Goal: Information Seeking & Learning: Find specific page/section

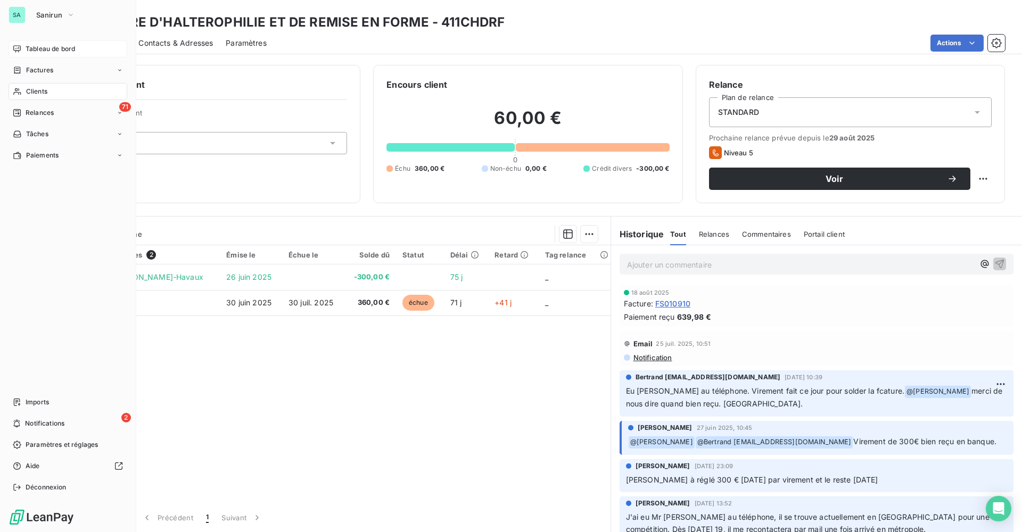
click at [42, 49] on span "Tableau de bord" at bounding box center [51, 49] width 50 height 10
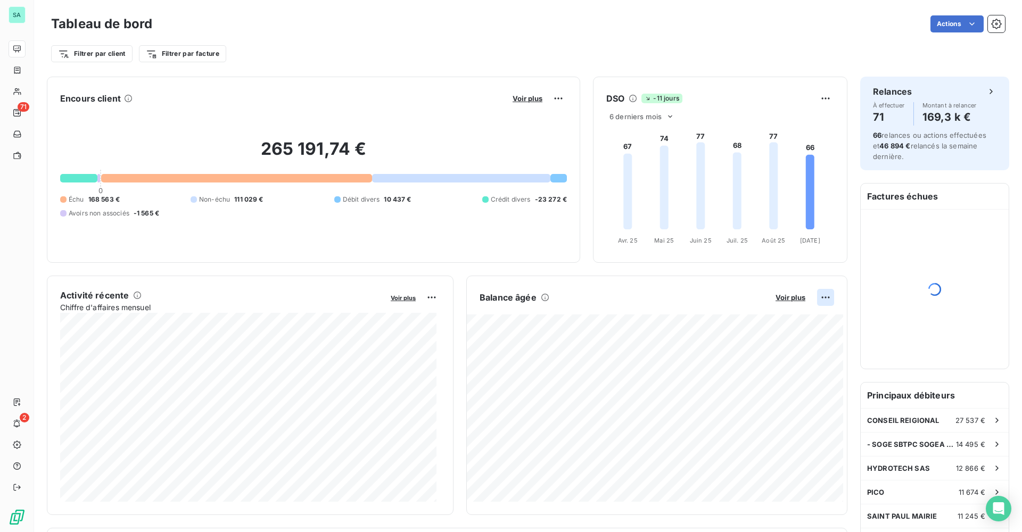
click at [815, 298] on html "SA 71 2 Tableau de bord Actions Filtrer par client Filtrer par facture Encours …" at bounding box center [511, 266] width 1022 height 532
click at [794, 324] on div "Exporter" at bounding box center [792, 321] width 60 height 17
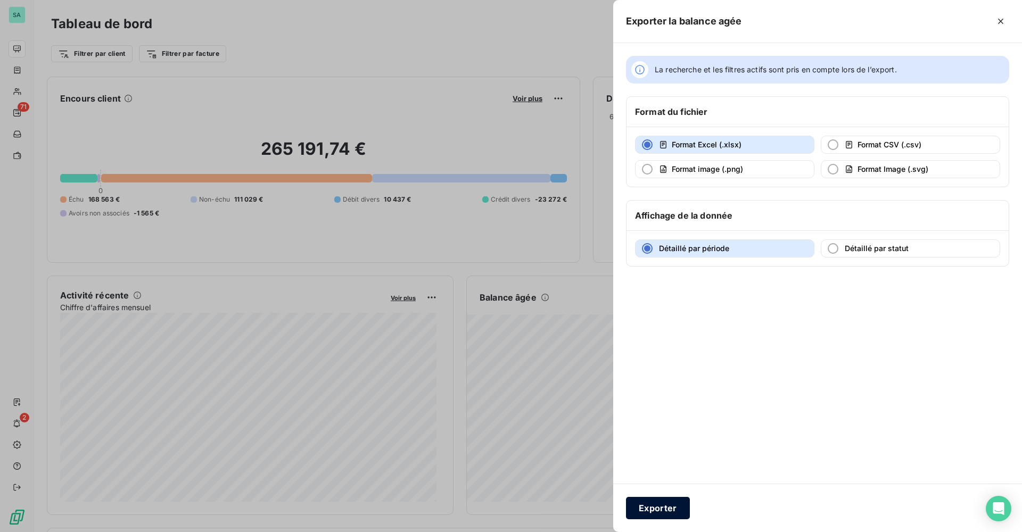
click at [660, 507] on button "Exporter" at bounding box center [658, 508] width 64 height 22
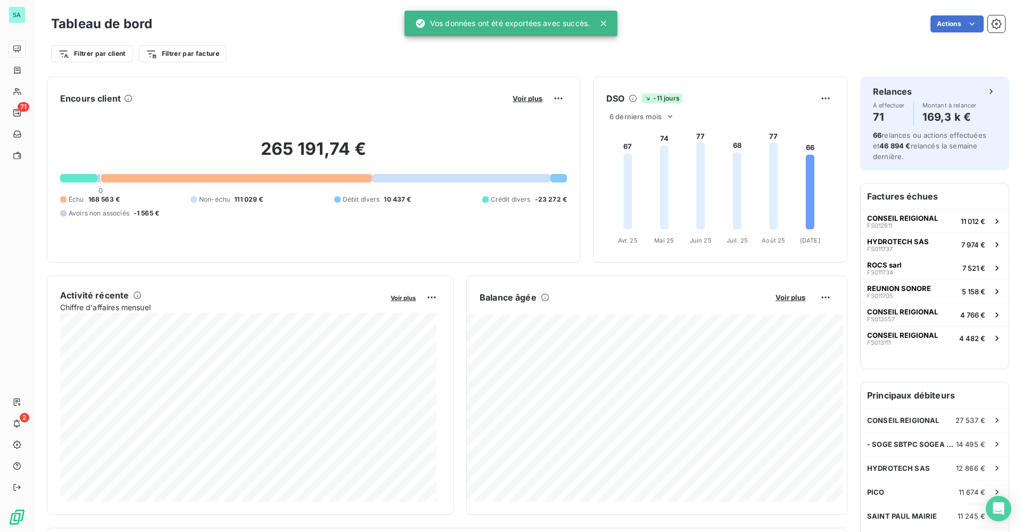
click at [344, 32] on div "Actions" at bounding box center [585, 23] width 840 height 17
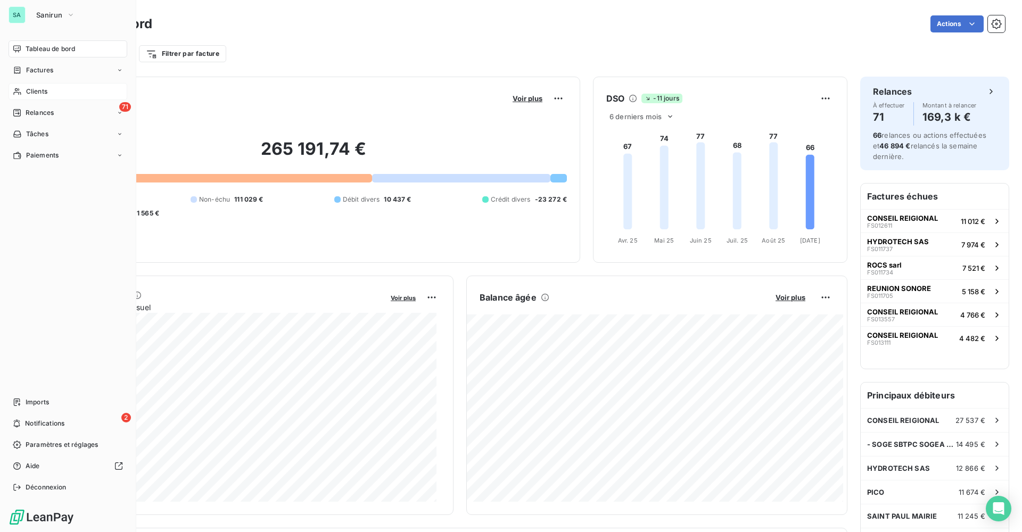
click at [43, 92] on span "Clients" at bounding box center [36, 92] width 21 height 10
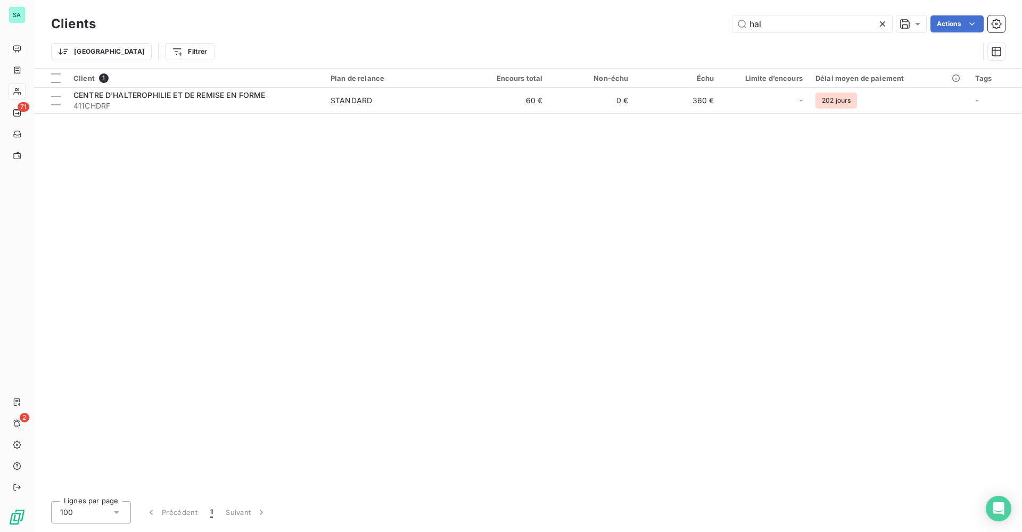
click at [884, 24] on icon at bounding box center [882, 24] width 11 height 11
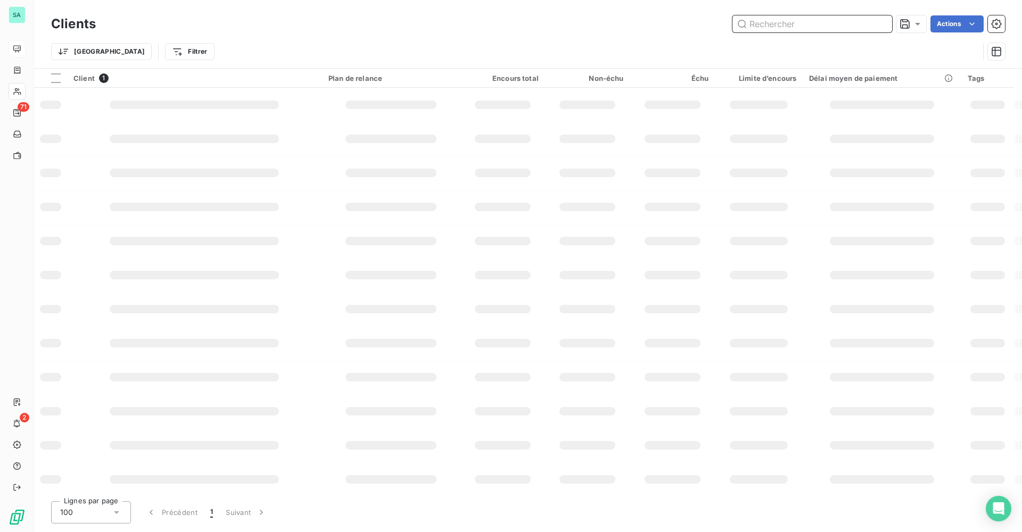
click at [816, 26] on input "text" at bounding box center [813, 23] width 160 height 17
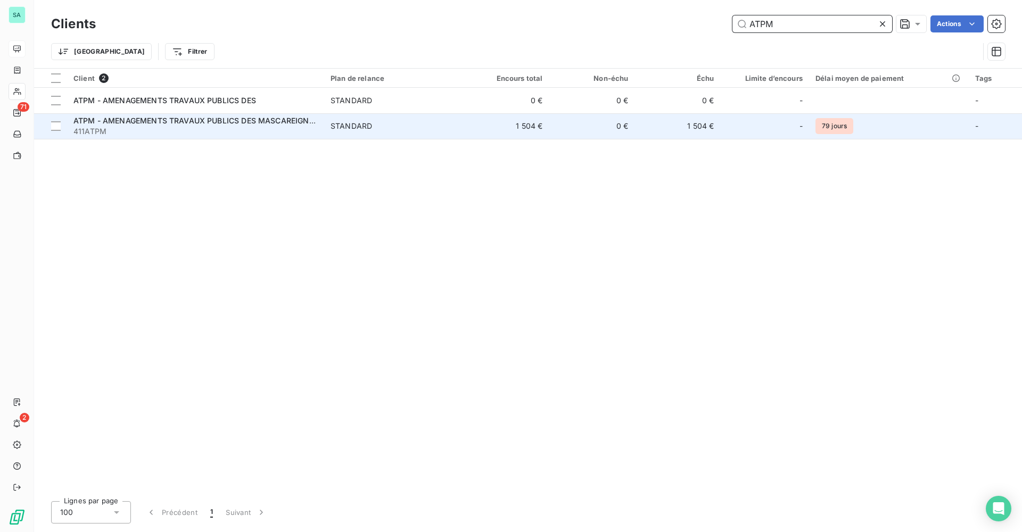
type input "ATPM"
click at [603, 122] on td "0 €" at bounding box center [592, 126] width 86 height 26
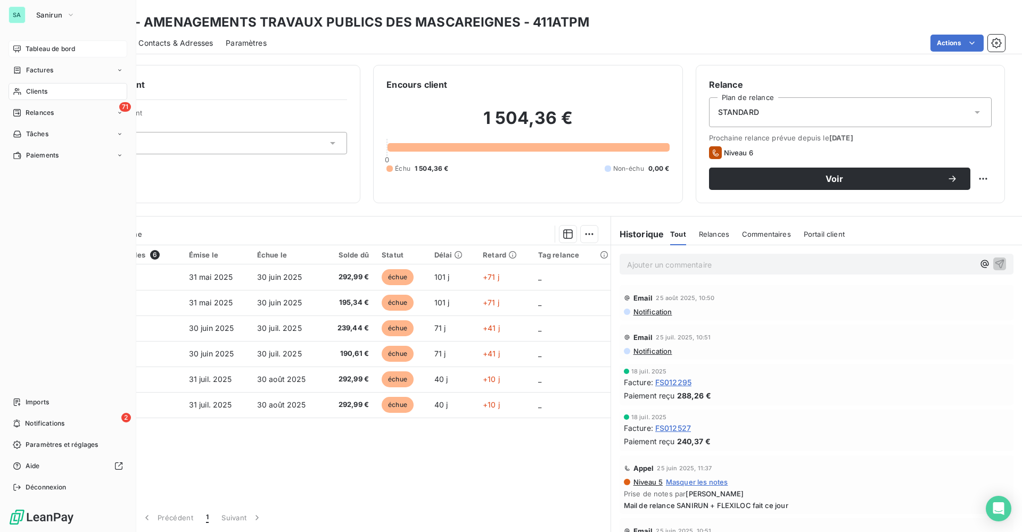
click at [15, 10] on div "SA" at bounding box center [17, 14] width 17 height 17
click at [67, 20] on button "Sanirun" at bounding box center [56, 14] width 52 height 17
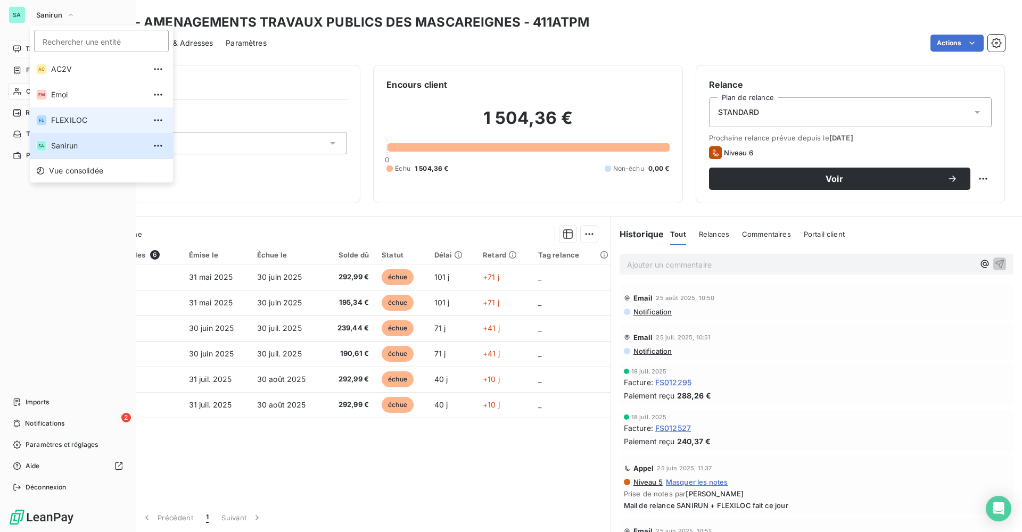
click at [70, 125] on span "FLEXILOC" at bounding box center [98, 120] width 94 height 11
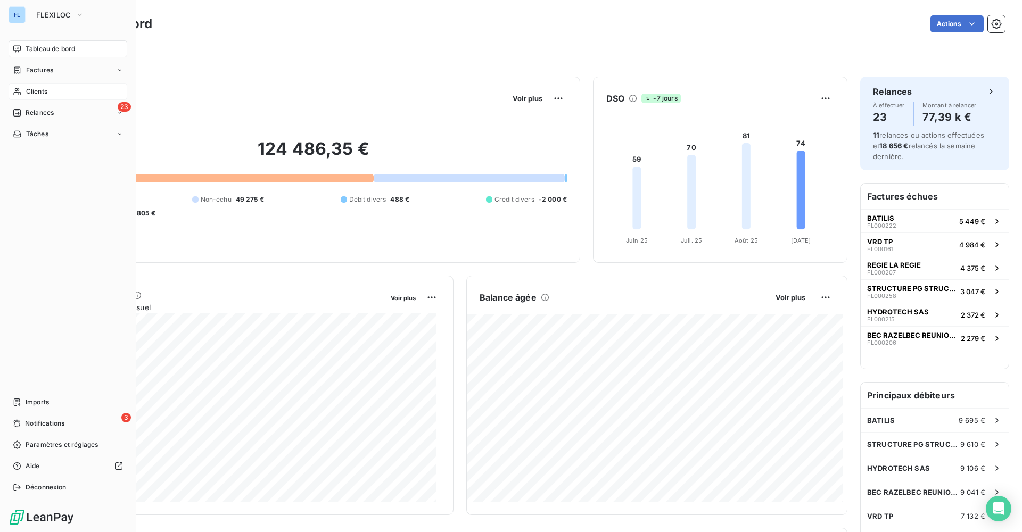
click at [45, 88] on span "Clients" at bounding box center [36, 92] width 21 height 10
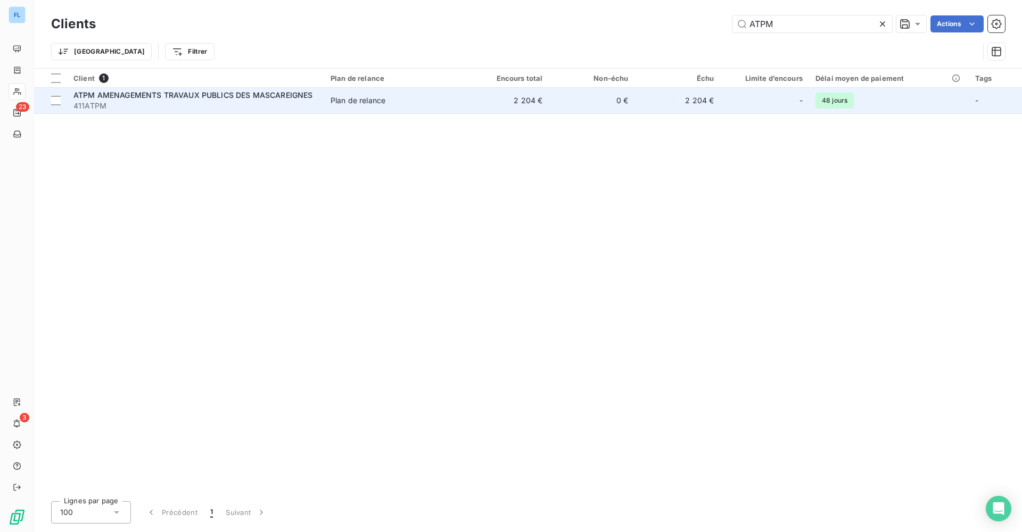
click at [380, 95] on div "Plan de relance" at bounding box center [358, 100] width 55 height 11
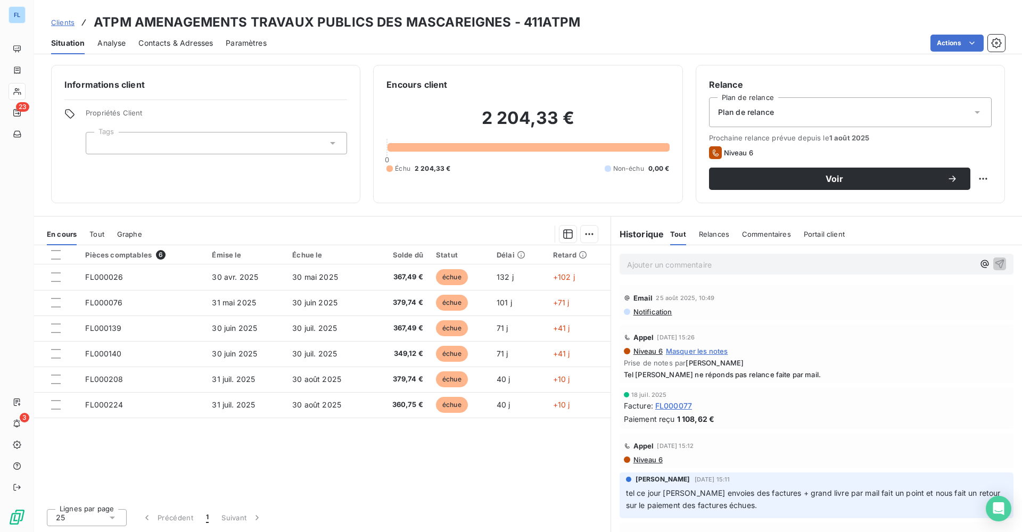
click at [849, 24] on div "Clients ATPM AMENAGEMENTS TRAVAUX PUBLICS DES MASCAREIGNES - 411ATPM" at bounding box center [528, 22] width 988 height 19
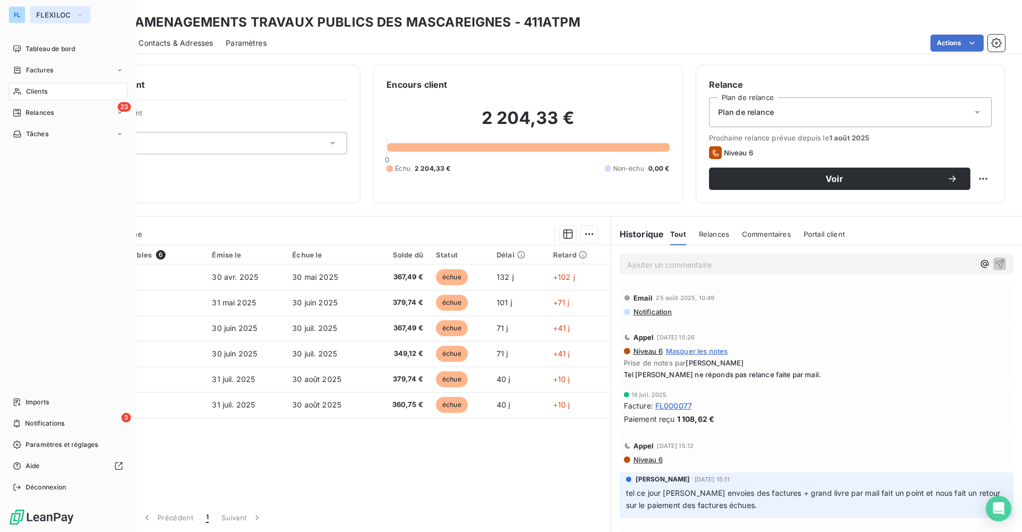
click at [41, 12] on span "FLEXILOC" at bounding box center [53, 15] width 35 height 9
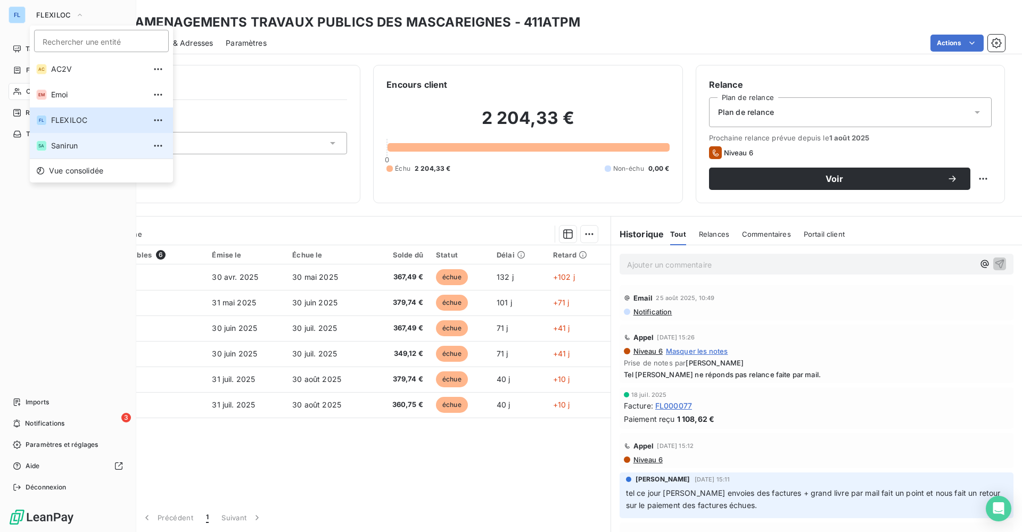
click at [65, 142] on span "Sanirun" at bounding box center [98, 146] width 94 height 11
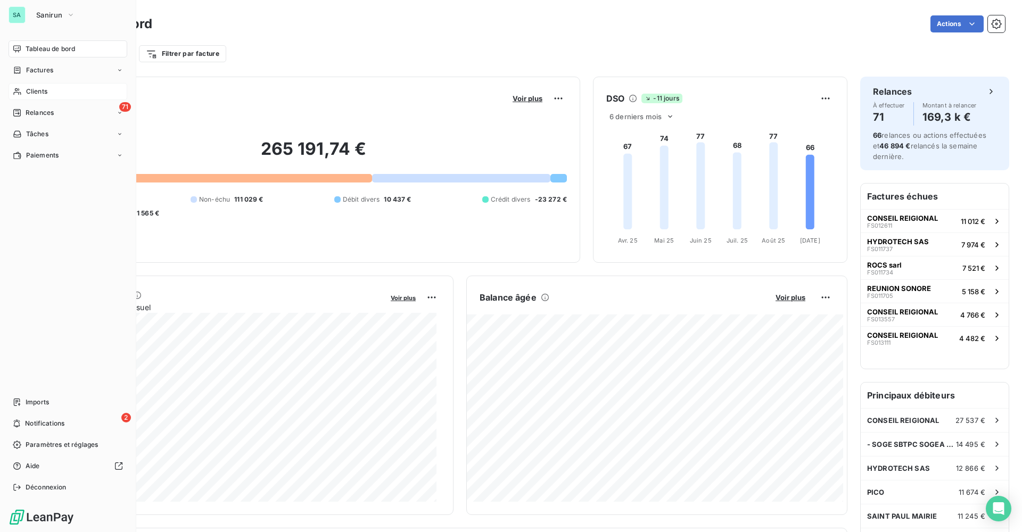
click at [26, 91] on span "Clients" at bounding box center [36, 92] width 21 height 10
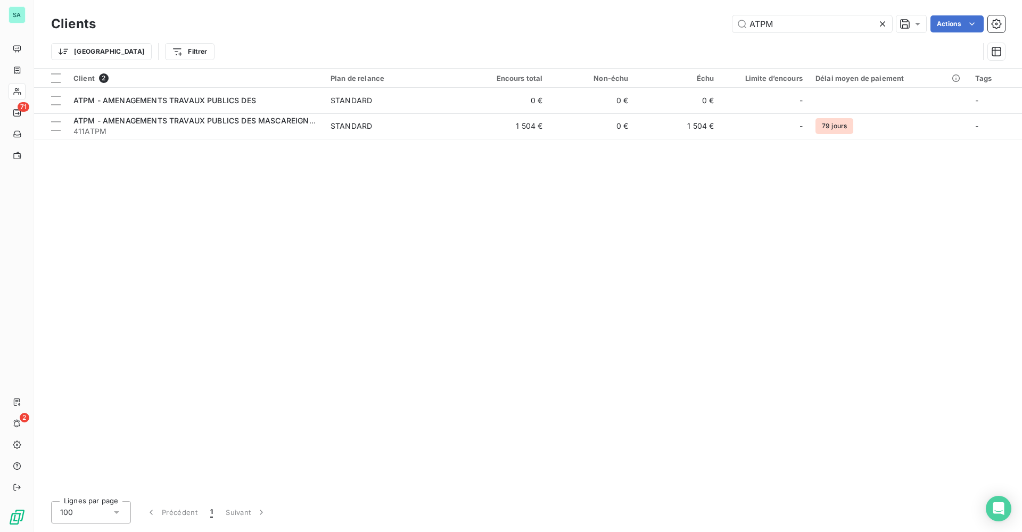
click at [882, 24] on icon at bounding box center [882, 23] width 5 height 5
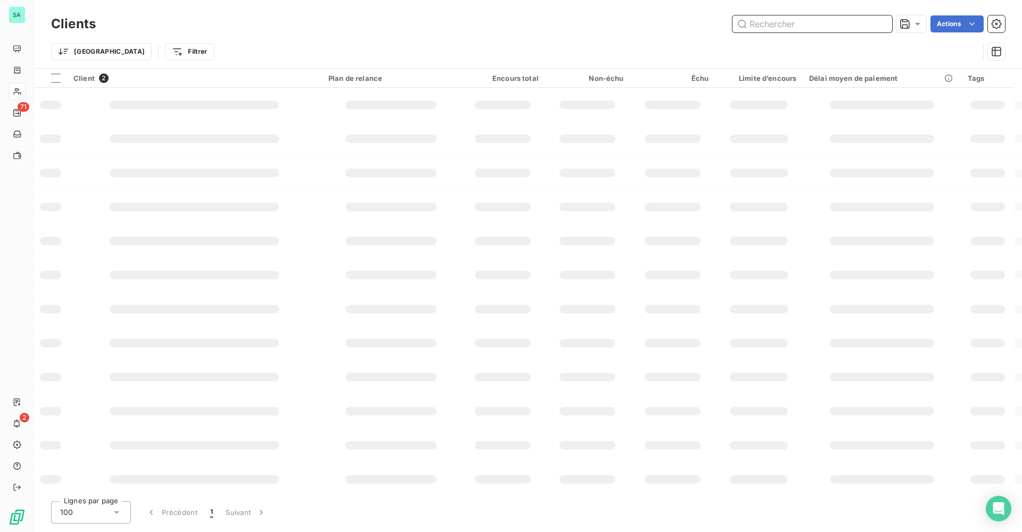
click at [809, 26] on input "text" at bounding box center [813, 23] width 160 height 17
type input "BATILIS"
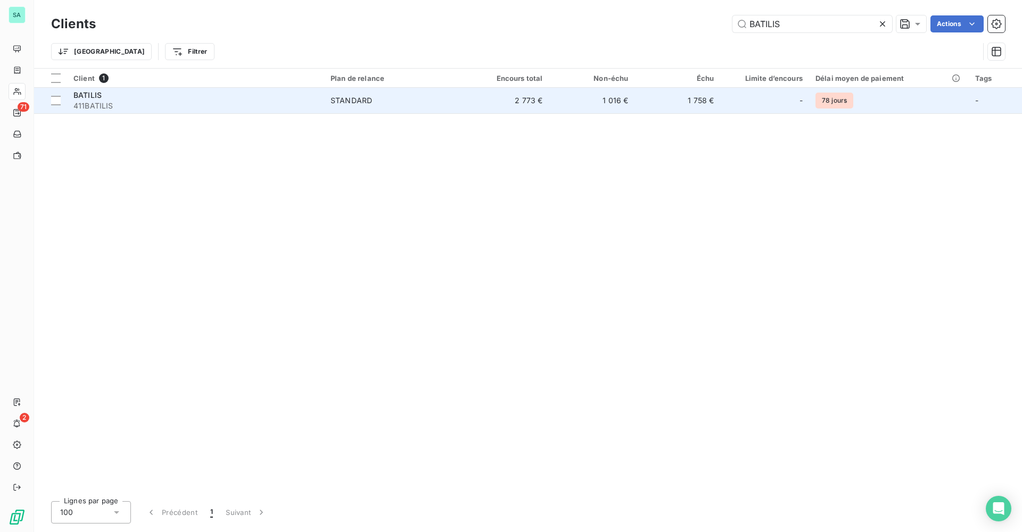
click at [625, 94] on td "1 016 €" at bounding box center [592, 101] width 86 height 26
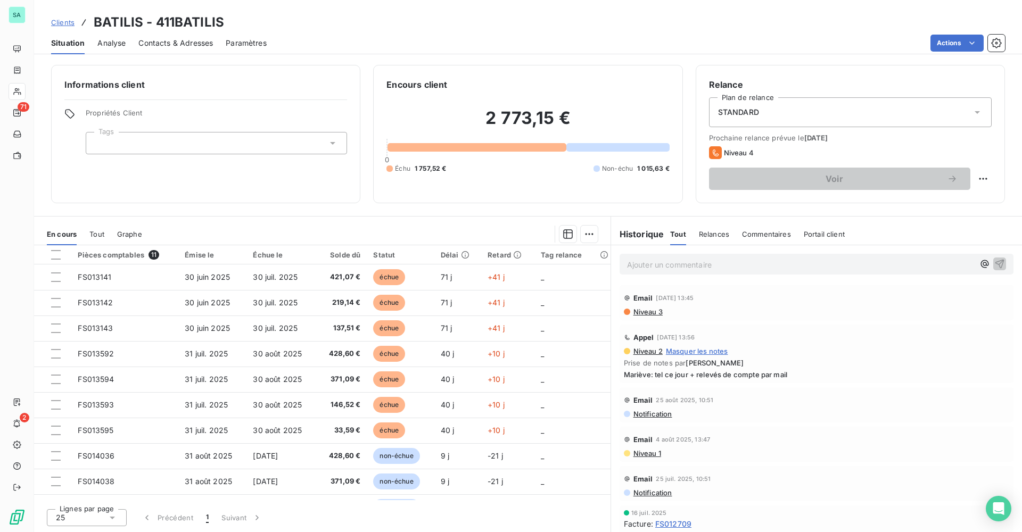
click at [59, 20] on span "Clients" at bounding box center [62, 22] width 23 height 9
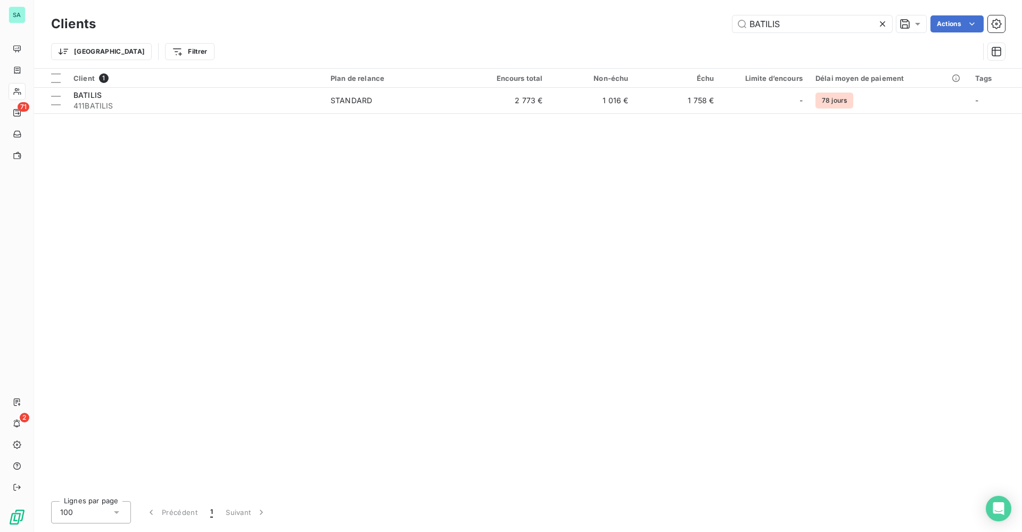
click at [886, 21] on icon at bounding box center [882, 24] width 11 height 11
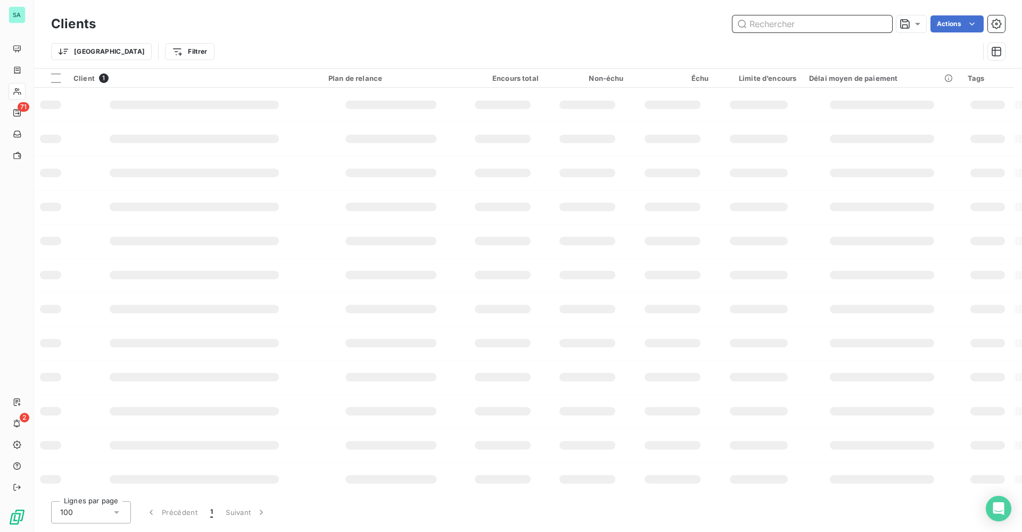
click at [837, 22] on input "text" at bounding box center [813, 23] width 160 height 17
type input "BETCR"
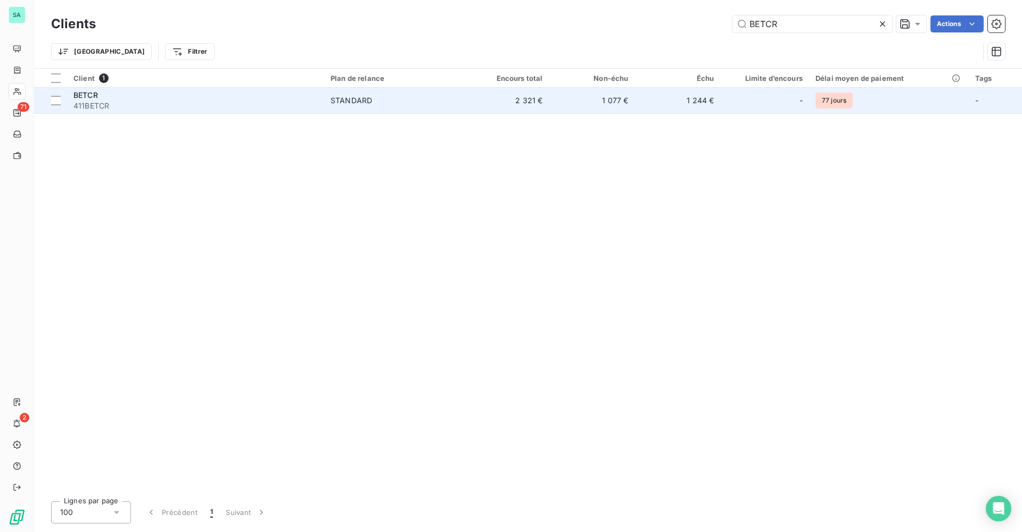
click at [711, 106] on td "1 244 €" at bounding box center [678, 101] width 86 height 26
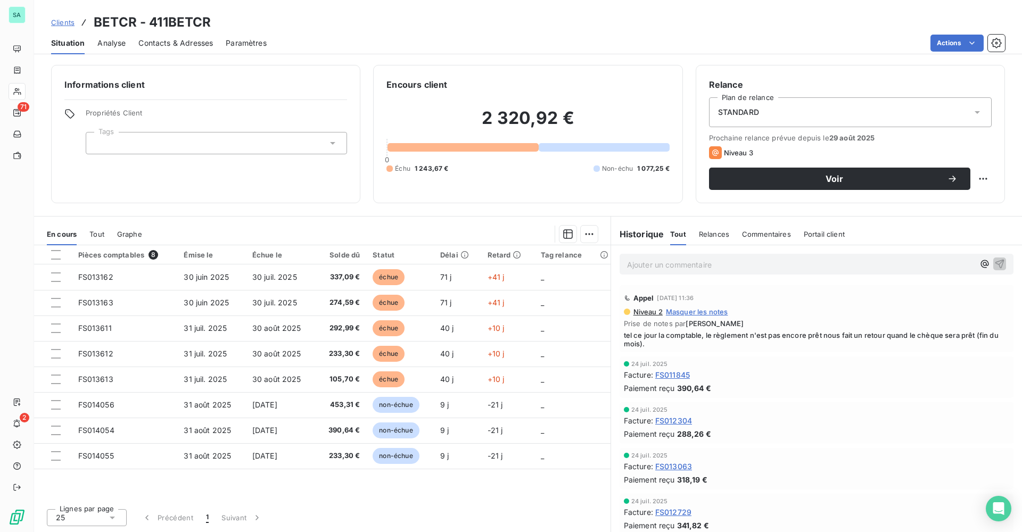
click at [58, 23] on span "Clients" at bounding box center [62, 22] width 23 height 9
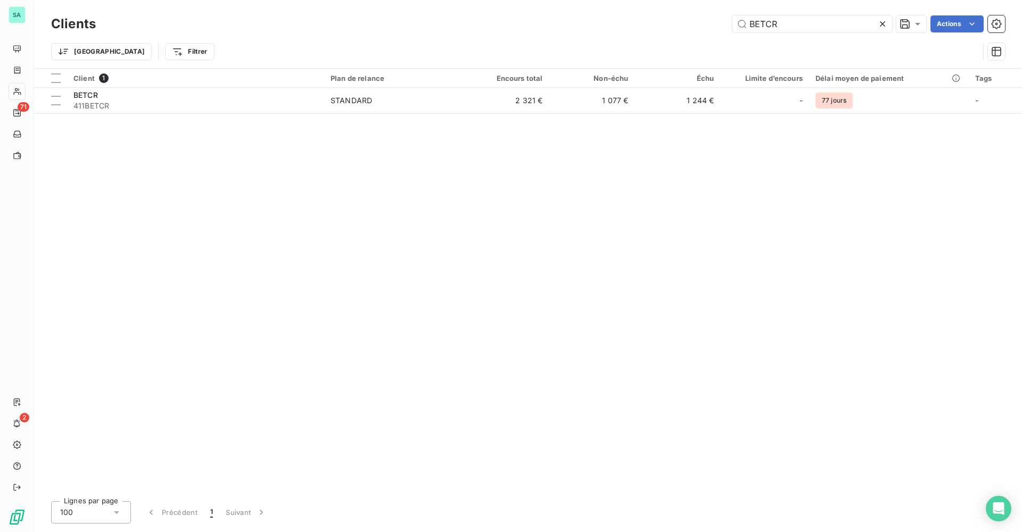
click at [888, 20] on div at bounding box center [884, 23] width 15 height 17
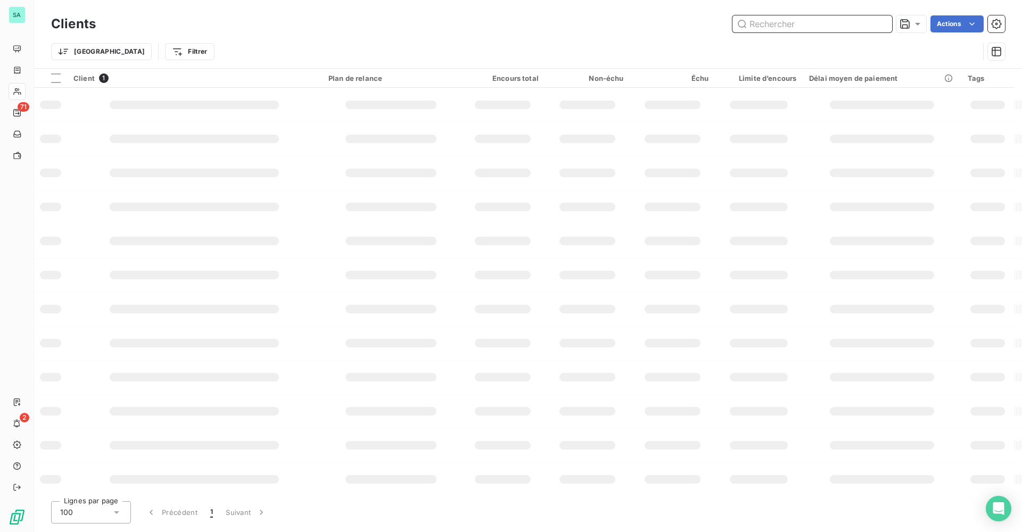
click at [812, 21] on input "text" at bounding box center [813, 23] width 160 height 17
type input "BUFFI"
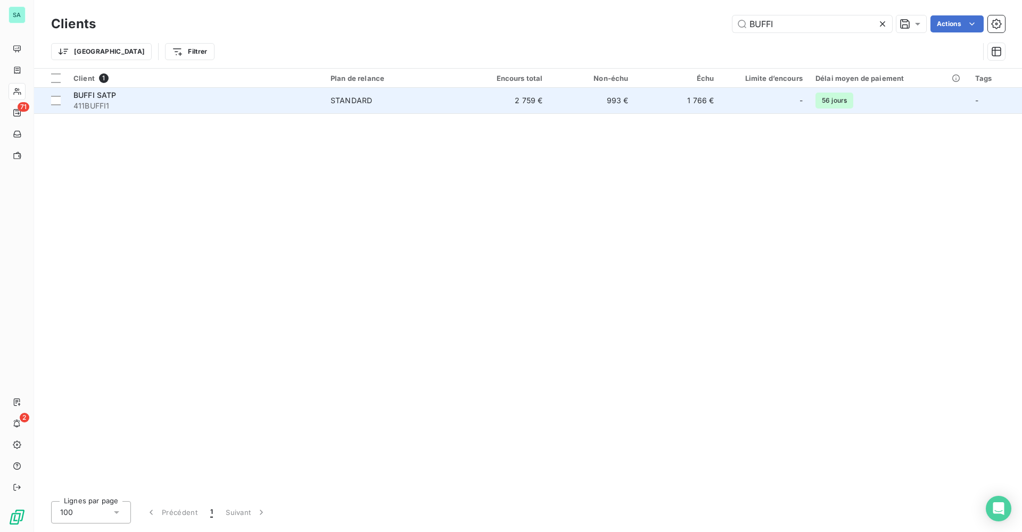
click at [530, 103] on td "2 759 €" at bounding box center [507, 101] width 86 height 26
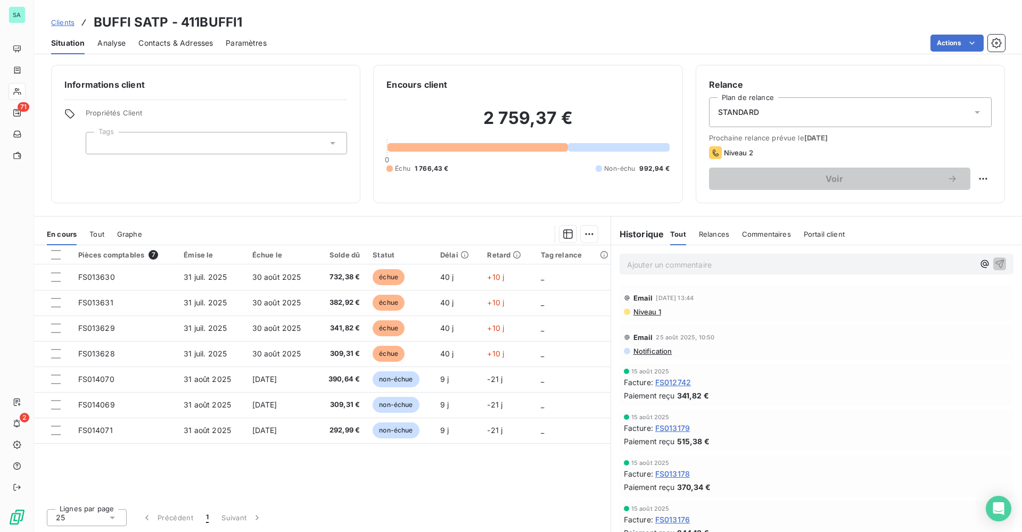
click at [65, 20] on span "Clients" at bounding box center [62, 22] width 23 height 9
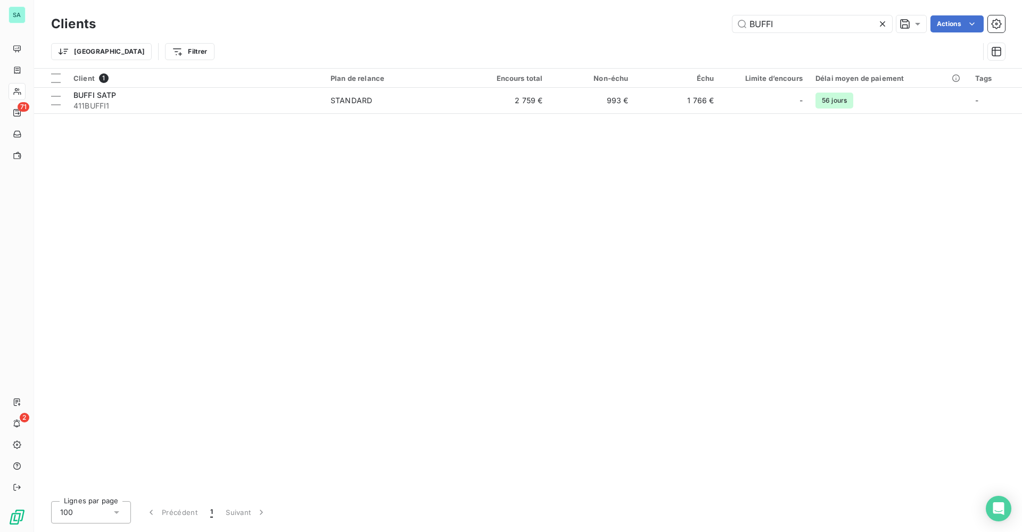
click at [884, 23] on icon at bounding box center [882, 24] width 11 height 11
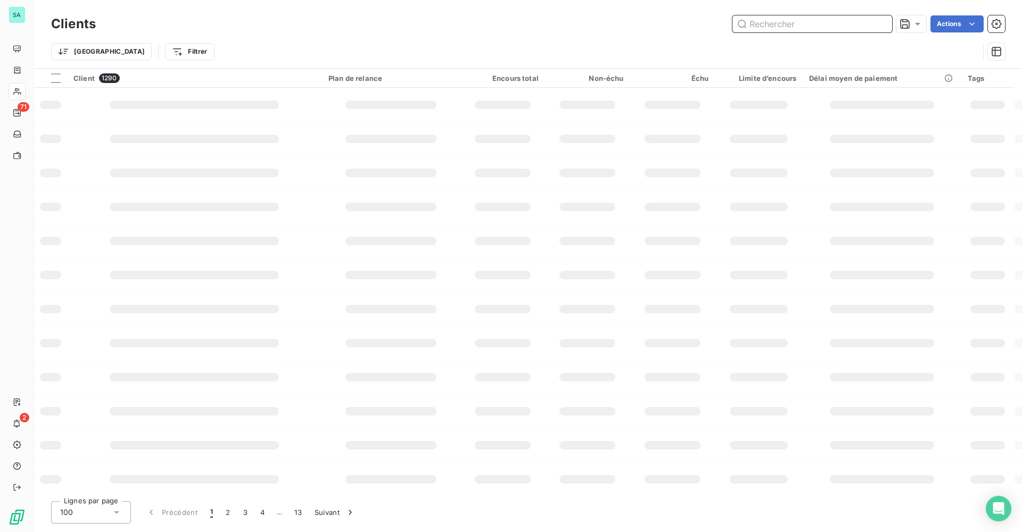
click at [771, 26] on input "text" at bounding box center [813, 23] width 160 height 17
type input "CBHC"
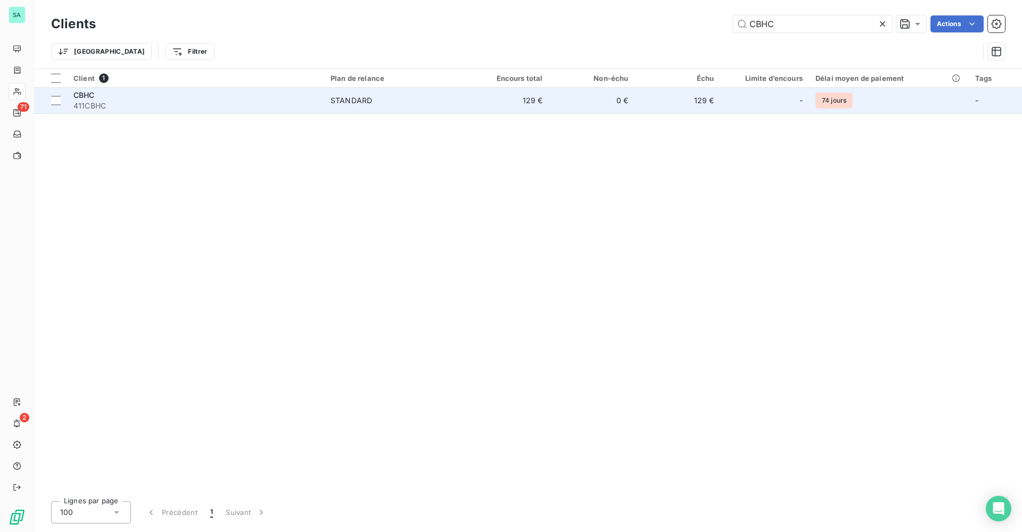
click at [543, 100] on td "129 €" at bounding box center [507, 101] width 86 height 26
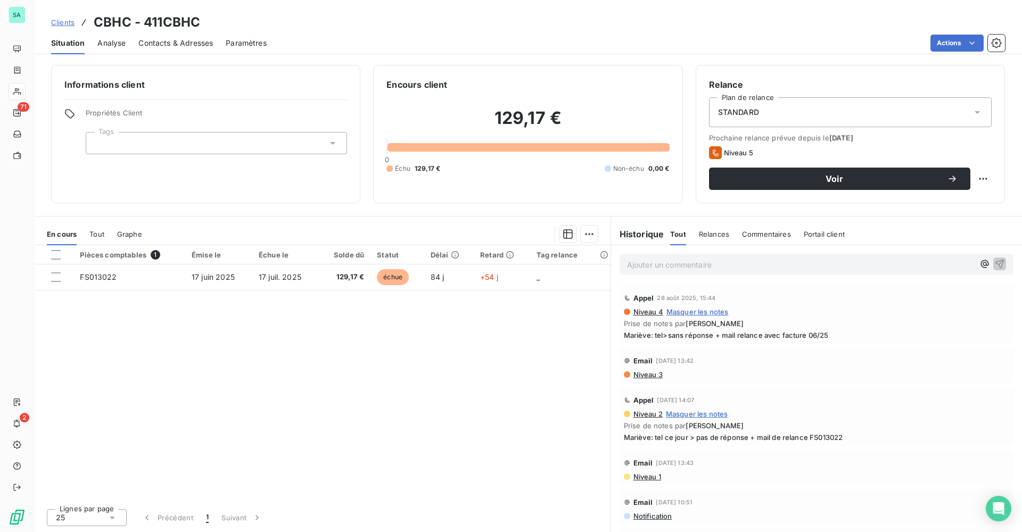
click at [62, 24] on span "Clients" at bounding box center [62, 22] width 23 height 9
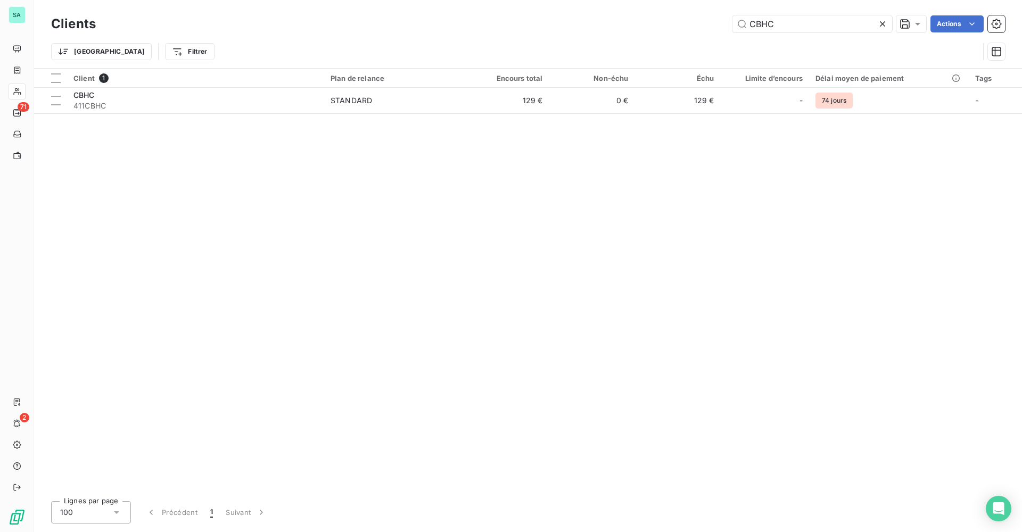
click at [880, 21] on icon at bounding box center [882, 24] width 11 height 11
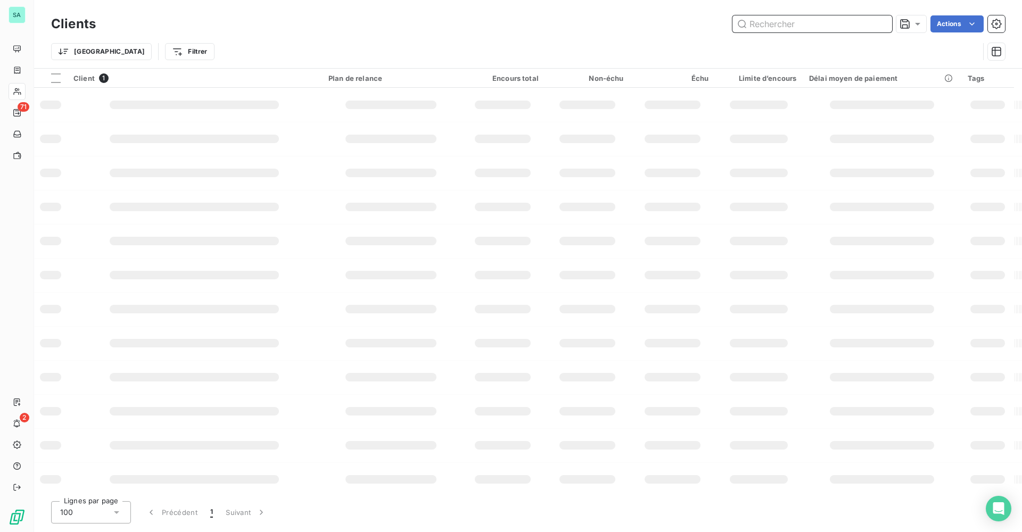
click at [814, 21] on input "text" at bounding box center [813, 23] width 160 height 17
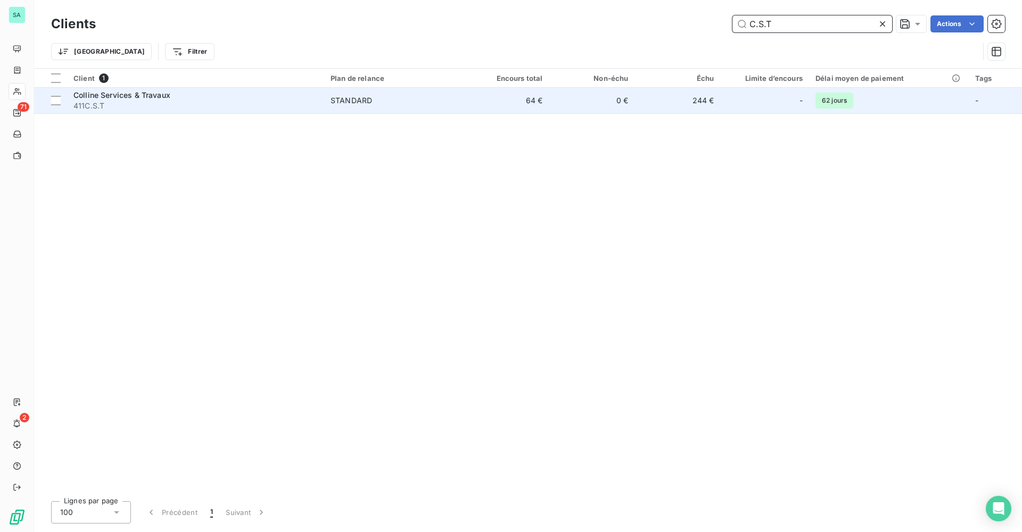
type input "C.S.T"
click at [145, 93] on span "Colline Services & Travaux" at bounding box center [121, 95] width 97 height 9
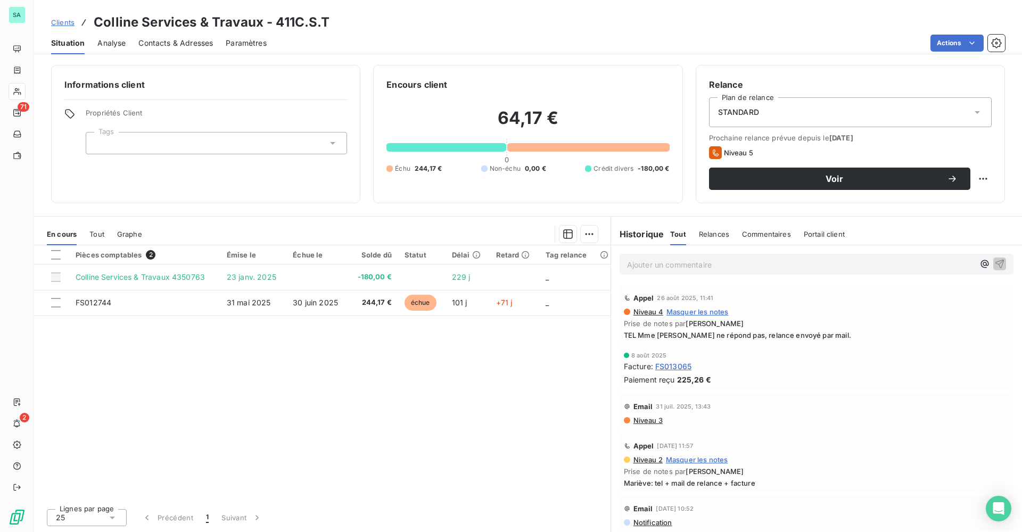
click at [167, 43] on span "Contacts & Adresses" at bounding box center [175, 43] width 75 height 11
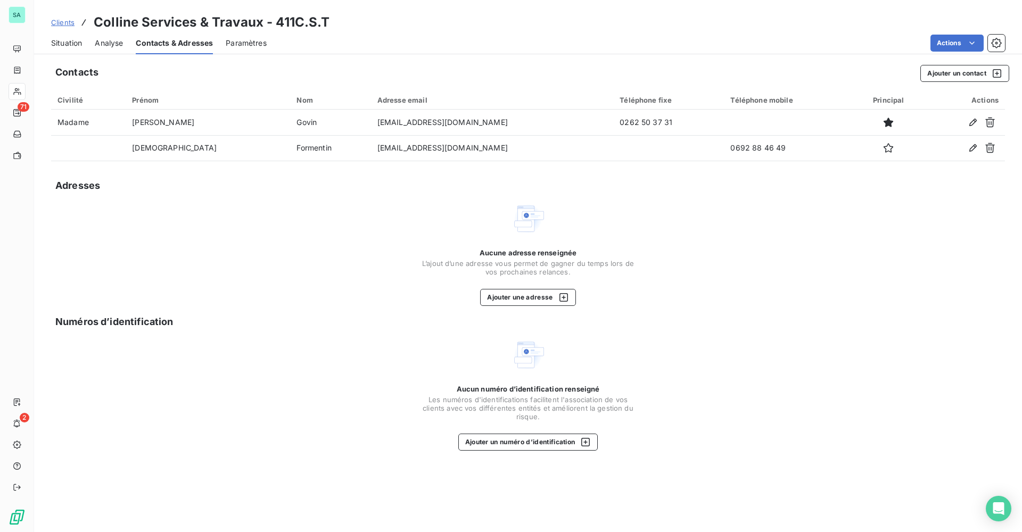
click at [57, 44] on span "Situation" at bounding box center [66, 43] width 31 height 11
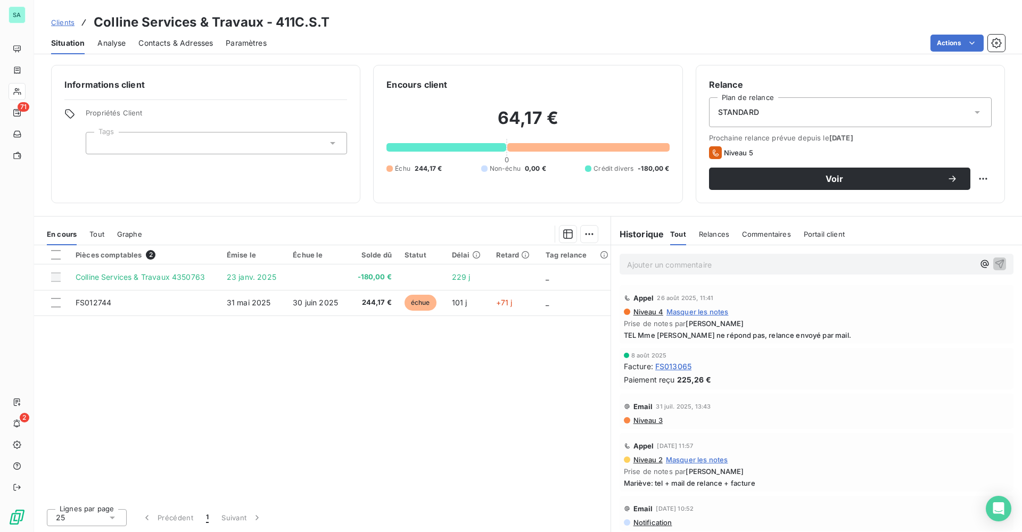
click at [65, 25] on span "Clients" at bounding box center [62, 22] width 23 height 9
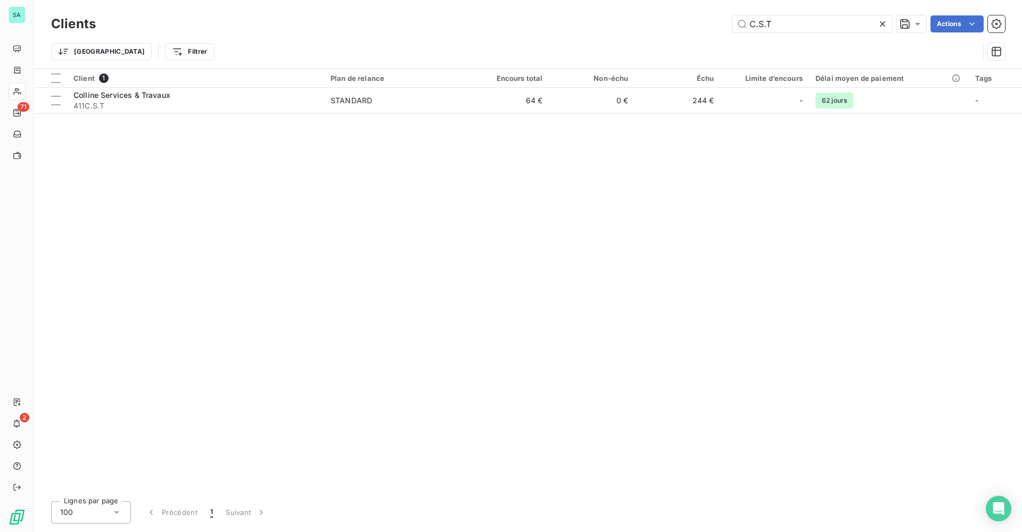
click at [881, 23] on icon at bounding box center [882, 23] width 5 height 5
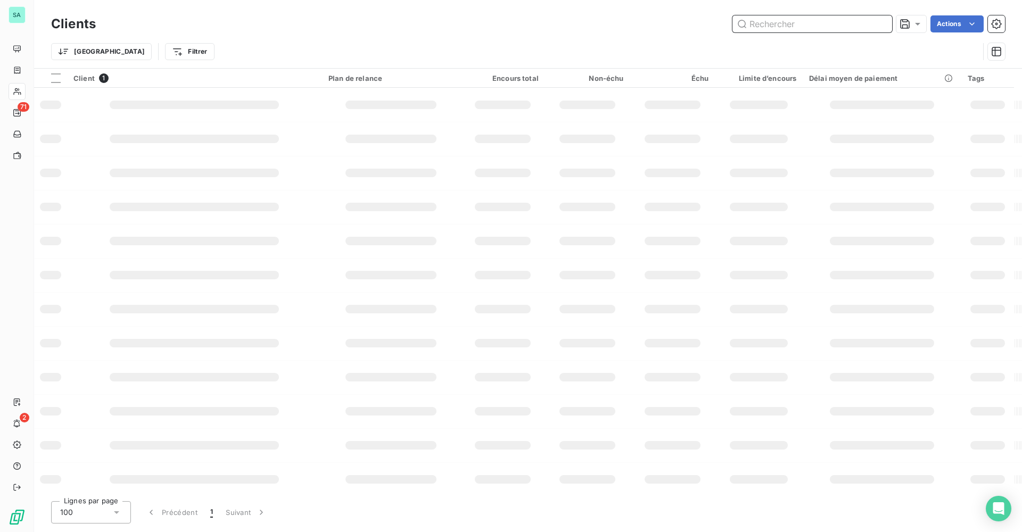
click at [842, 24] on input "text" at bounding box center [813, 23] width 160 height 17
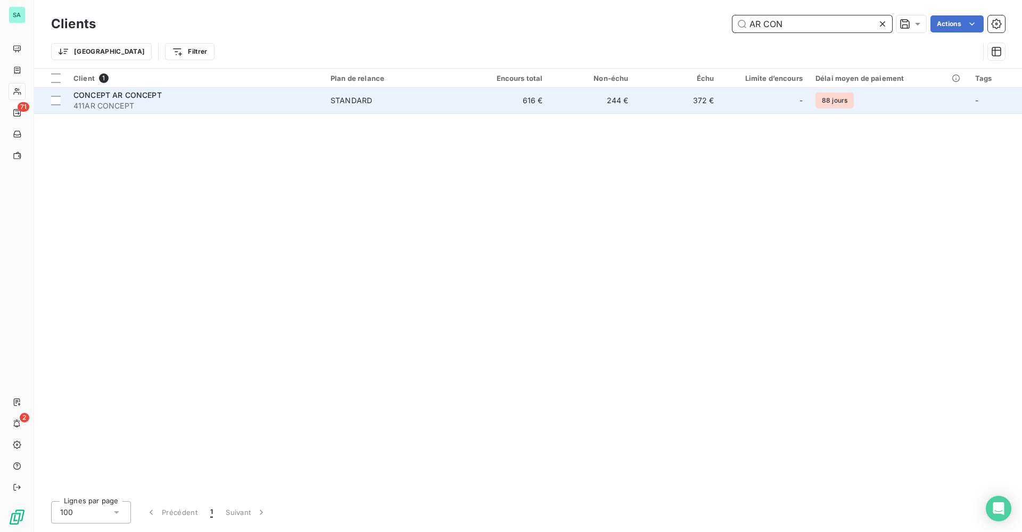
type input "AR CON"
click at [109, 91] on span "CONCEPT AR CONCEPT" at bounding box center [117, 95] width 88 height 9
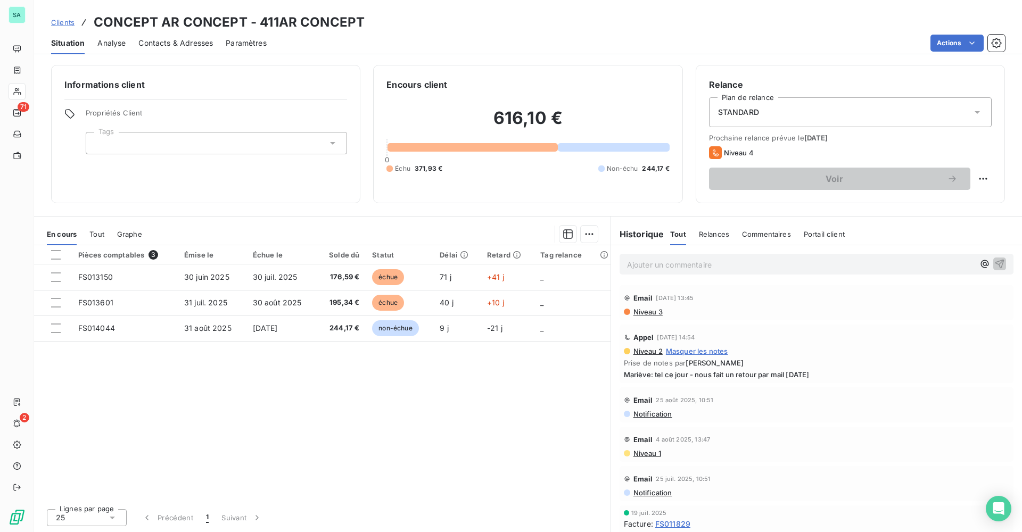
click at [53, 21] on span "Clients" at bounding box center [62, 22] width 23 height 9
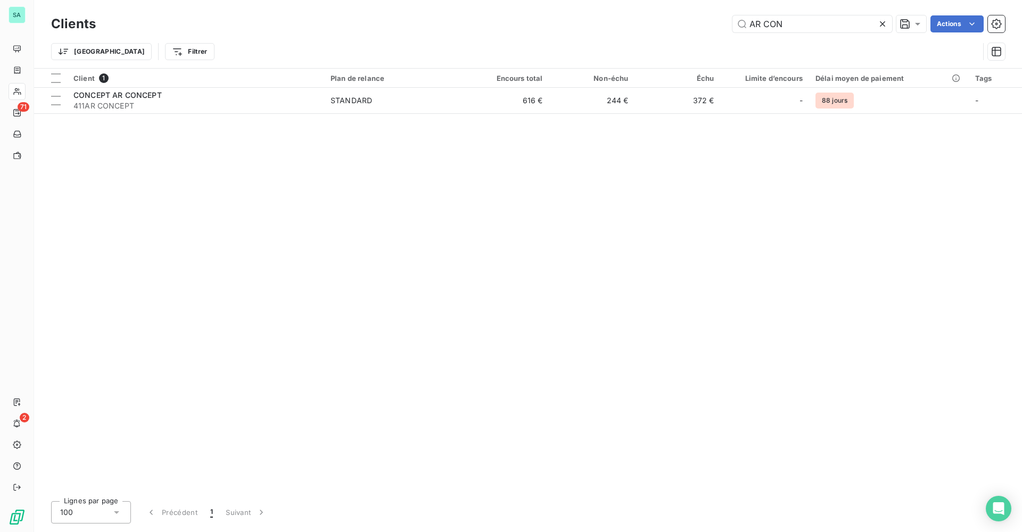
click at [884, 24] on icon at bounding box center [882, 24] width 11 height 11
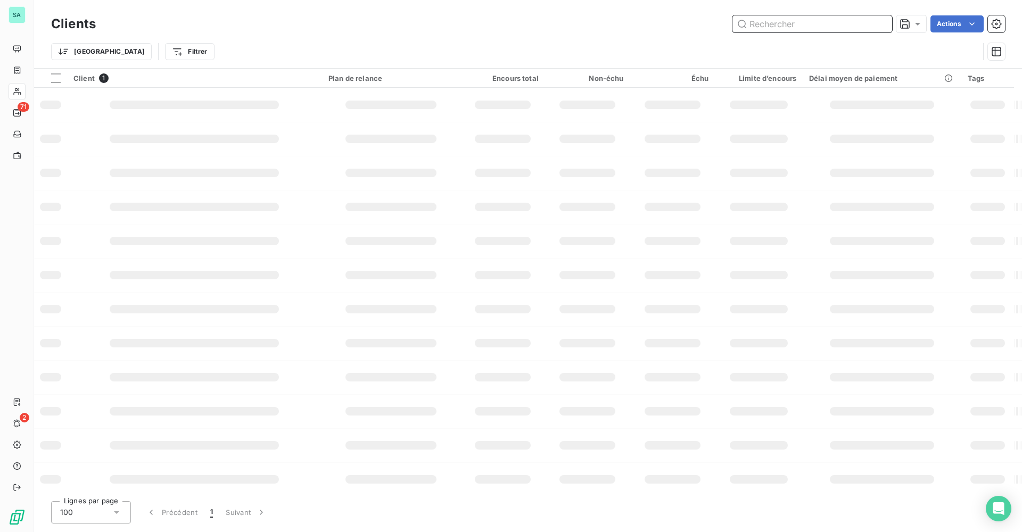
click at [815, 24] on input "text" at bounding box center [813, 23] width 160 height 17
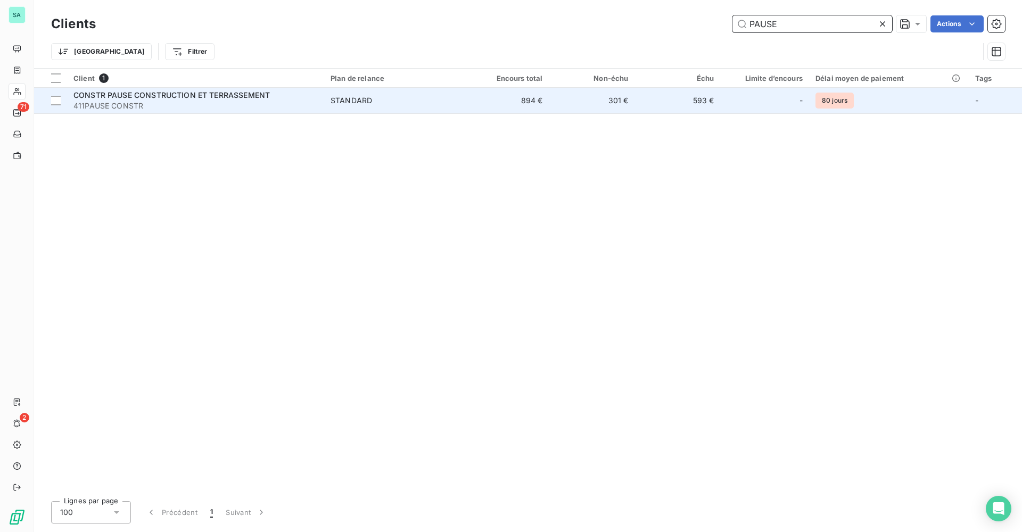
type input "PAUSE"
click at [613, 105] on td "301 €" at bounding box center [592, 101] width 86 height 26
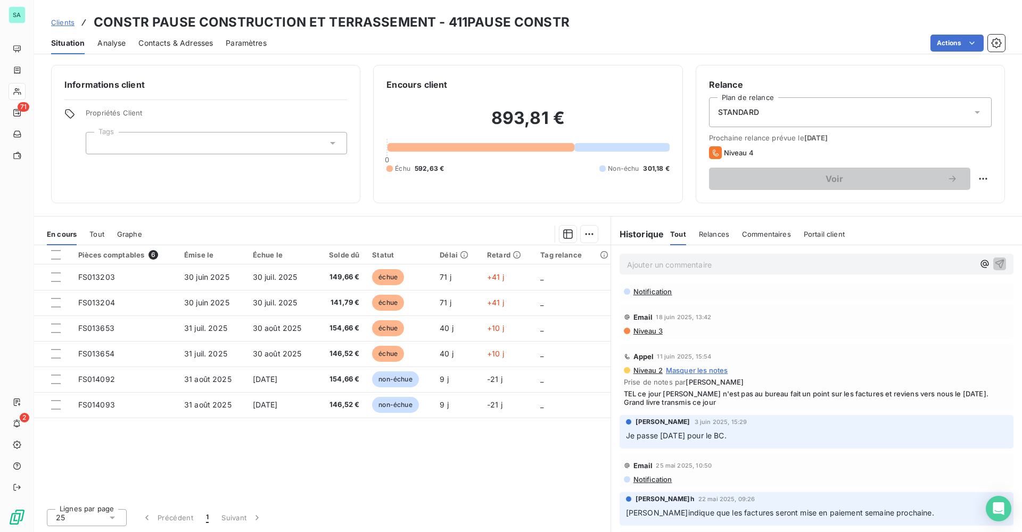
scroll to position [692, 0]
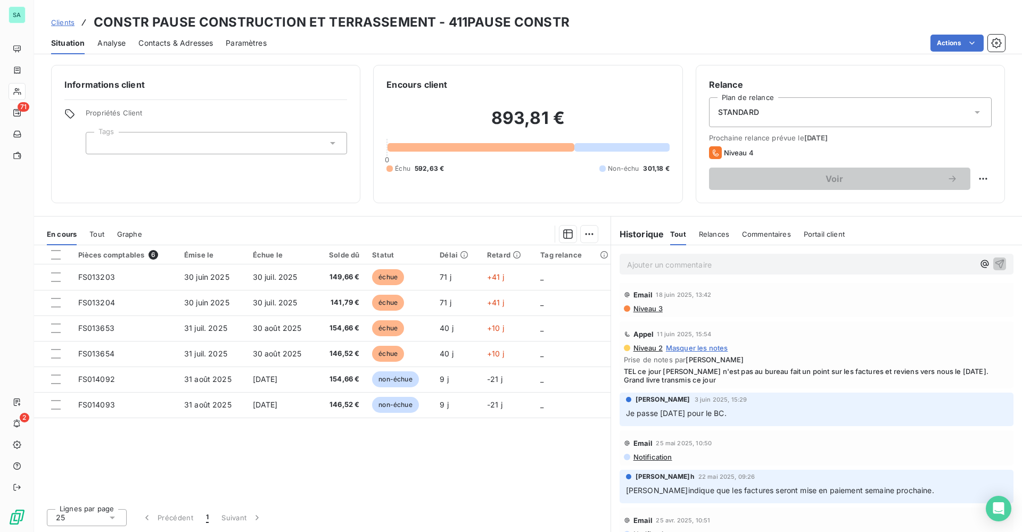
click at [67, 22] on span "Clients" at bounding box center [62, 22] width 23 height 9
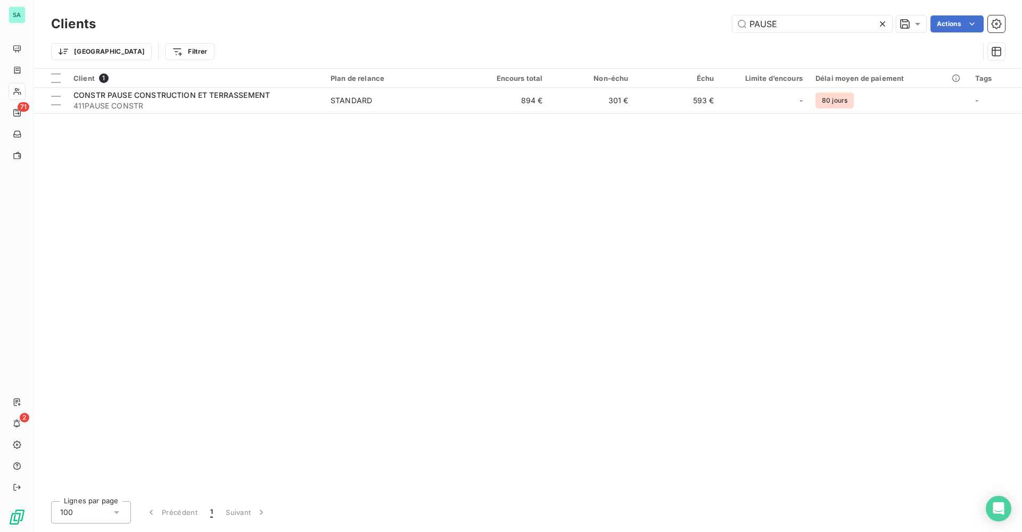
click at [884, 26] on icon at bounding box center [882, 23] width 5 height 5
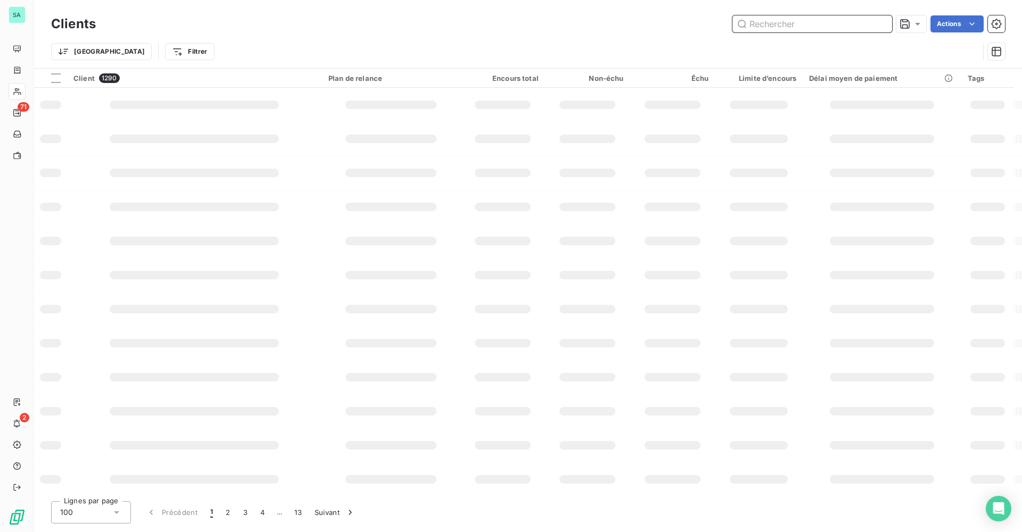
click at [796, 26] on input "text" at bounding box center [813, 23] width 160 height 17
type input "CRM"
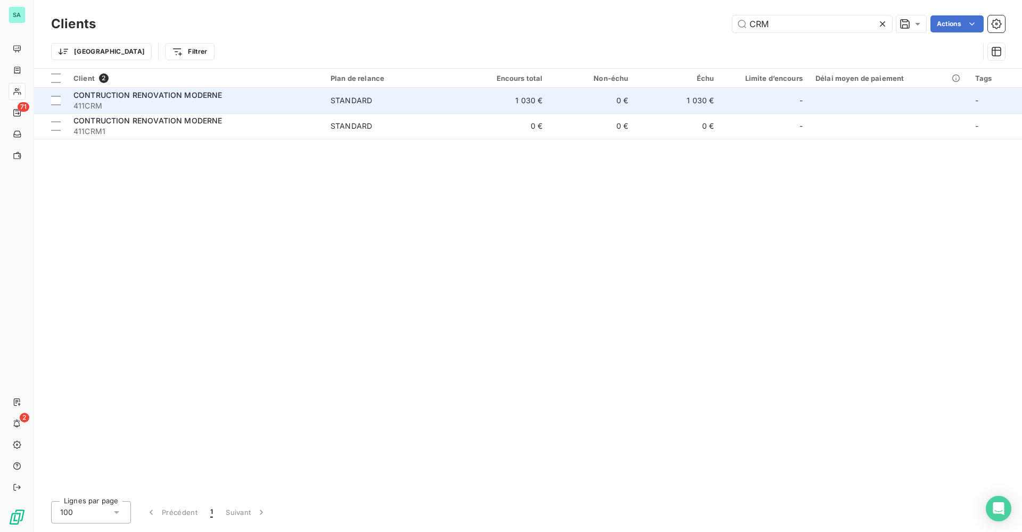
click at [491, 106] on td "1 030 €" at bounding box center [507, 101] width 86 height 26
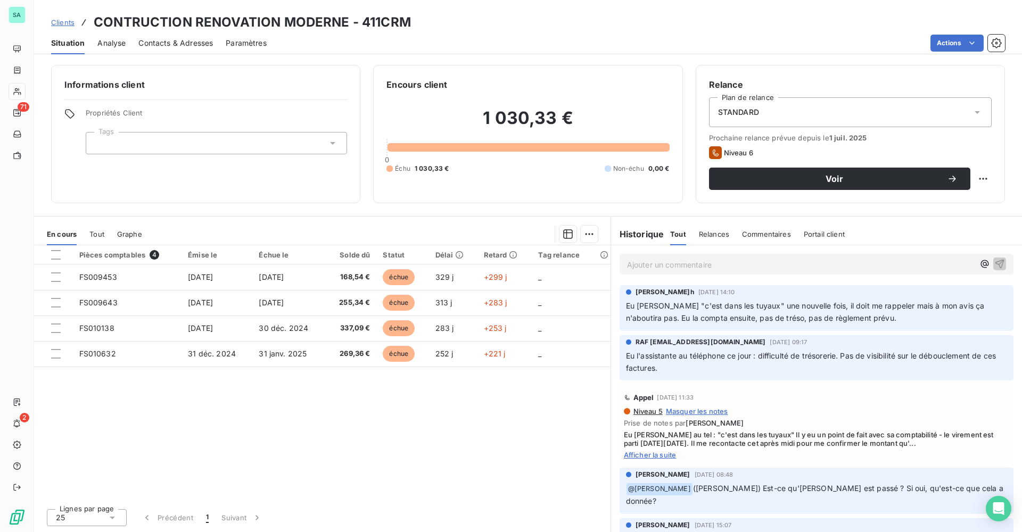
click at [56, 23] on span "Clients" at bounding box center [62, 22] width 23 height 9
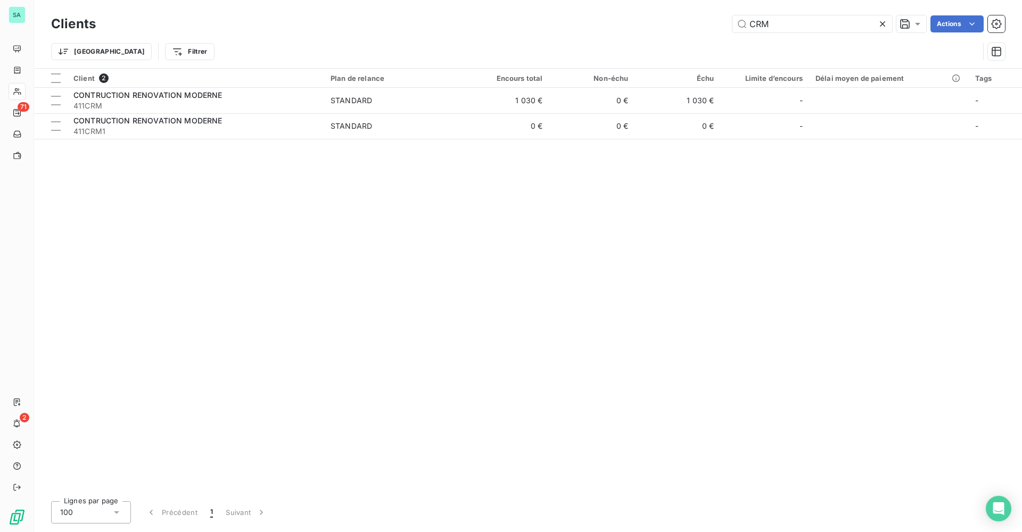
click at [886, 22] on icon at bounding box center [882, 24] width 11 height 11
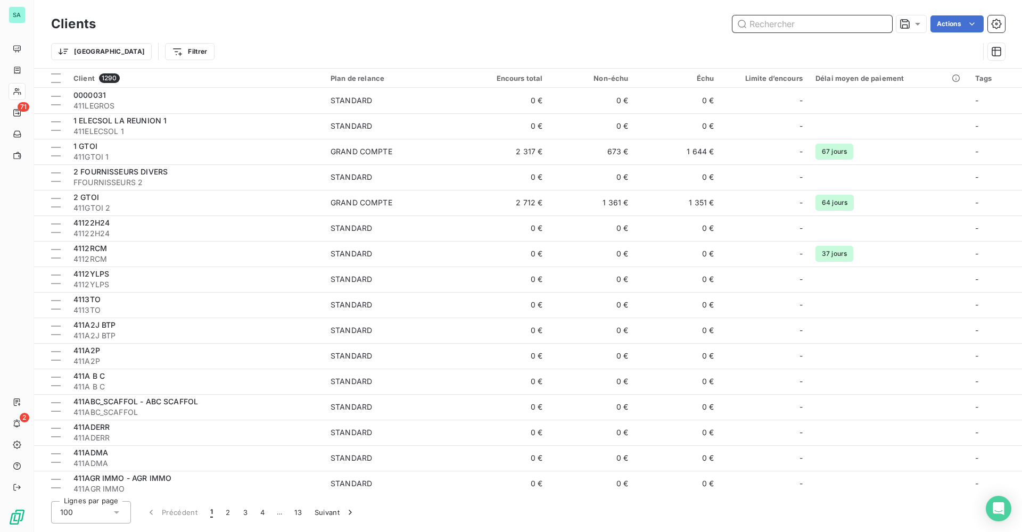
click at [769, 23] on input "text" at bounding box center [813, 23] width 160 height 17
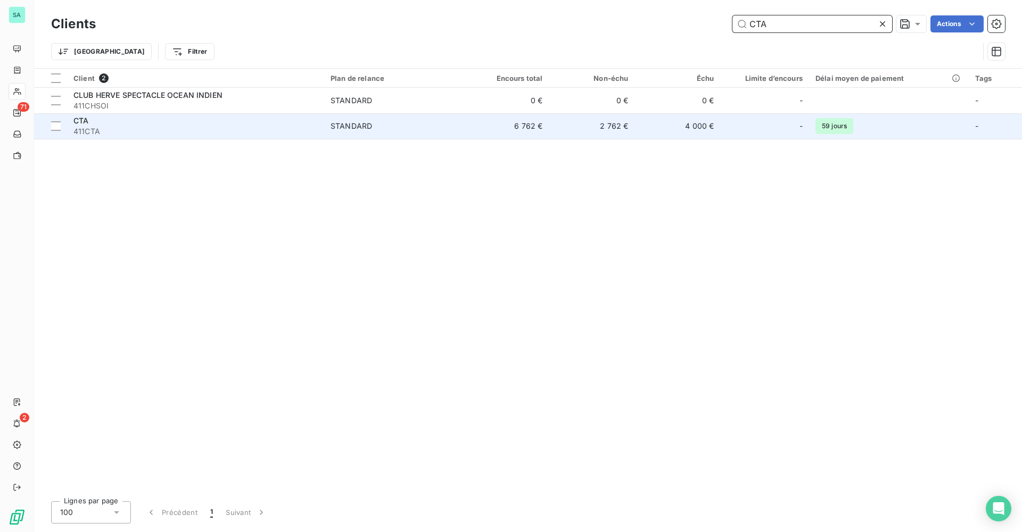
type input "CTA"
click at [531, 133] on td "6 762 €" at bounding box center [507, 126] width 86 height 26
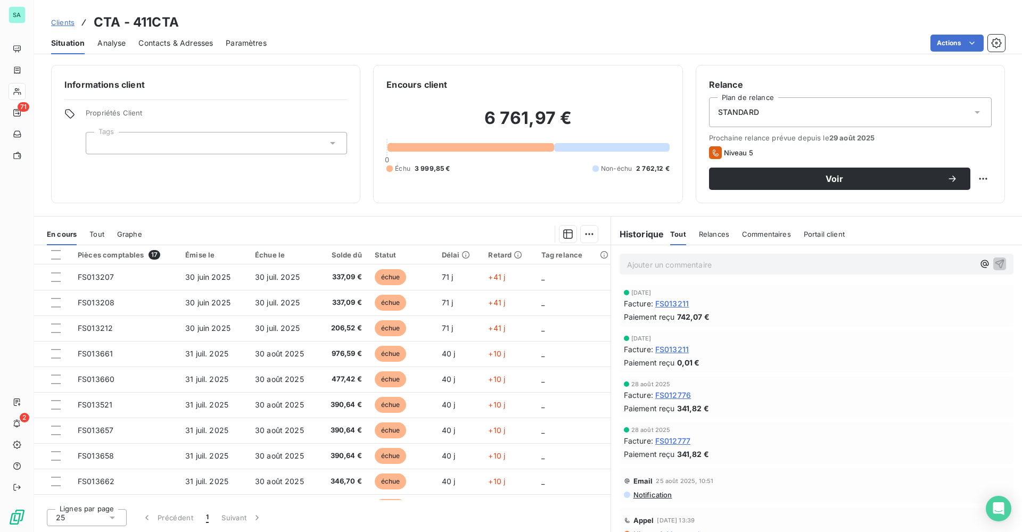
click at [67, 22] on span "Clients" at bounding box center [62, 22] width 23 height 9
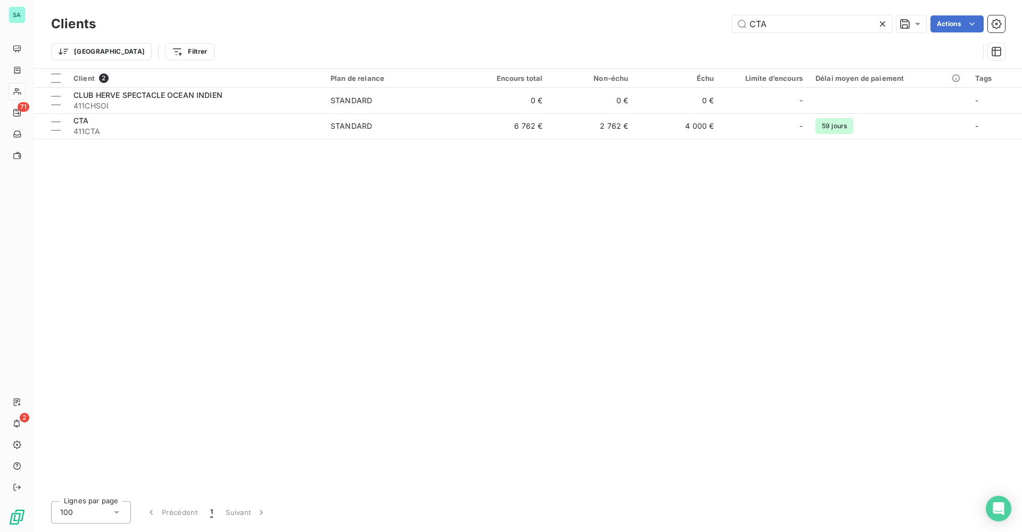
click at [883, 23] on icon at bounding box center [882, 23] width 5 height 5
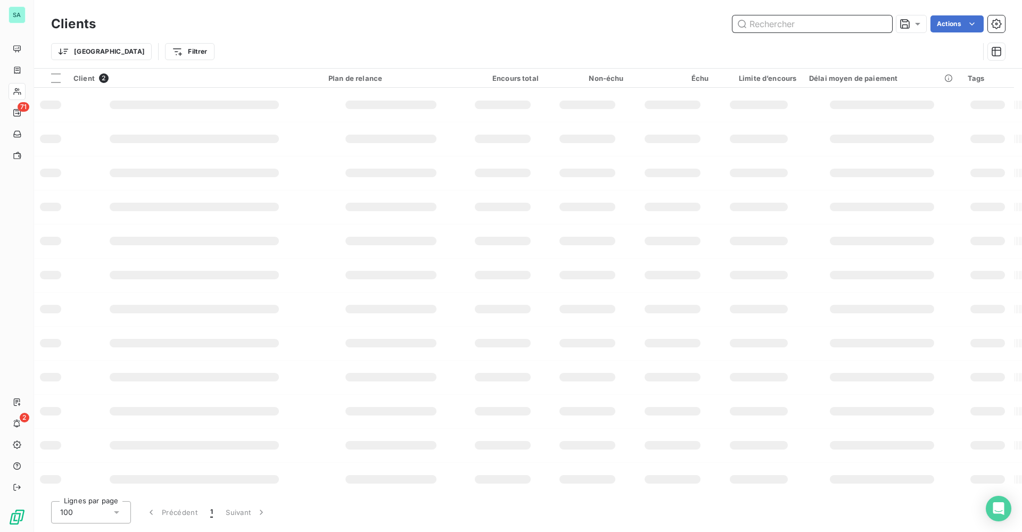
click at [834, 21] on input "text" at bounding box center [813, 23] width 160 height 17
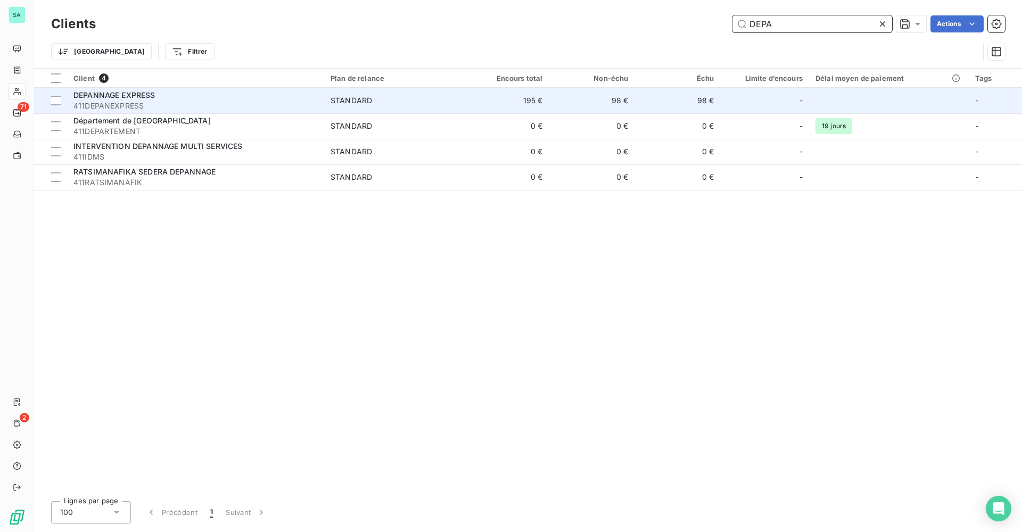
type input "DEPA"
click at [516, 97] on td "195 €" at bounding box center [507, 101] width 86 height 26
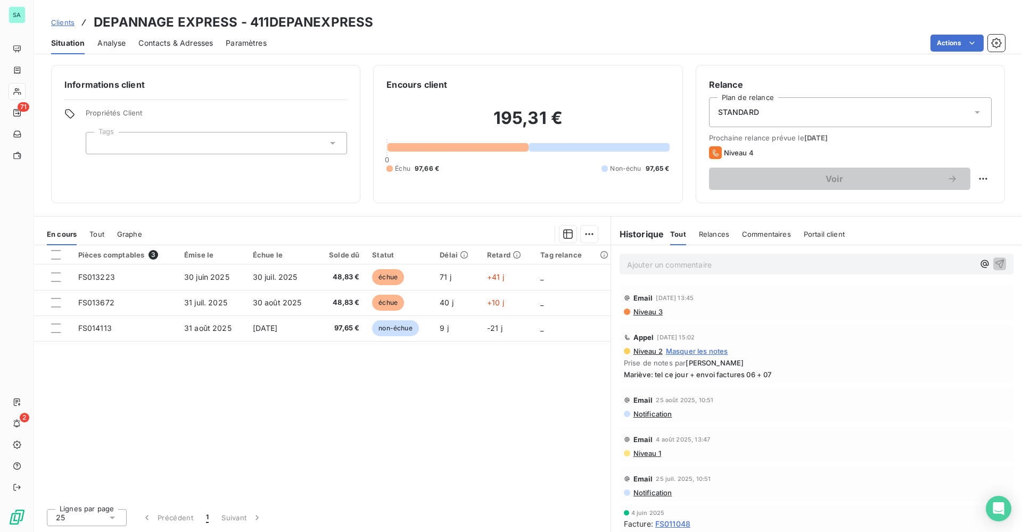
click at [63, 20] on span "Clients" at bounding box center [62, 22] width 23 height 9
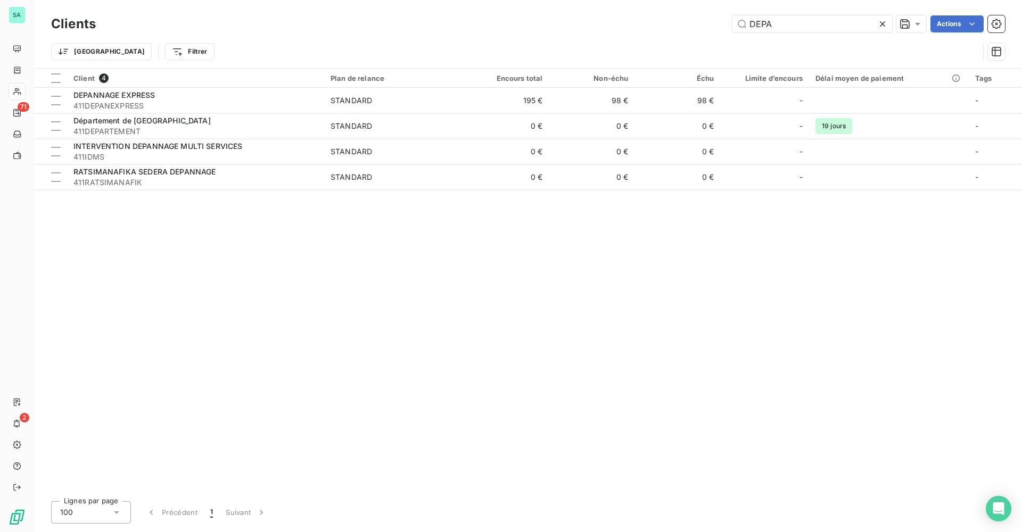
click at [884, 24] on icon at bounding box center [882, 24] width 11 height 11
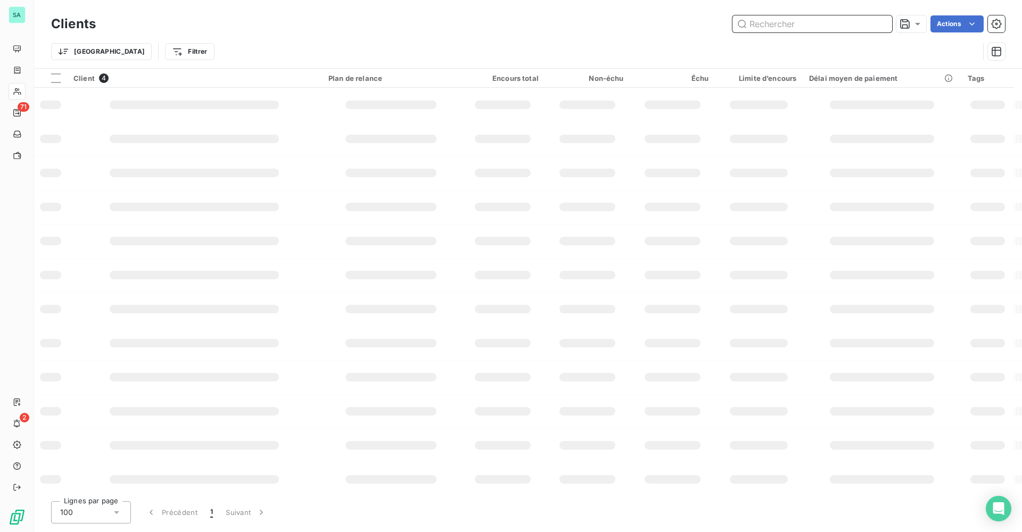
click at [823, 26] on input "text" at bounding box center [813, 23] width 160 height 17
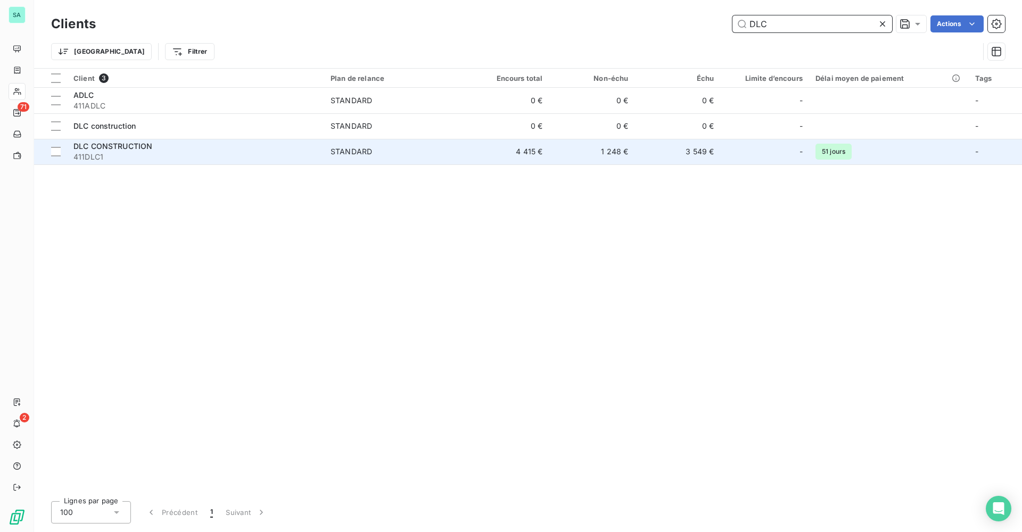
type input "DLC"
click at [549, 146] on td "4 415 €" at bounding box center [507, 152] width 86 height 26
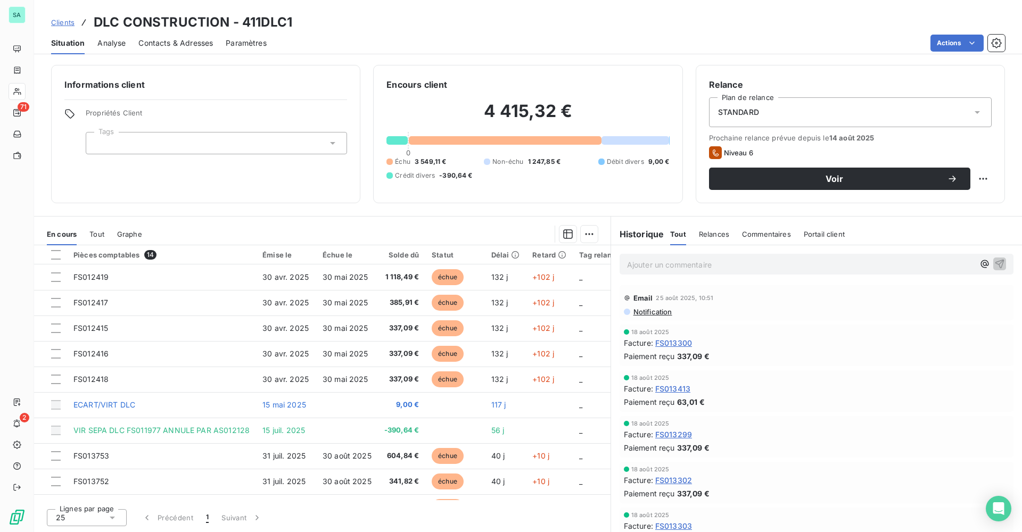
click at [58, 20] on span "Clients" at bounding box center [62, 22] width 23 height 9
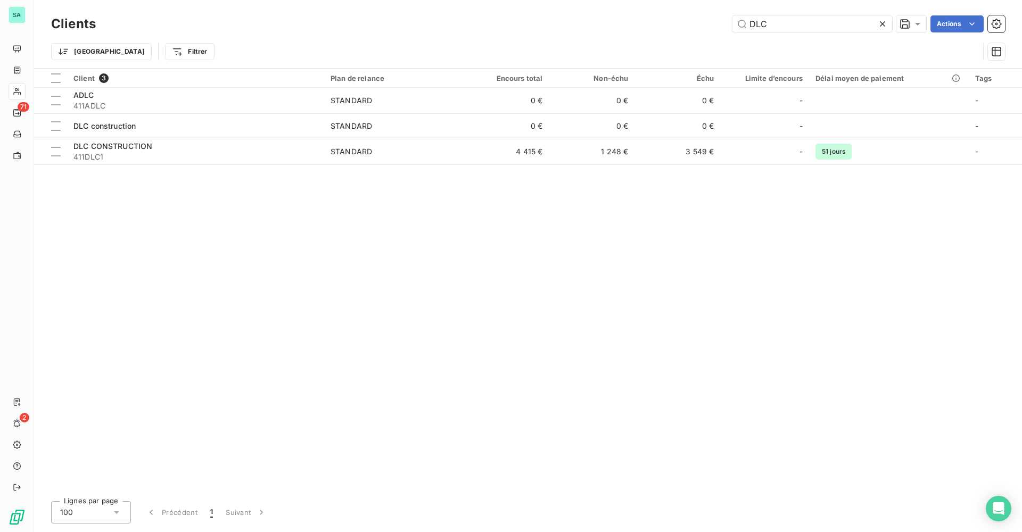
click at [883, 22] on icon at bounding box center [882, 24] width 11 height 11
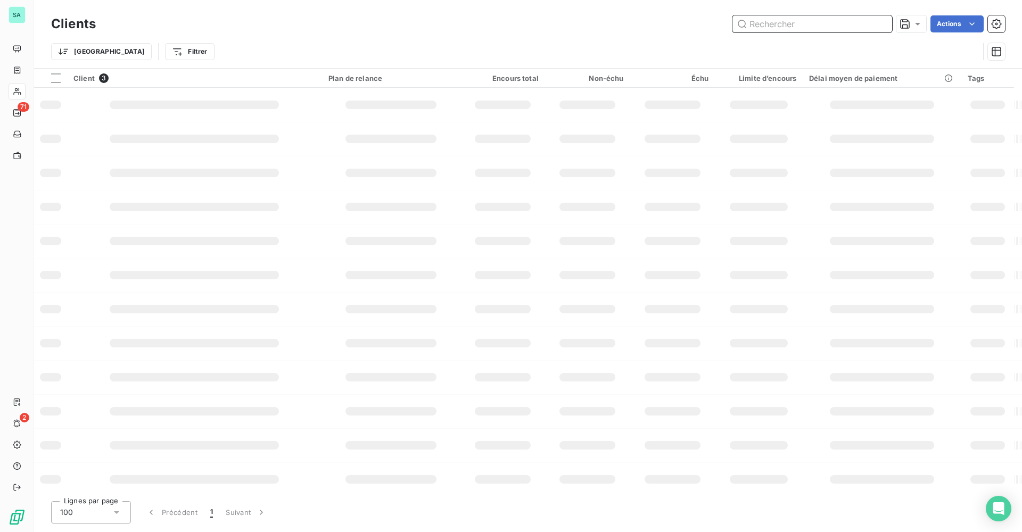
click at [804, 31] on input "text" at bounding box center [813, 23] width 160 height 17
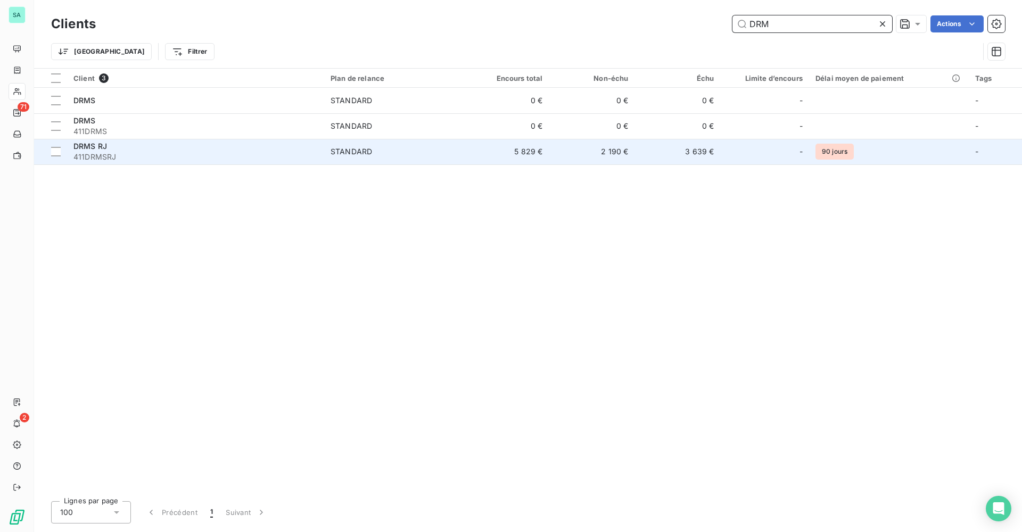
type input "DRM"
click at [701, 152] on td "3 639 €" at bounding box center [678, 152] width 86 height 26
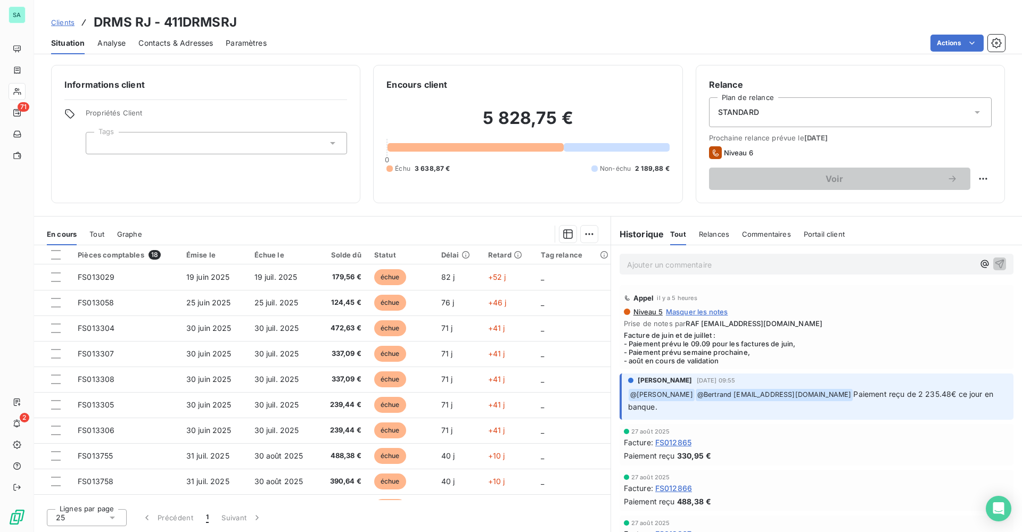
click at [65, 23] on span "Clients" at bounding box center [62, 22] width 23 height 9
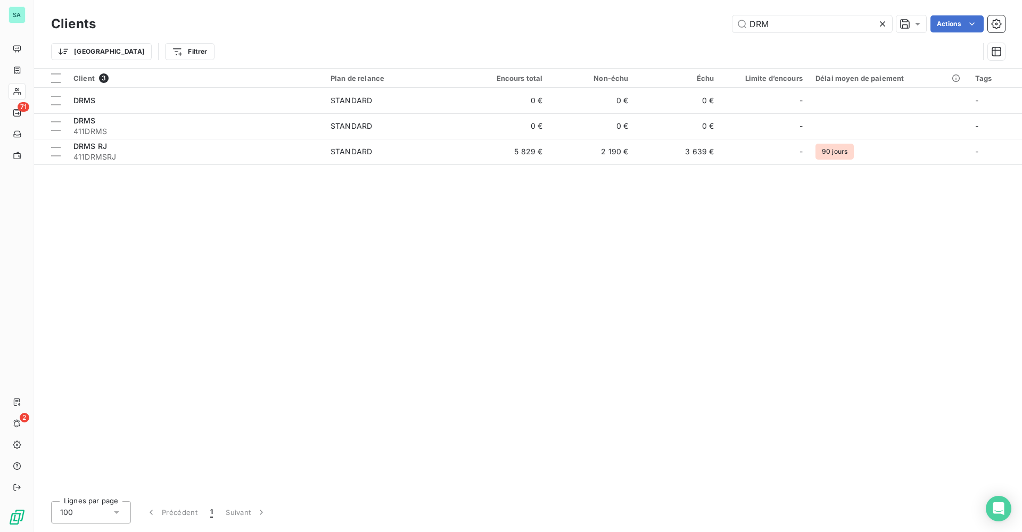
click at [884, 25] on icon at bounding box center [882, 24] width 11 height 11
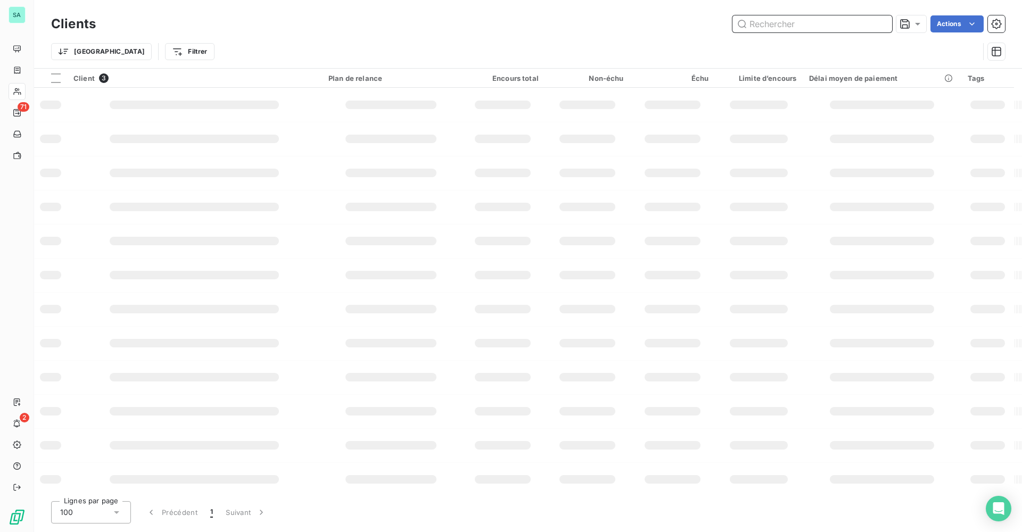
click at [803, 25] on input "text" at bounding box center [813, 23] width 160 height 17
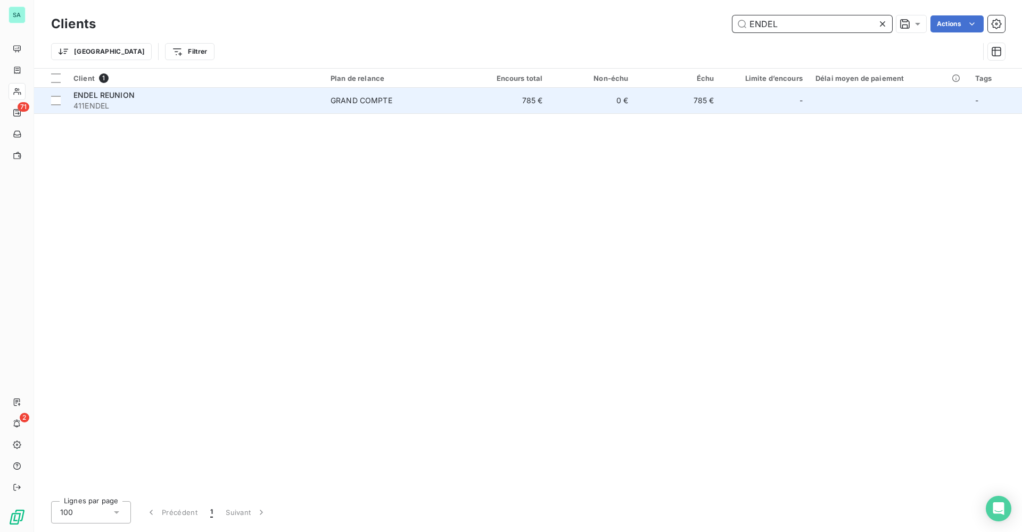
type input "ENDEL"
click at [540, 105] on td "785 €" at bounding box center [507, 101] width 86 height 26
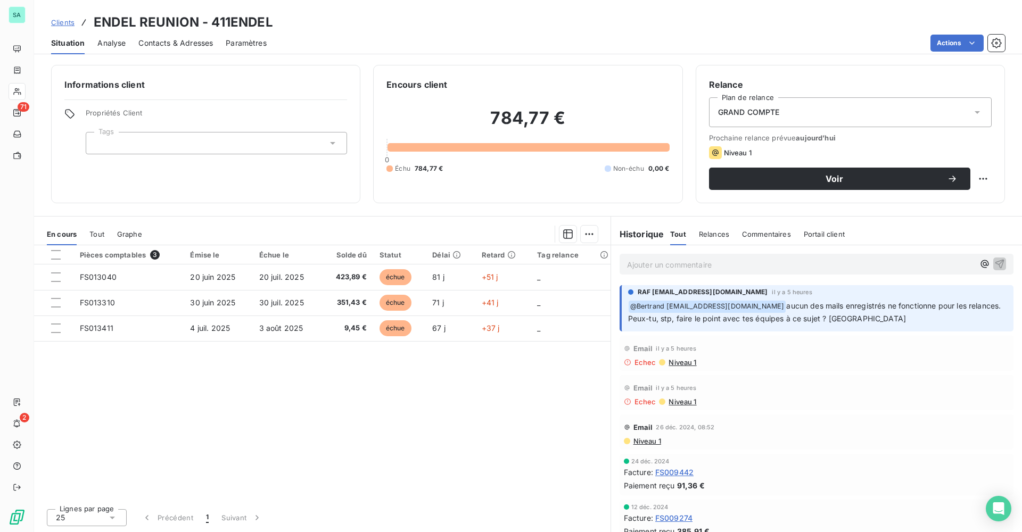
click at [55, 22] on span "Clients" at bounding box center [62, 22] width 23 height 9
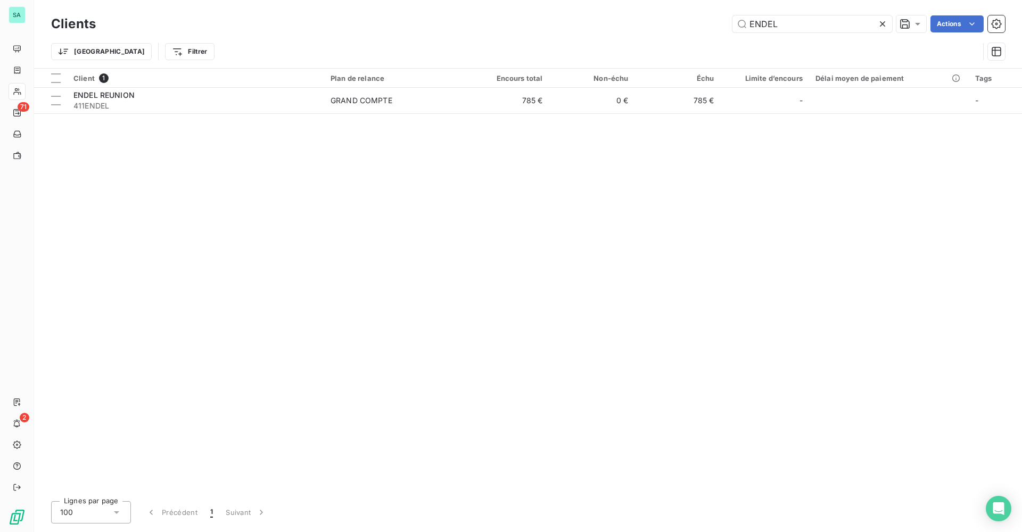
click at [883, 23] on icon at bounding box center [882, 23] width 5 height 5
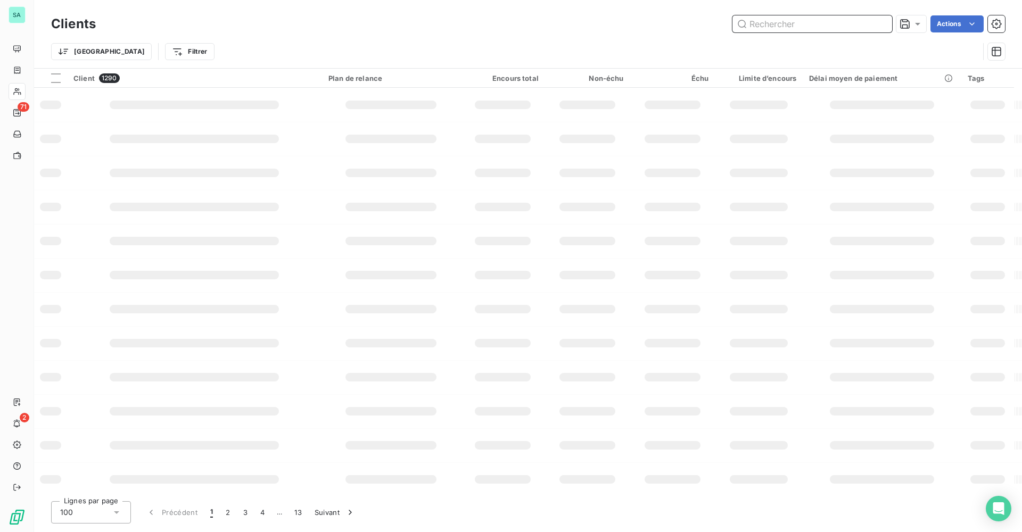
click at [849, 22] on input "text" at bounding box center [813, 23] width 160 height 17
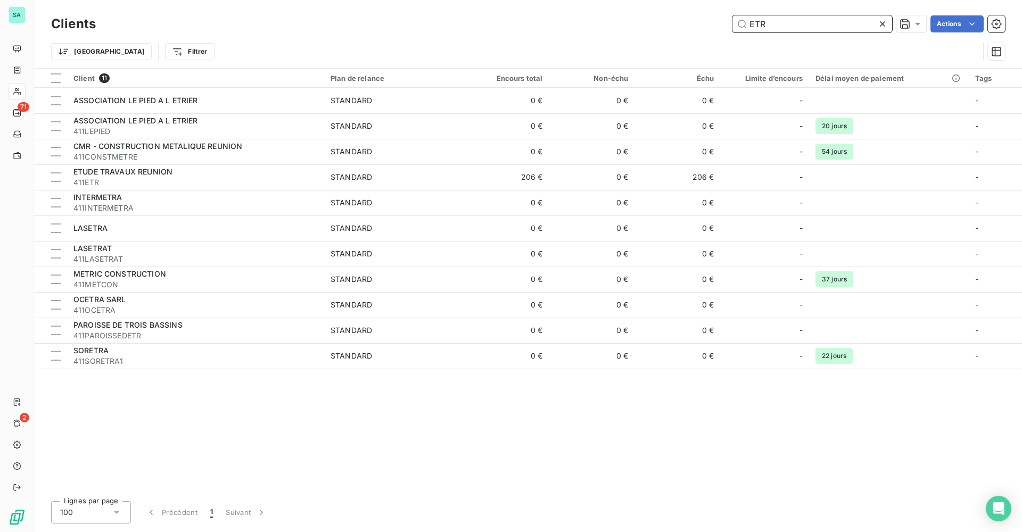
type input "ETR"
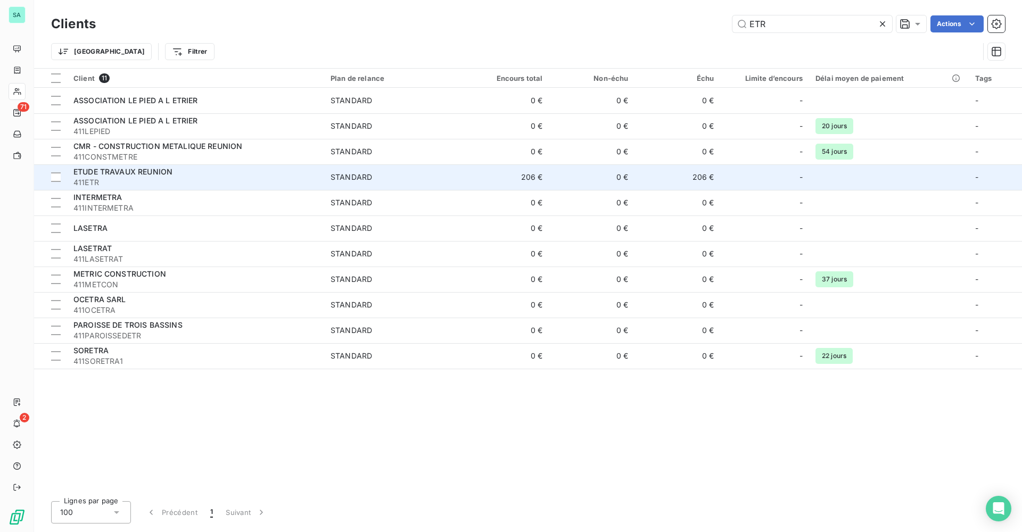
click at [106, 181] on span "411ETR" at bounding box center [195, 182] width 244 height 11
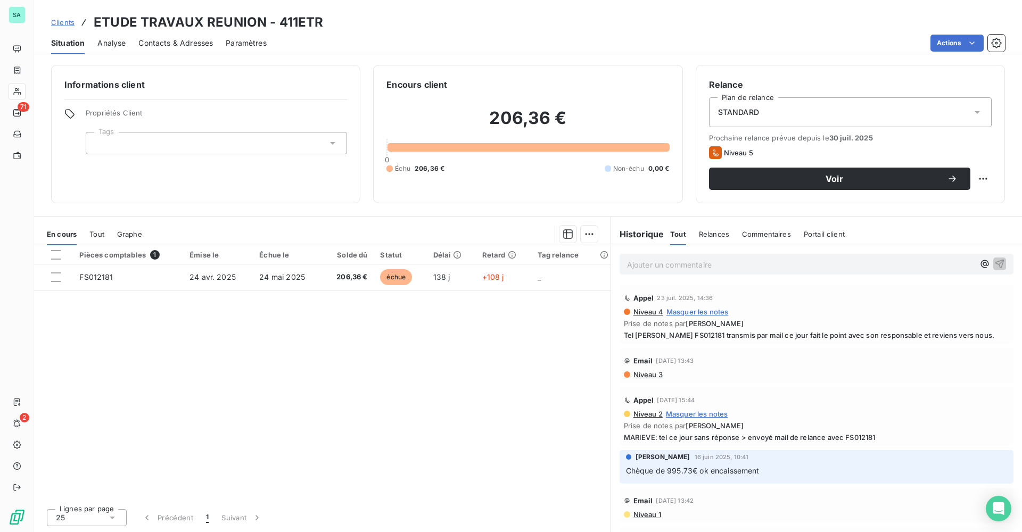
click at [65, 25] on span "Clients" at bounding box center [62, 22] width 23 height 9
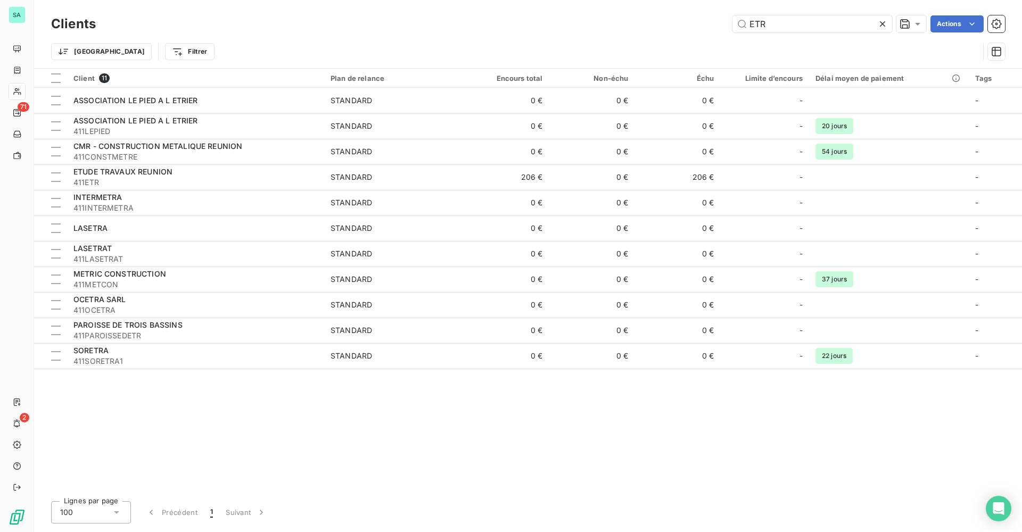
click at [881, 22] on icon at bounding box center [882, 24] width 11 height 11
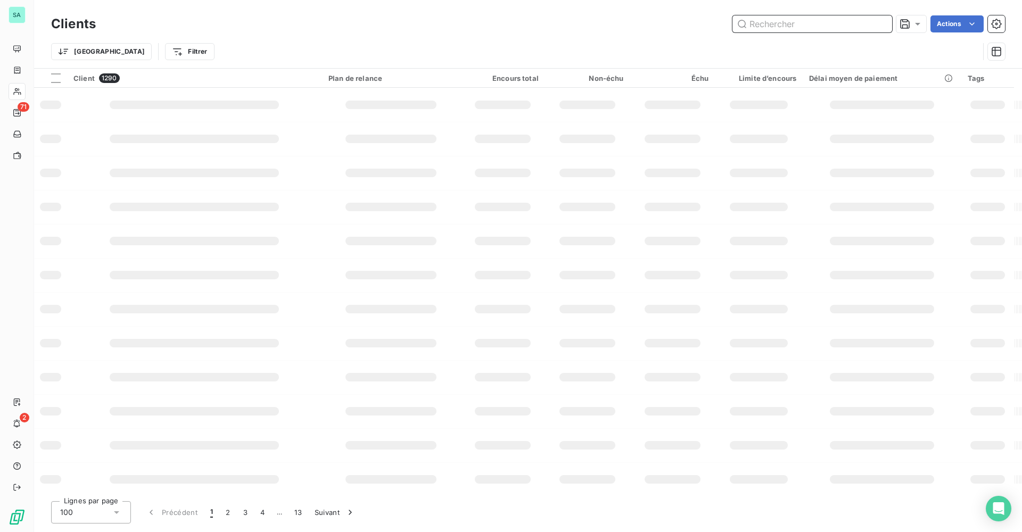
click at [822, 22] on input "text" at bounding box center [813, 23] width 160 height 17
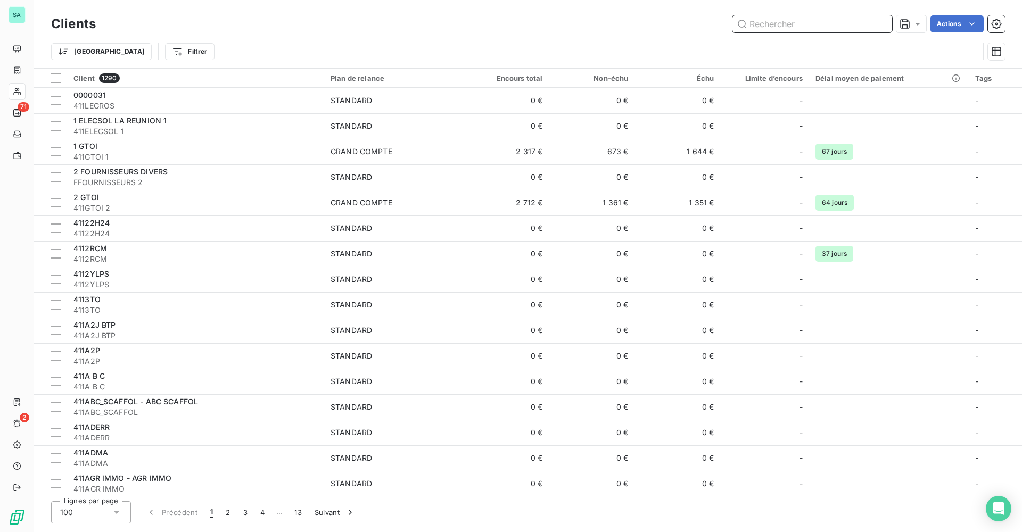
click at [781, 30] on input "text" at bounding box center [813, 23] width 160 height 17
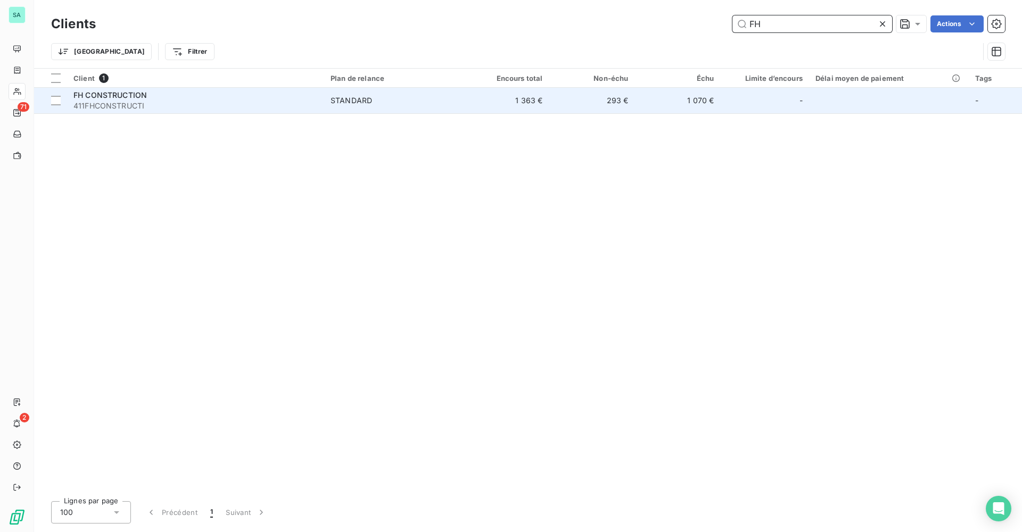
type input "FH"
click at [707, 106] on td "1 070 €" at bounding box center [678, 101] width 86 height 26
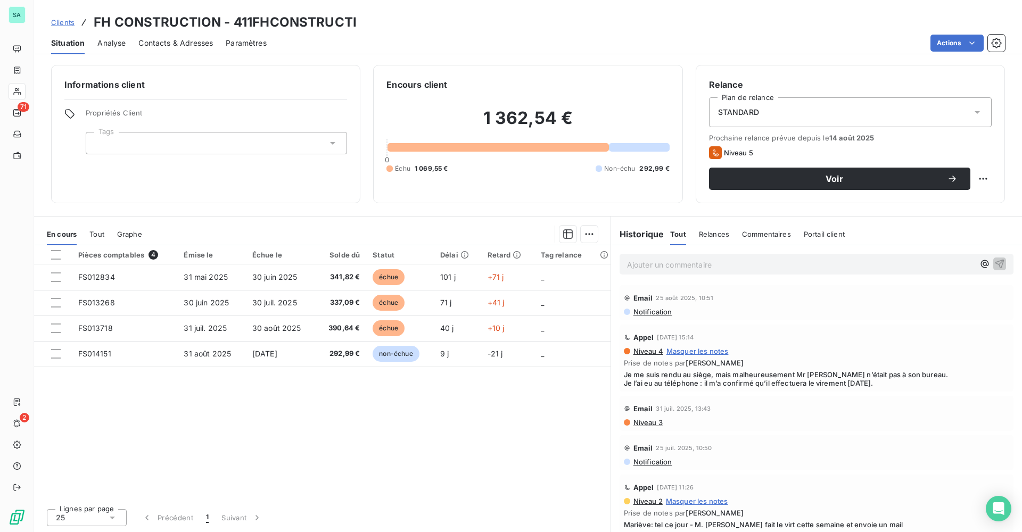
click at [65, 23] on span "Clients" at bounding box center [62, 22] width 23 height 9
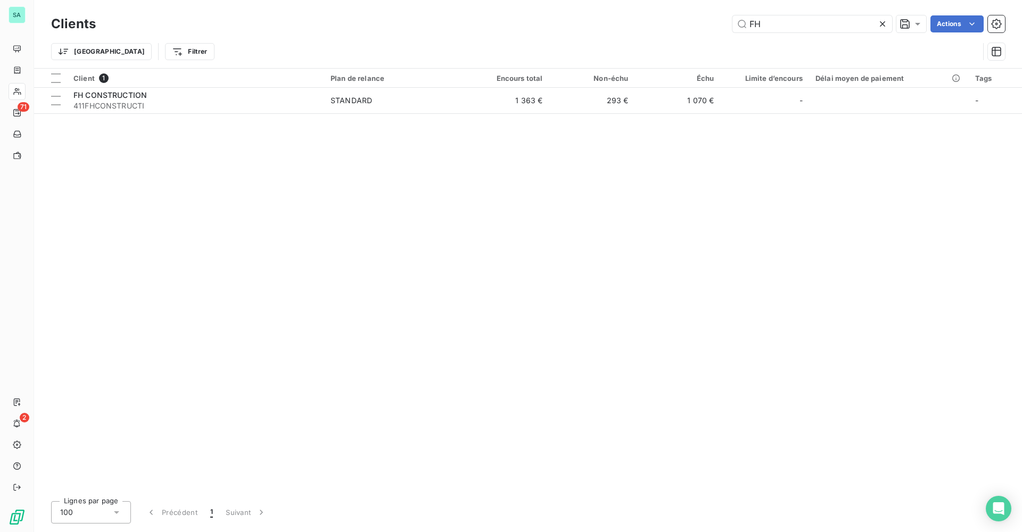
click at [882, 24] on icon at bounding box center [882, 23] width 5 height 5
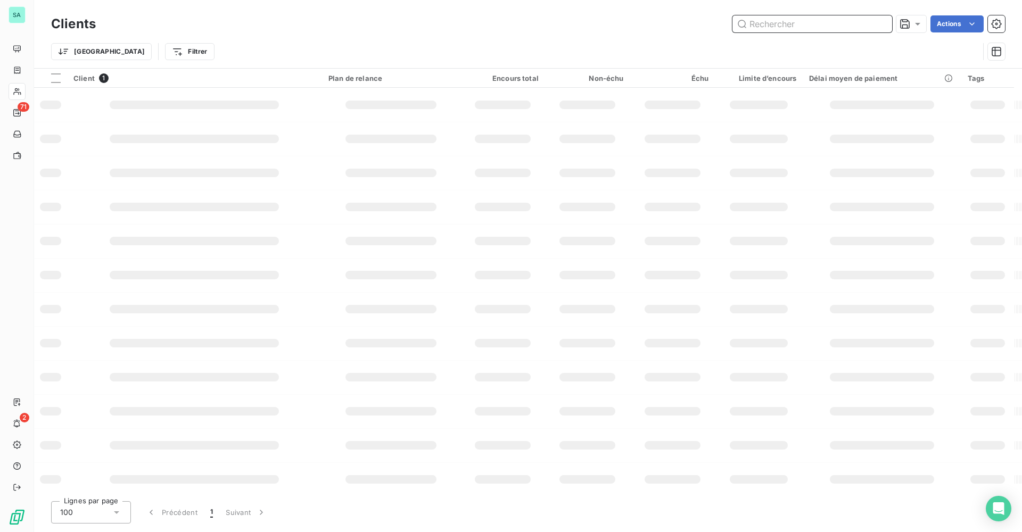
click at [808, 23] on input "text" at bounding box center [813, 23] width 160 height 17
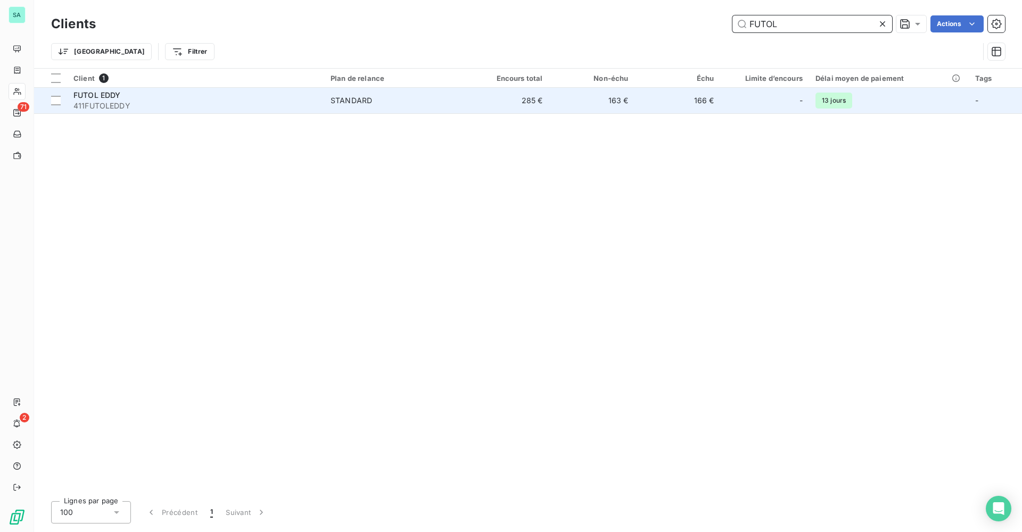
type input "FUTOL"
click at [338, 101] on div "STANDARD" at bounding box center [352, 100] width 42 height 11
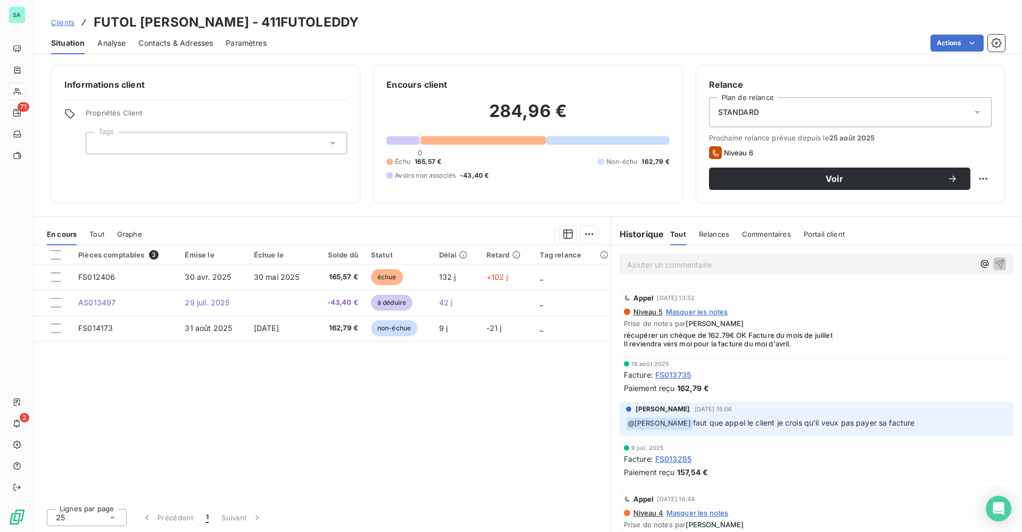
click at [63, 24] on span "Clients" at bounding box center [62, 22] width 23 height 9
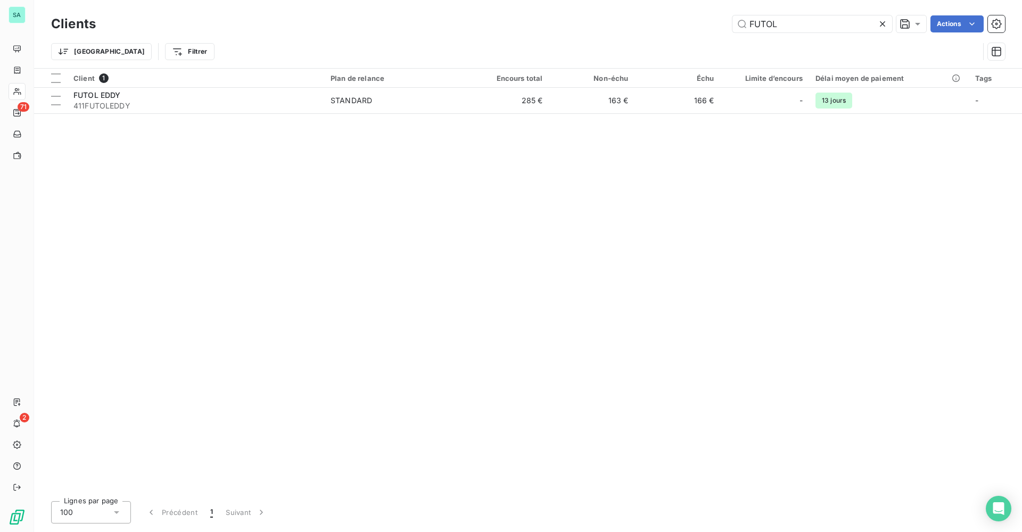
click at [881, 24] on icon at bounding box center [882, 24] width 11 height 11
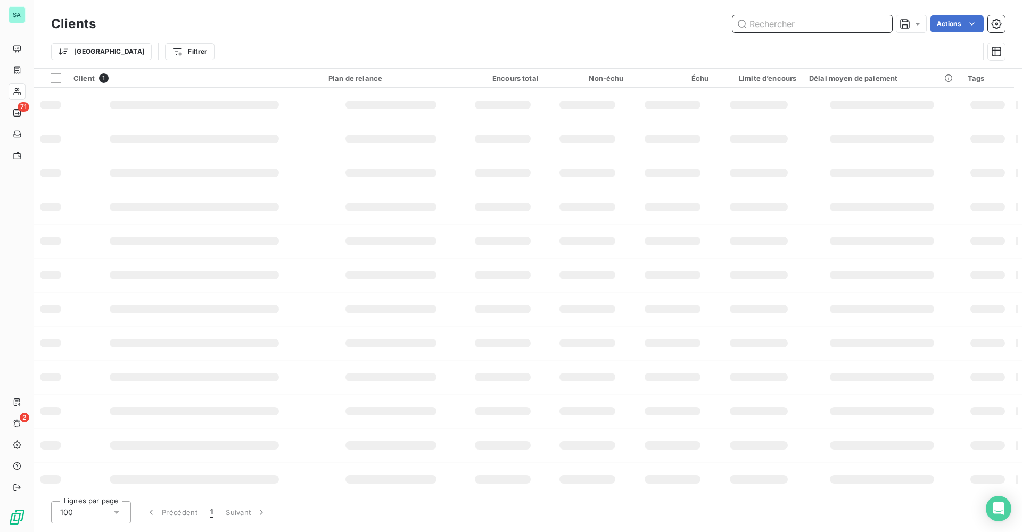
click at [805, 26] on input "text" at bounding box center [813, 23] width 160 height 17
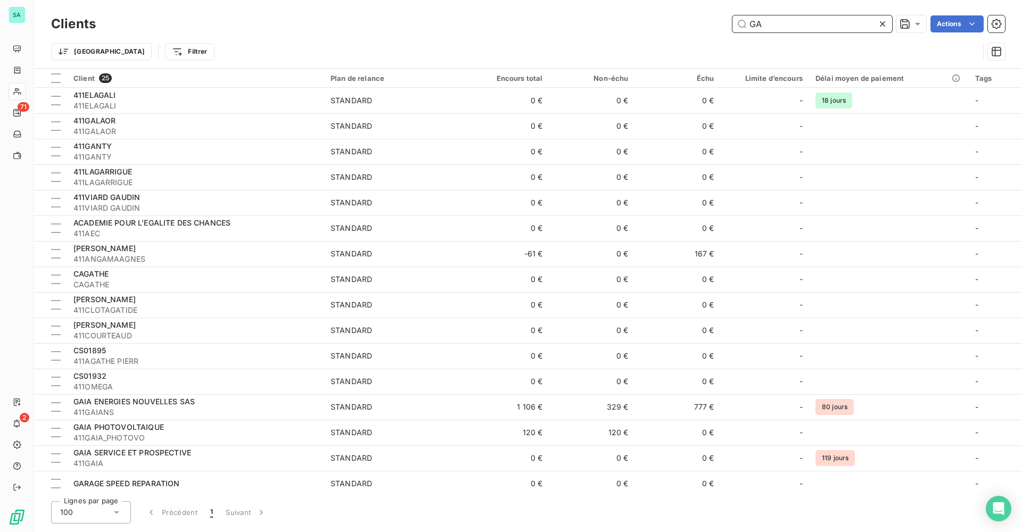
click at [781, 26] on input "GA" at bounding box center [813, 23] width 160 height 17
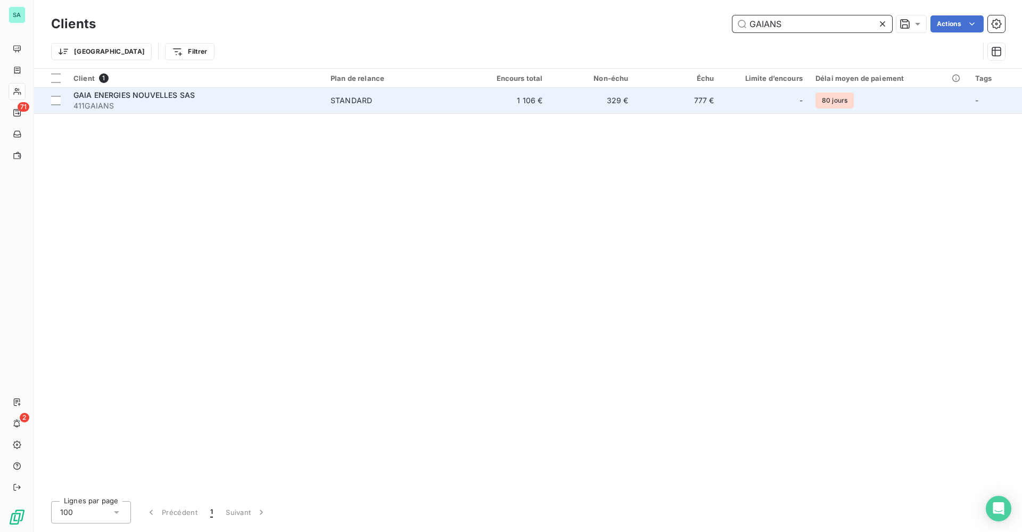
type input "GAIANS"
click at [161, 99] on span "GAIA ENERGIES NOUVELLES SAS" at bounding box center [133, 95] width 121 height 9
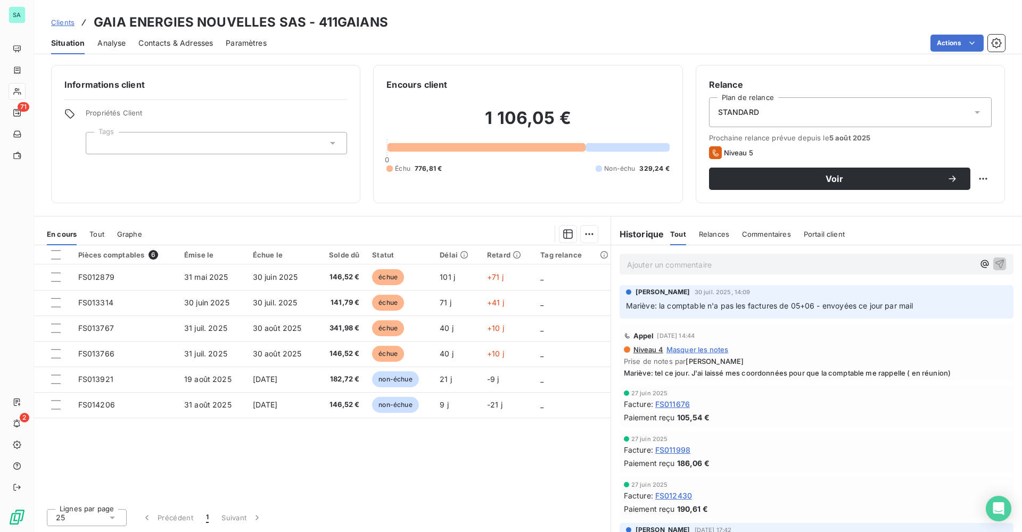
click at [72, 23] on span "Clients" at bounding box center [62, 22] width 23 height 9
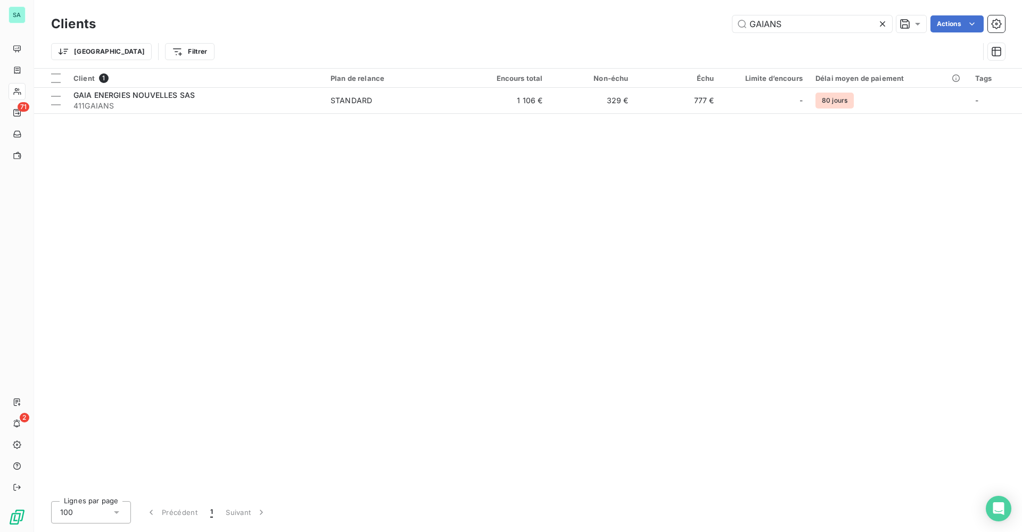
click at [887, 22] on icon at bounding box center [882, 24] width 11 height 11
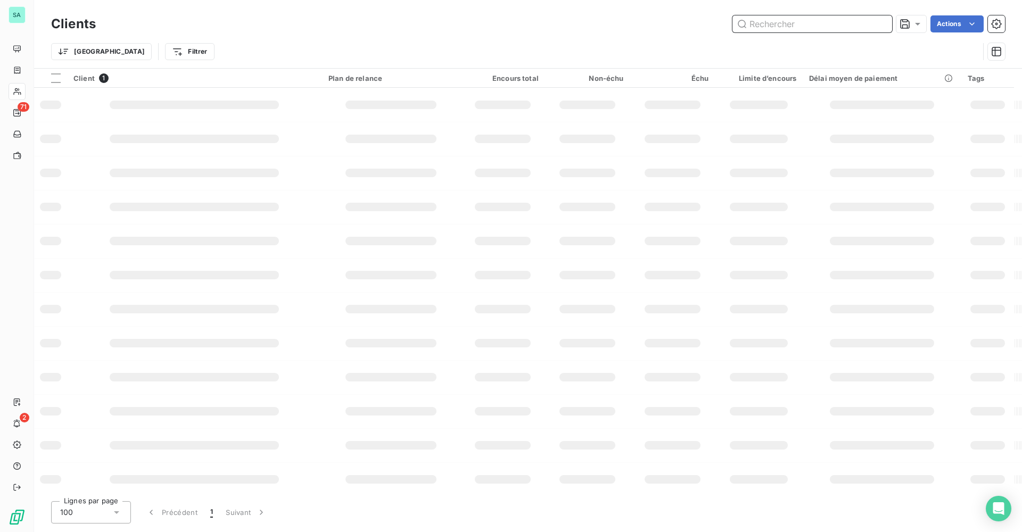
click at [839, 21] on input "text" at bounding box center [813, 23] width 160 height 17
type input "RDV"
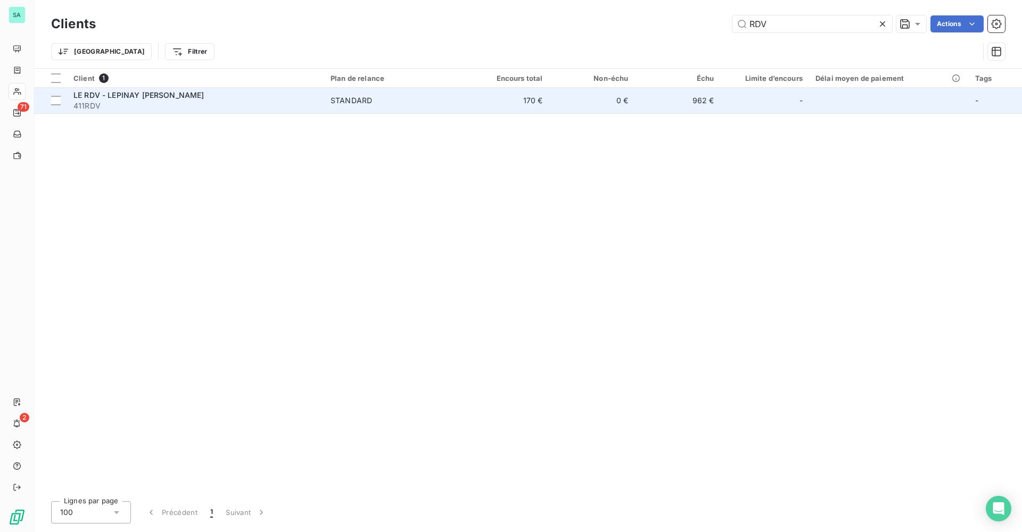
click at [166, 93] on span "LE RDV - LEPINAY [PERSON_NAME]" at bounding box center [138, 95] width 131 height 9
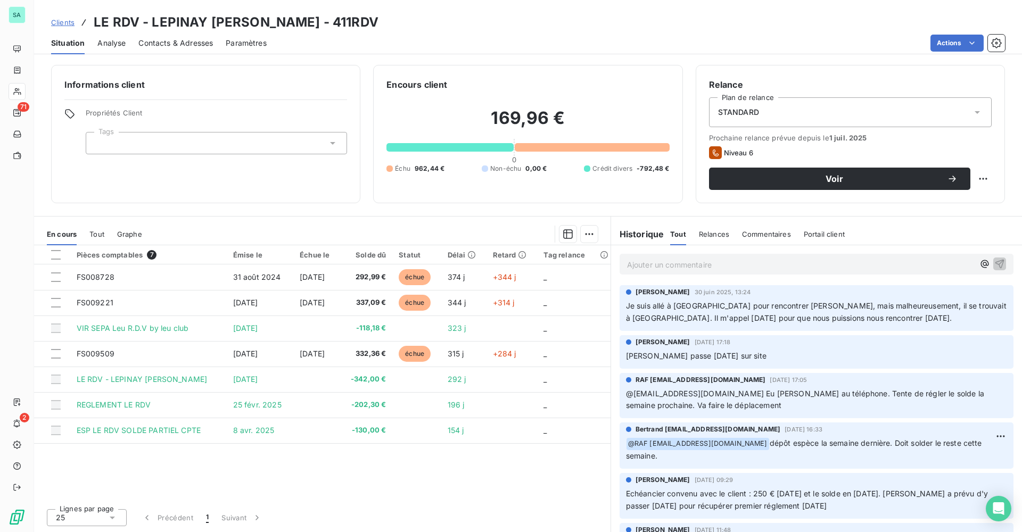
click at [182, 40] on span "Contacts & Adresses" at bounding box center [175, 43] width 75 height 11
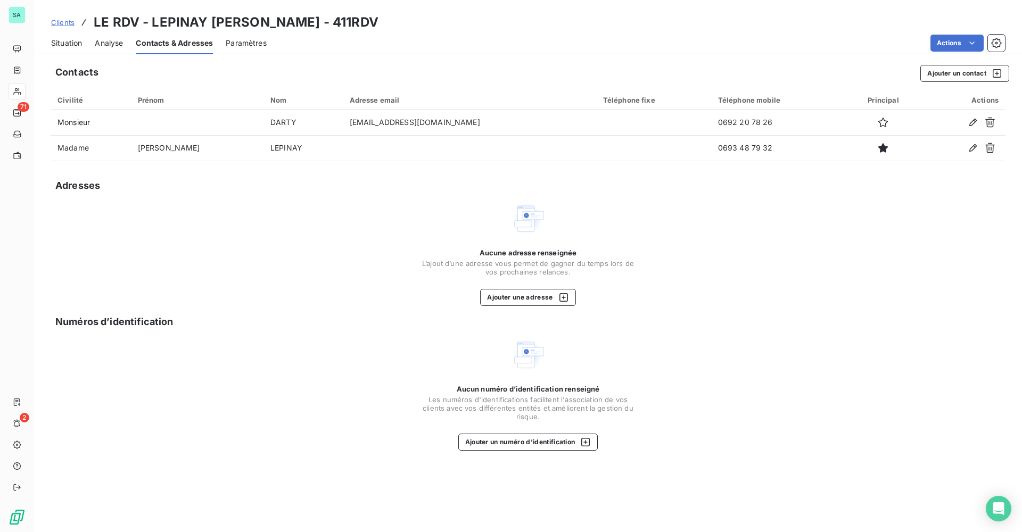
click at [63, 39] on span "Situation" at bounding box center [66, 43] width 31 height 11
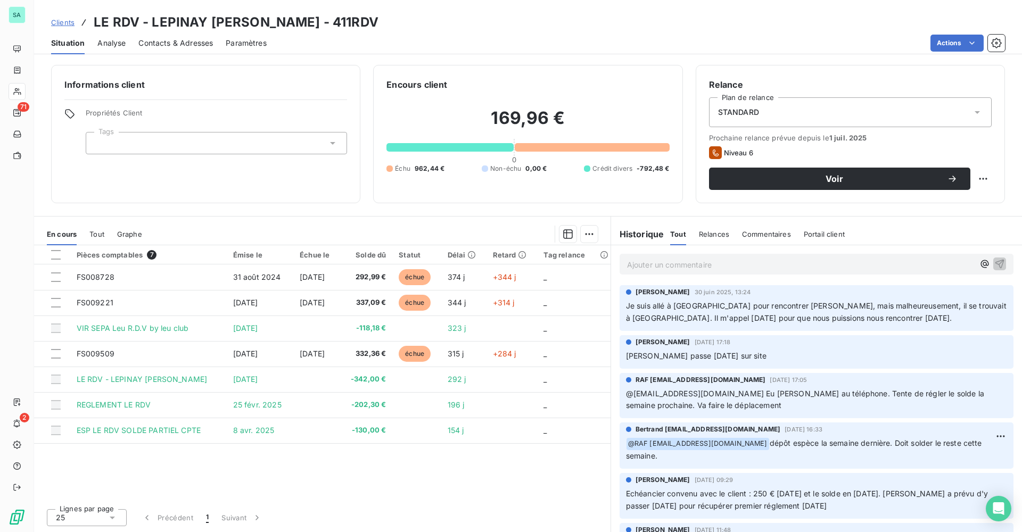
click at [171, 46] on span "Contacts & Adresses" at bounding box center [175, 43] width 75 height 11
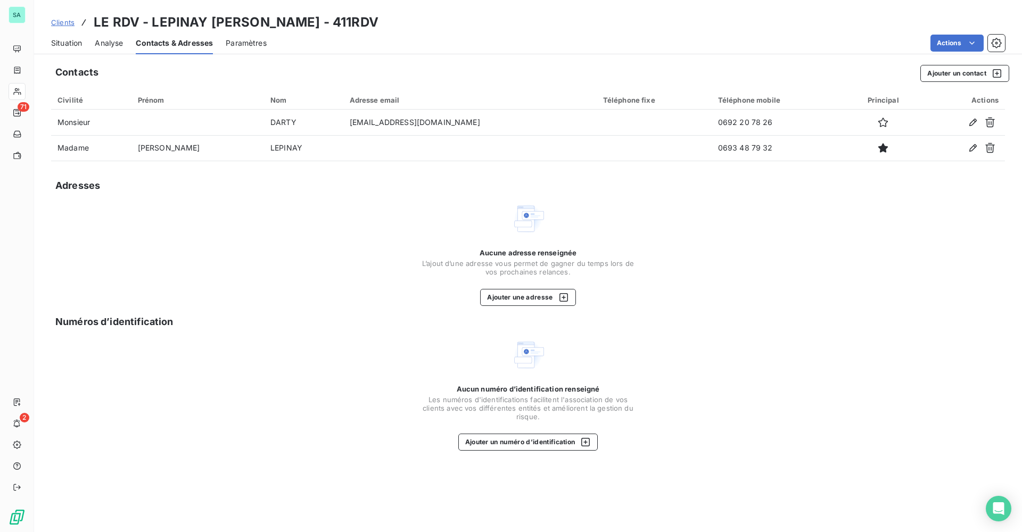
click at [62, 19] on span "Clients" at bounding box center [62, 22] width 23 height 9
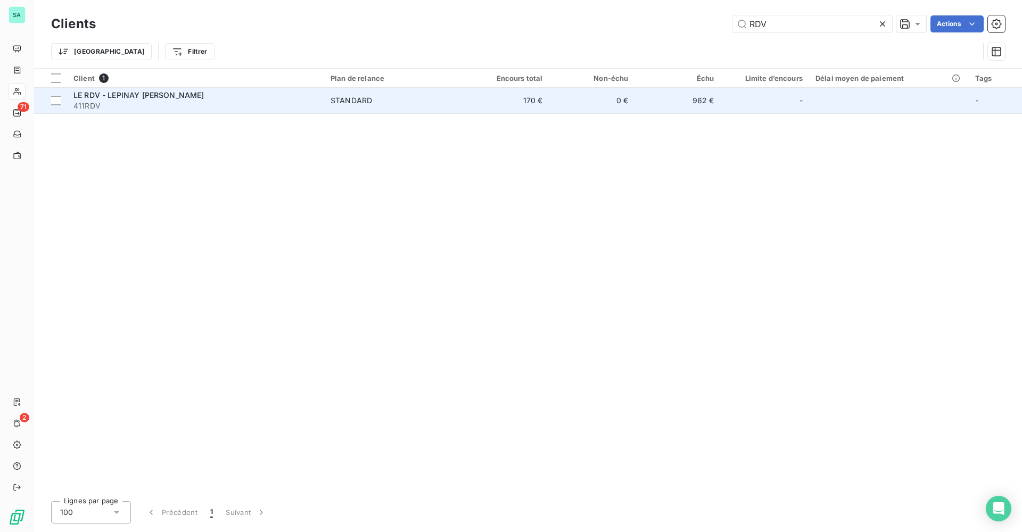
click at [147, 102] on span "411RDV" at bounding box center [195, 106] width 244 height 11
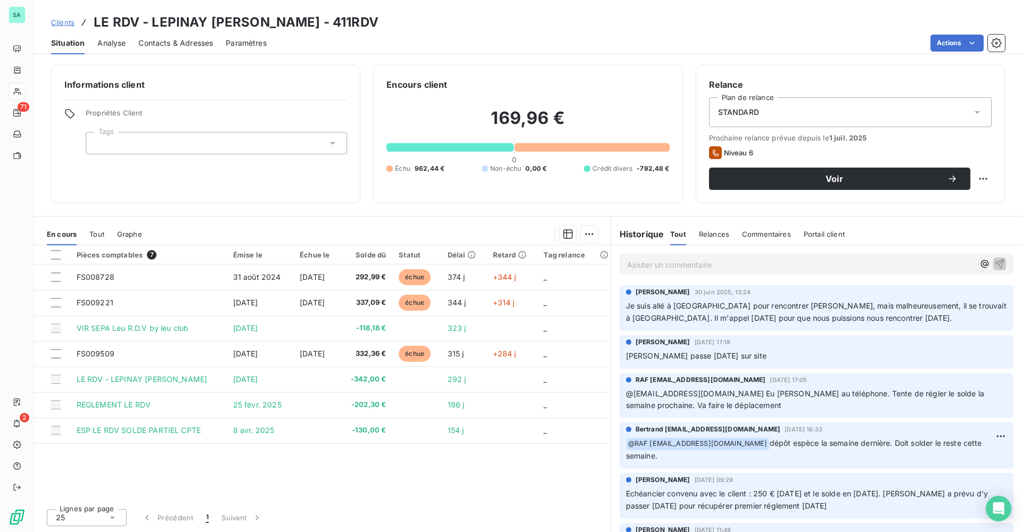
drag, startPoint x: 94, startPoint y: 21, endPoint x: 414, endPoint y: 20, distance: 320.0
click at [414, 20] on div "Clients LE RDV - LEPINAY [PERSON_NAME] - 411RDV" at bounding box center [528, 22] width 988 height 19
click at [173, 19] on h3 "LE RDV - LEPINAY [PERSON_NAME] - 411RDV" at bounding box center [236, 22] width 285 height 19
drag, startPoint x: 93, startPoint y: 24, endPoint x: 420, endPoint y: 23, distance: 327.4
click at [420, 23] on div "Clients LE RDV - LEPINAY [PERSON_NAME] - 411RDV" at bounding box center [528, 22] width 988 height 19
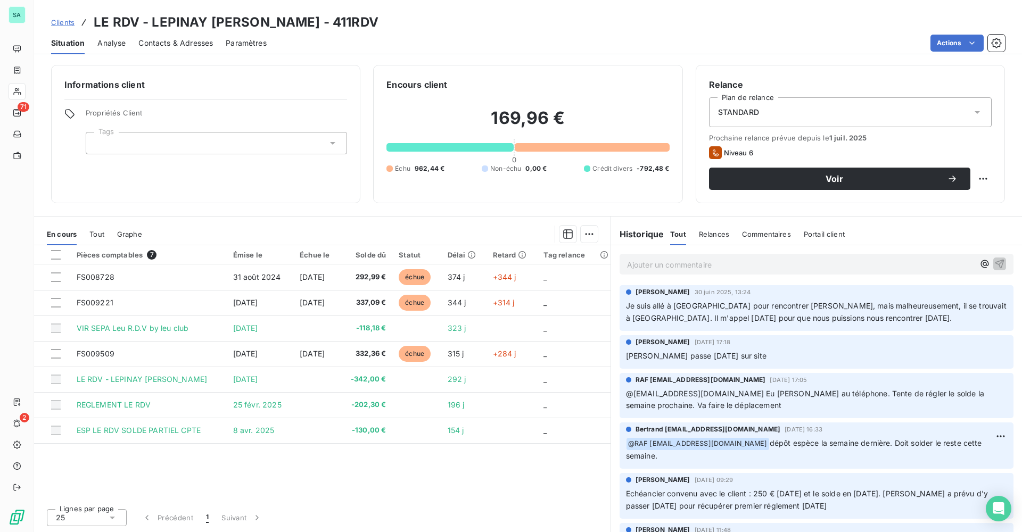
click at [490, 22] on div "Clients LE RDV - LEPINAY [PERSON_NAME] - 411RDV" at bounding box center [528, 22] width 988 height 19
drag, startPoint x: 403, startPoint y: 19, endPoint x: 82, endPoint y: 19, distance: 320.5
click at [82, 19] on div "Clients LE RDV - LEPINAY [PERSON_NAME] - 411RDV" at bounding box center [214, 22] width 327 height 19
drag, startPoint x: 82, startPoint y: 19, endPoint x: 281, endPoint y: 92, distance: 211.9
click at [281, 92] on div "Informations client Propriétés Client Tags" at bounding box center [205, 134] width 309 height 138
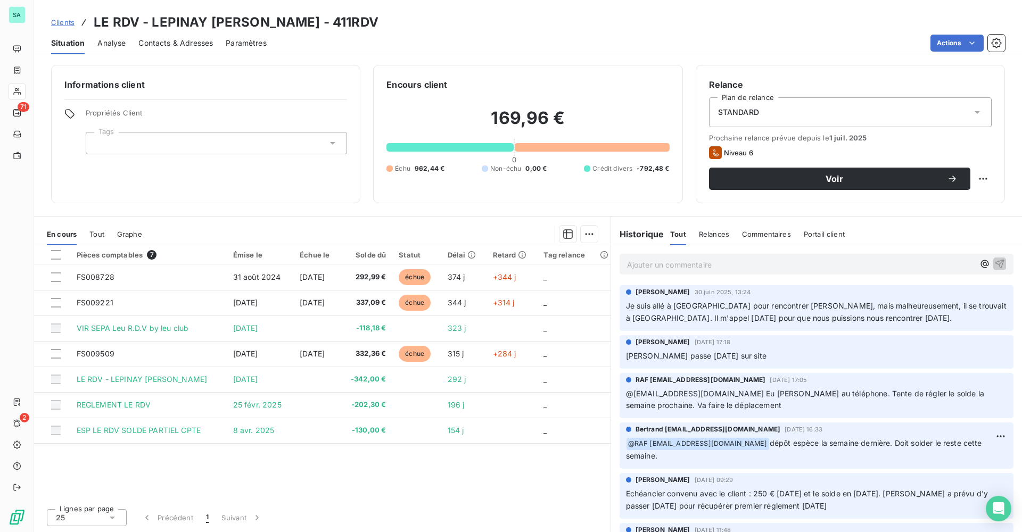
click at [426, 19] on div "Clients LE RDV - LEPINAY [PERSON_NAME] - 411RDV" at bounding box center [528, 22] width 988 height 19
click at [409, 19] on div "Clients LE RDV - LEPINAY [PERSON_NAME] - 411RDV" at bounding box center [528, 22] width 988 height 19
click at [404, 22] on div "Clients LE RDV - LEPINAY [PERSON_NAME] - 411RDV" at bounding box center [528, 22] width 988 height 19
drag, startPoint x: 400, startPoint y: 22, endPoint x: 92, endPoint y: 23, distance: 308.8
click at [92, 23] on div "Clients LE RDV - LEPINAY [PERSON_NAME] - 411RDV" at bounding box center [214, 22] width 327 height 19
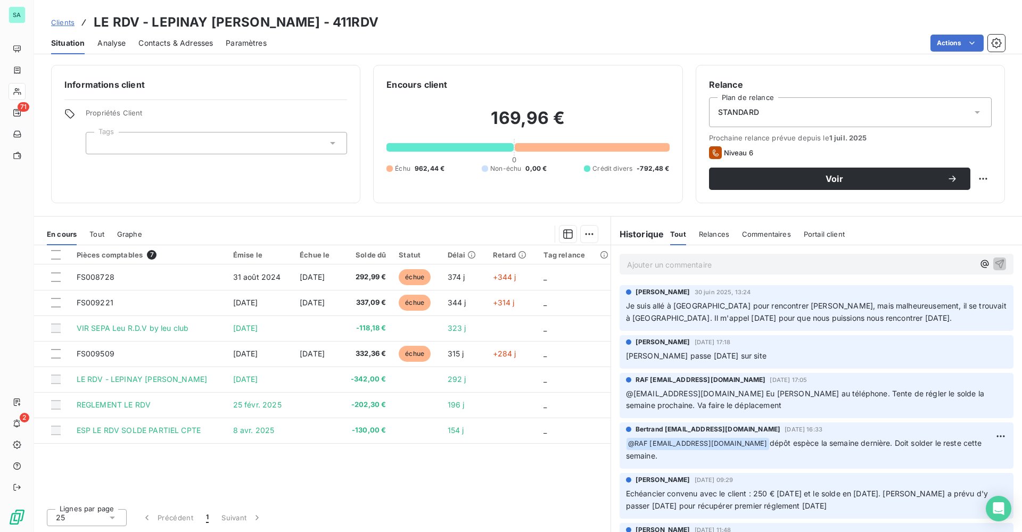
click at [315, 42] on div "Actions" at bounding box center [643, 43] width 726 height 17
click at [307, 28] on h3 "LE RDV - LEPINAY [PERSON_NAME] - 411RDV" at bounding box center [236, 22] width 285 height 19
drag, startPoint x: 94, startPoint y: 20, endPoint x: 404, endPoint y: 20, distance: 309.9
click at [379, 20] on h3 "LE RDV - LEPINAY [PERSON_NAME] - 411RDV" at bounding box center [236, 22] width 285 height 19
click at [424, 26] on div "Clients LE RDV - LEPINAY [PERSON_NAME] - 411RDV" at bounding box center [528, 22] width 988 height 19
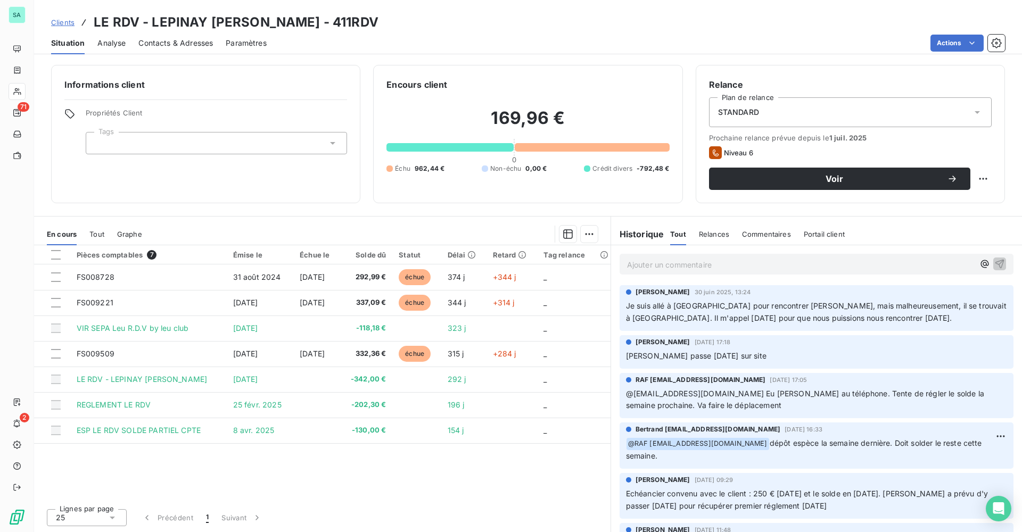
click at [404, 21] on div "Clients LE RDV - LEPINAY [PERSON_NAME] - 411RDV" at bounding box center [528, 22] width 988 height 19
click at [166, 39] on span "Contacts & Adresses" at bounding box center [175, 43] width 75 height 11
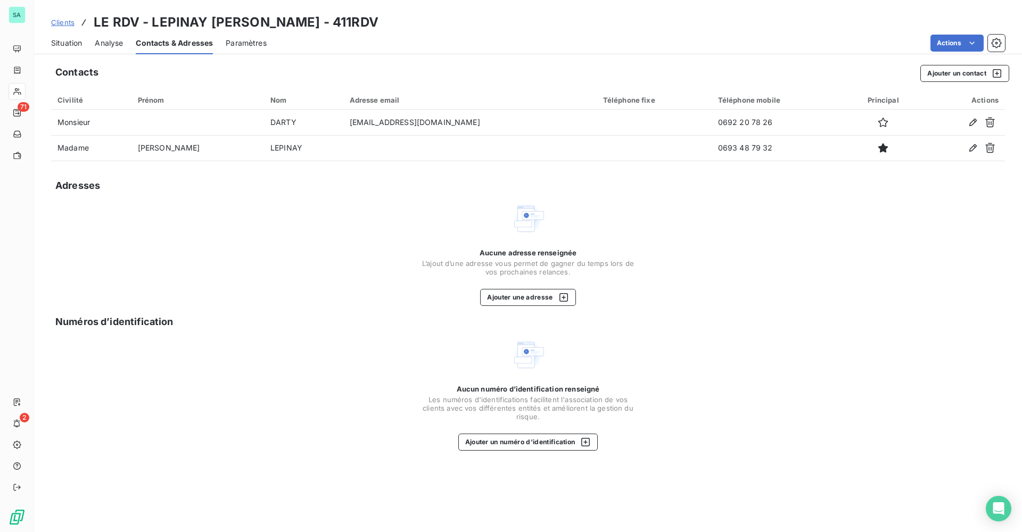
click at [59, 42] on span "Situation" at bounding box center [66, 43] width 31 height 11
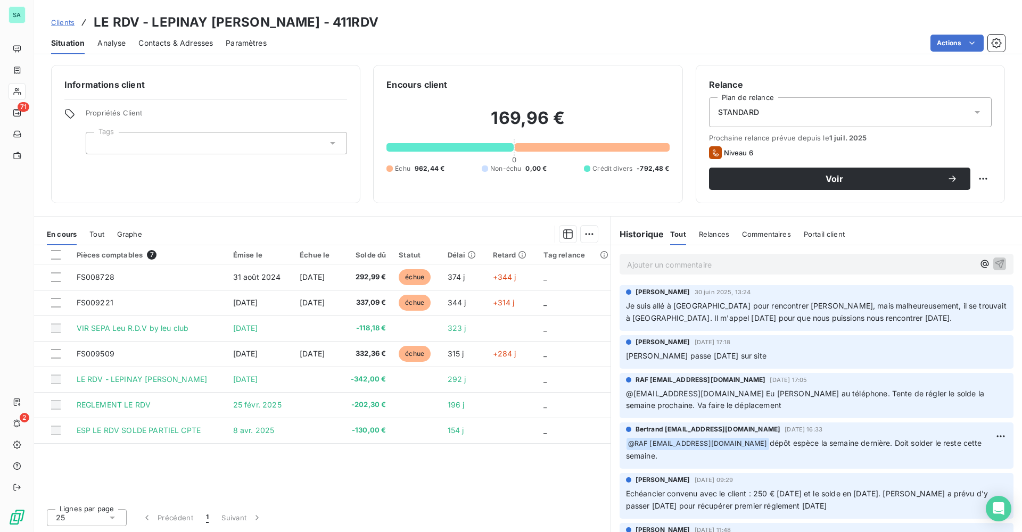
click at [167, 45] on span "Contacts & Adresses" at bounding box center [175, 43] width 75 height 11
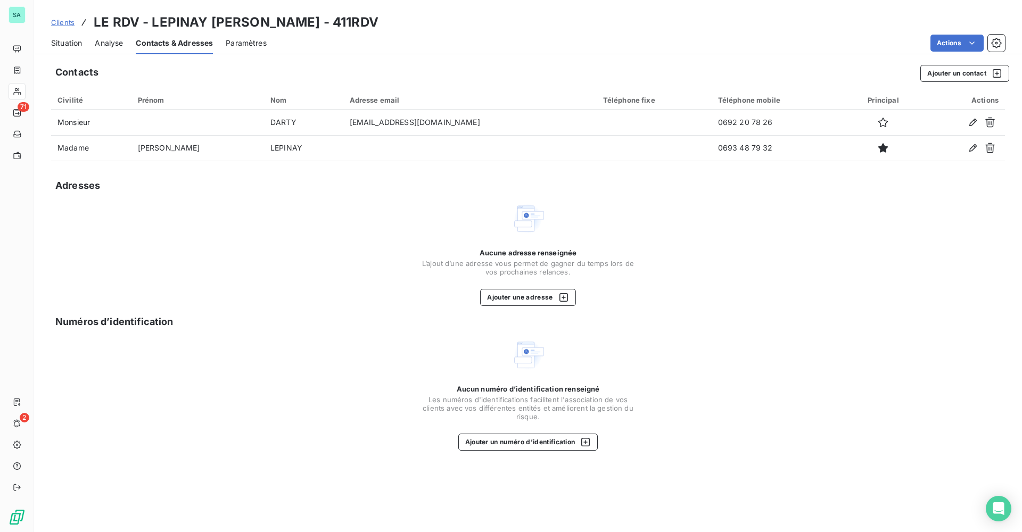
click at [60, 43] on span "Situation" at bounding box center [66, 43] width 31 height 11
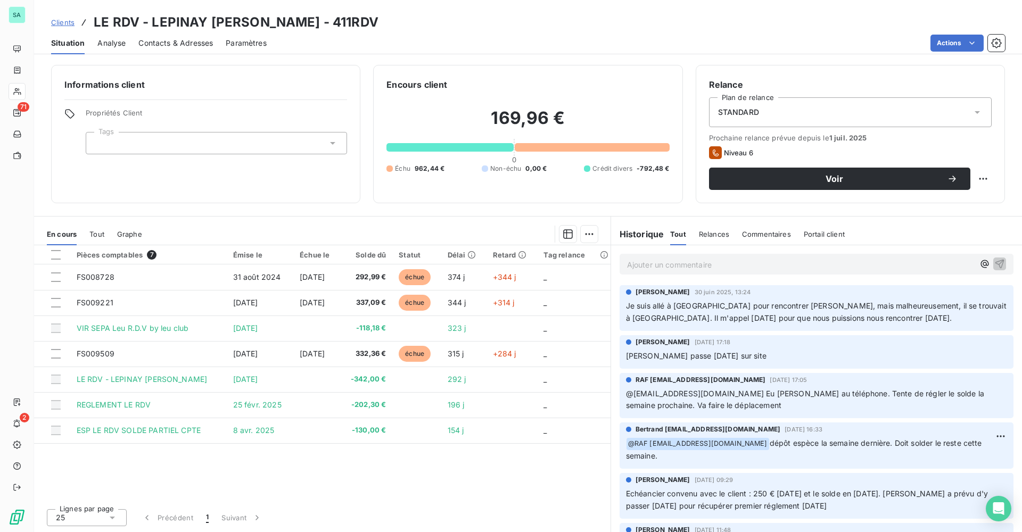
click at [151, 44] on span "Contacts & Adresses" at bounding box center [175, 43] width 75 height 11
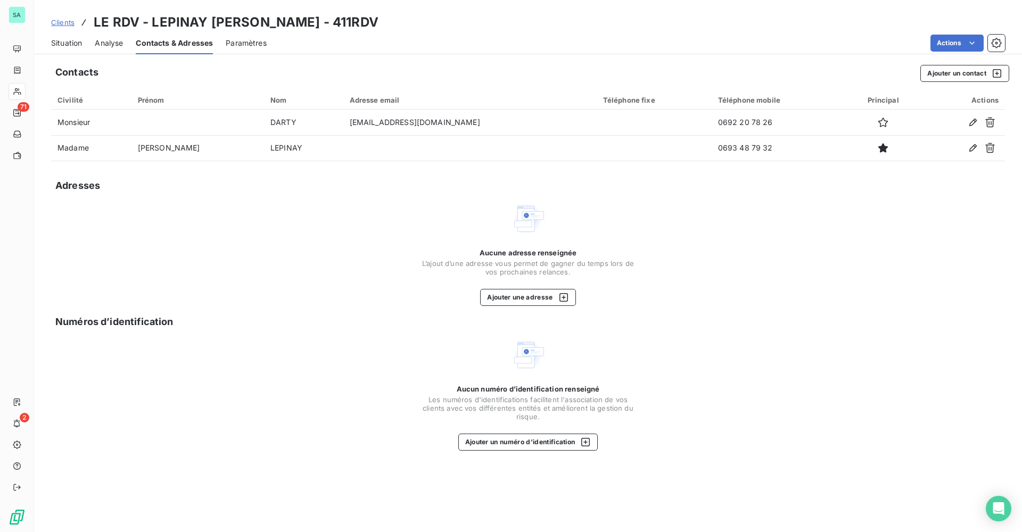
click at [113, 44] on span "Analyse" at bounding box center [109, 43] width 28 height 11
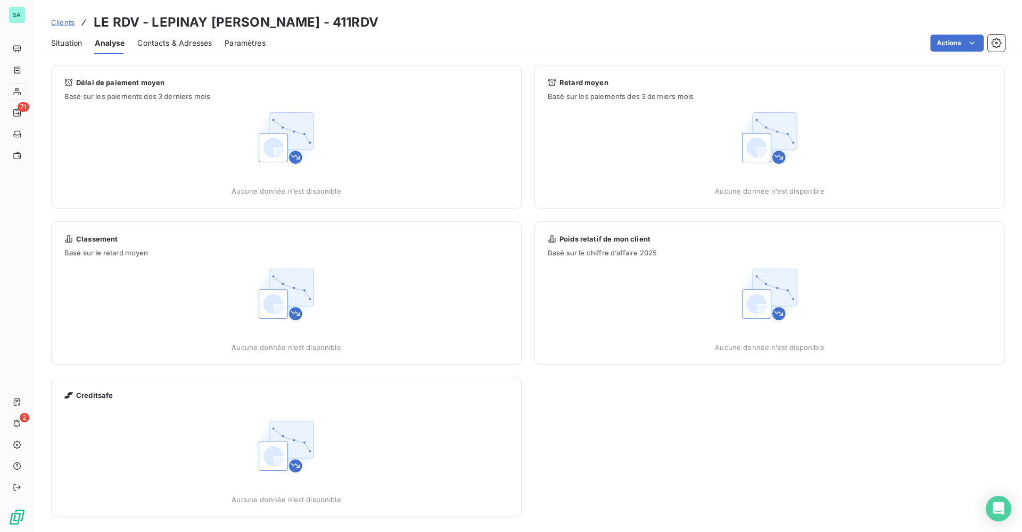
click at [62, 39] on span "Situation" at bounding box center [66, 43] width 31 height 11
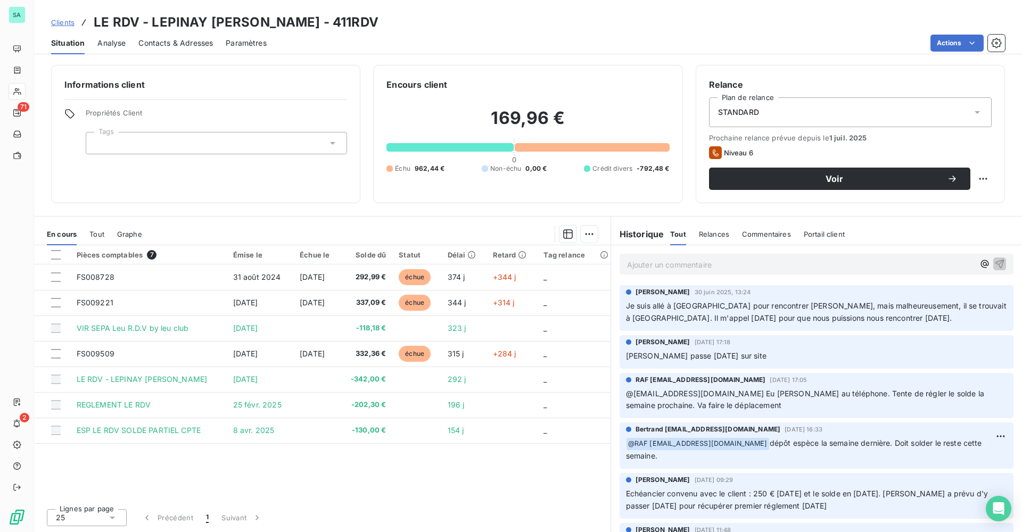
click at [78, 44] on span "Situation" at bounding box center [68, 43] width 34 height 11
click at [53, 24] on span "Clients" at bounding box center [62, 22] width 23 height 9
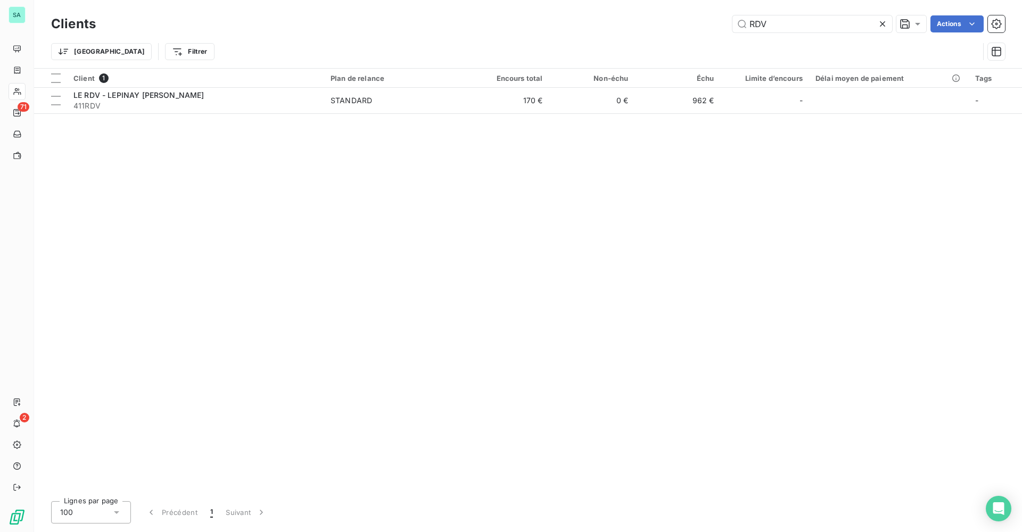
click at [885, 23] on icon at bounding box center [882, 24] width 11 height 11
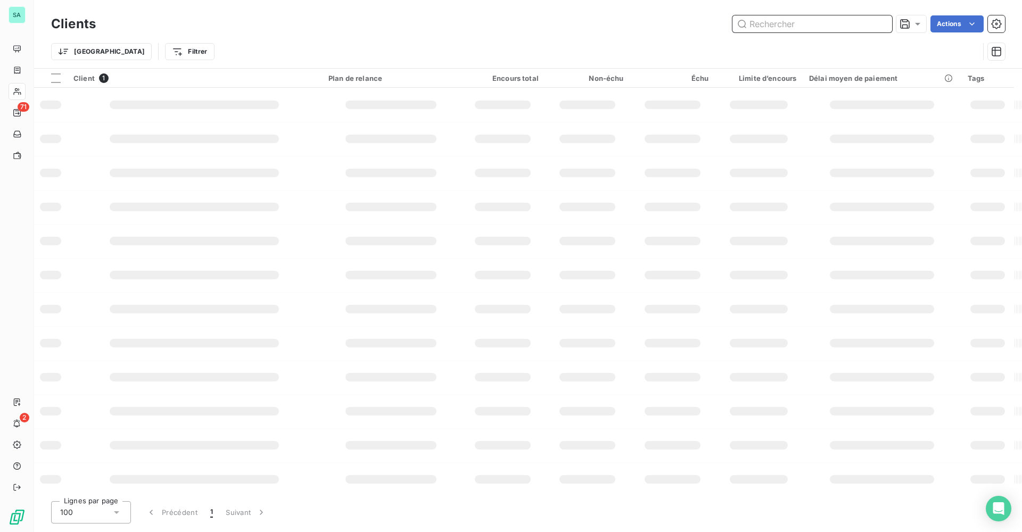
click at [831, 23] on input "text" at bounding box center [813, 23] width 160 height 17
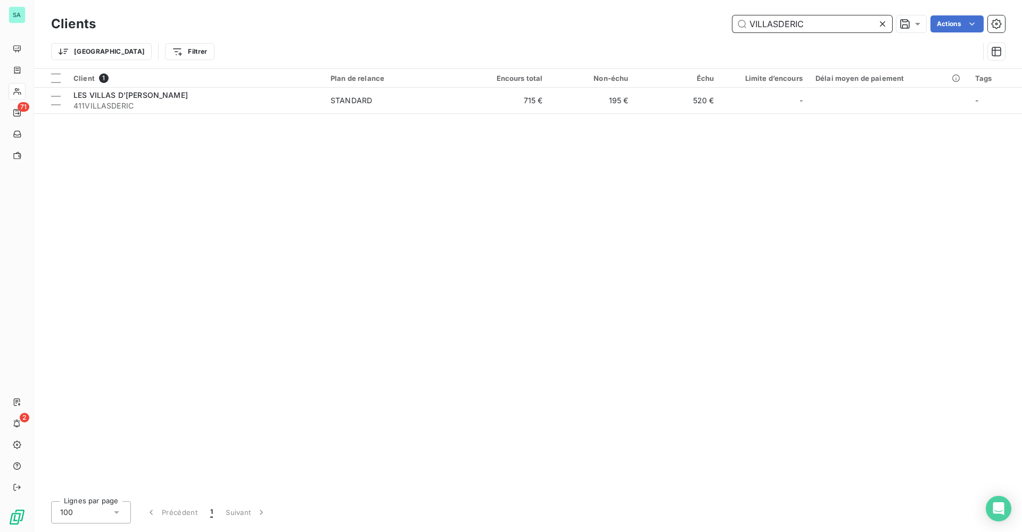
type input "VILLASDERIC"
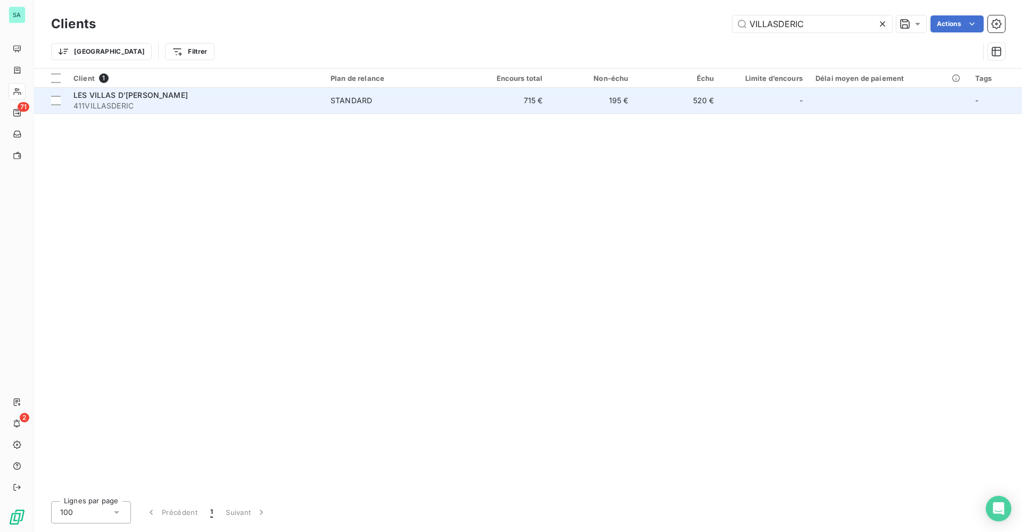
click at [328, 97] on td "STANDARD" at bounding box center [393, 101] width 139 height 26
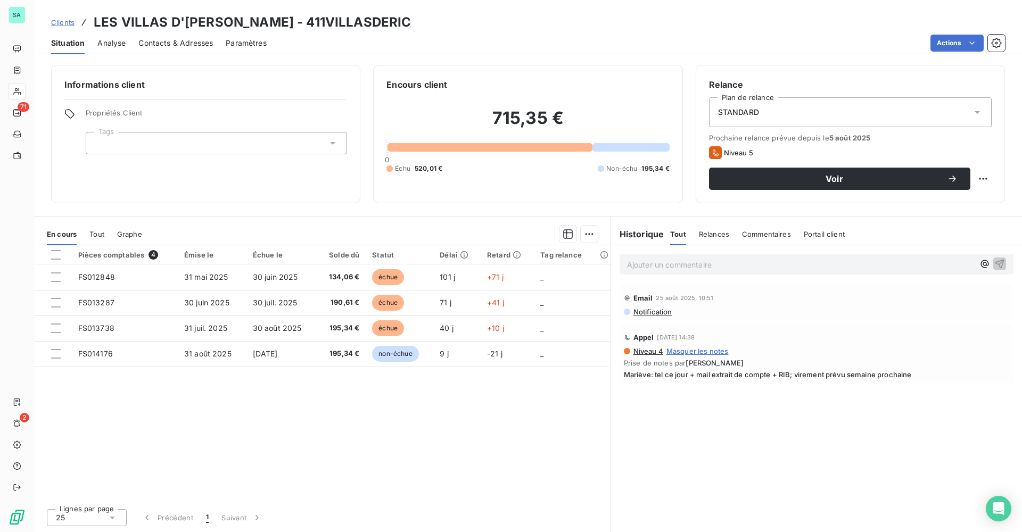
click at [68, 24] on span "Clients" at bounding box center [62, 22] width 23 height 9
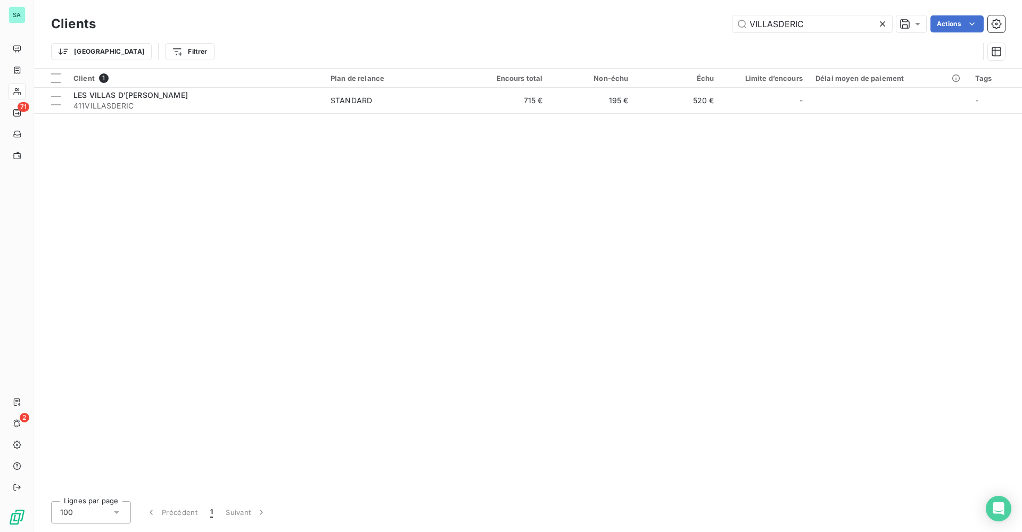
click at [885, 20] on icon at bounding box center [882, 24] width 11 height 11
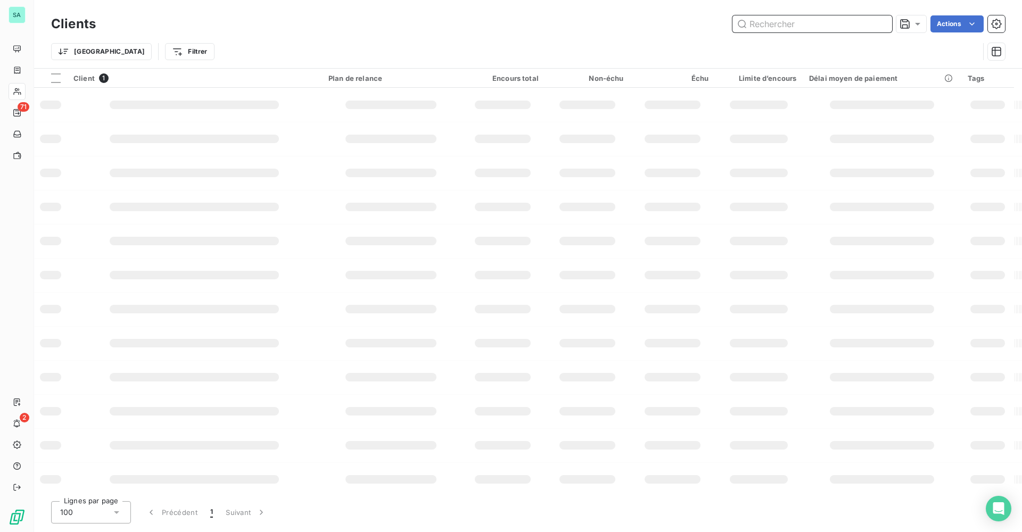
click at [869, 21] on input "text" at bounding box center [813, 23] width 160 height 17
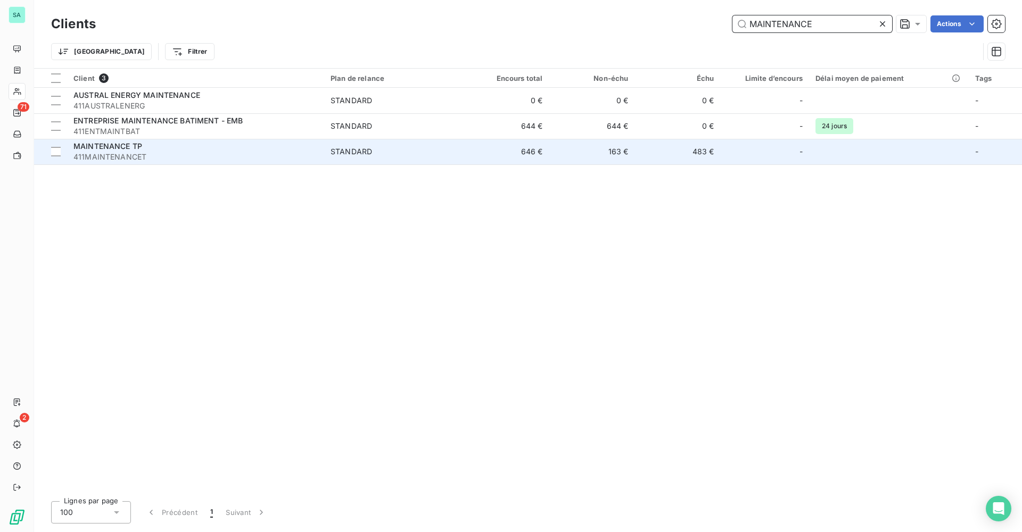
type input "MAINTENANCE"
click at [158, 144] on div "MAINTENANCE TP" at bounding box center [195, 146] width 244 height 11
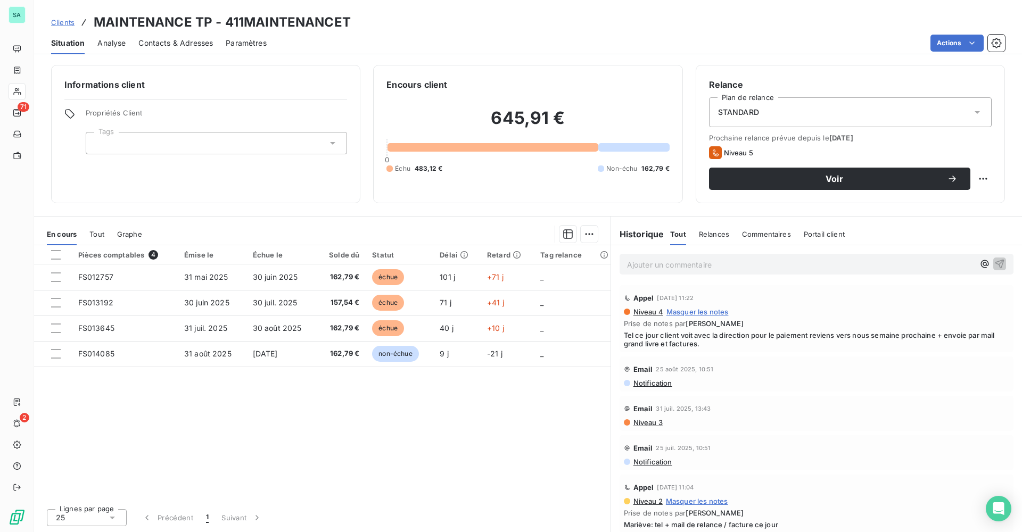
click at [174, 43] on span "Contacts & Adresses" at bounding box center [175, 43] width 75 height 11
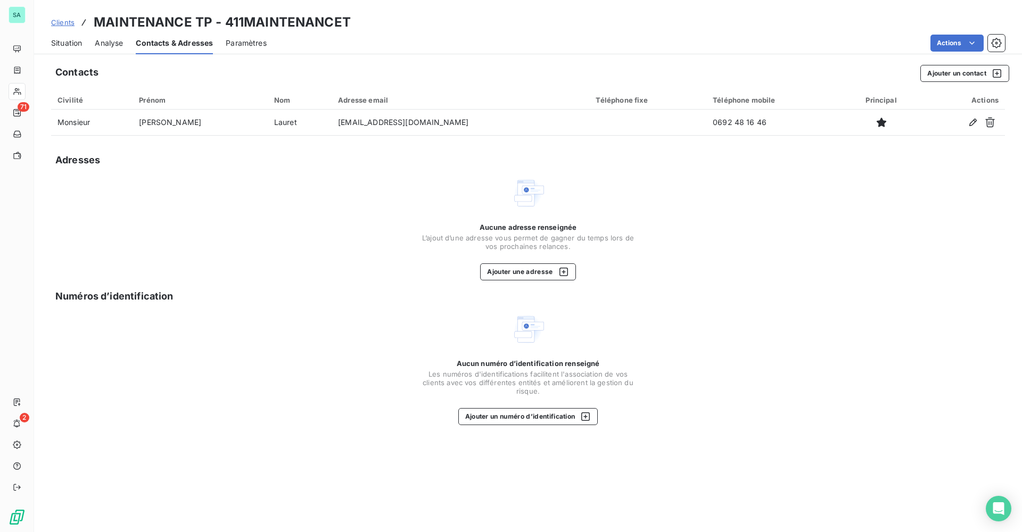
click at [74, 44] on span "Situation" at bounding box center [66, 43] width 31 height 11
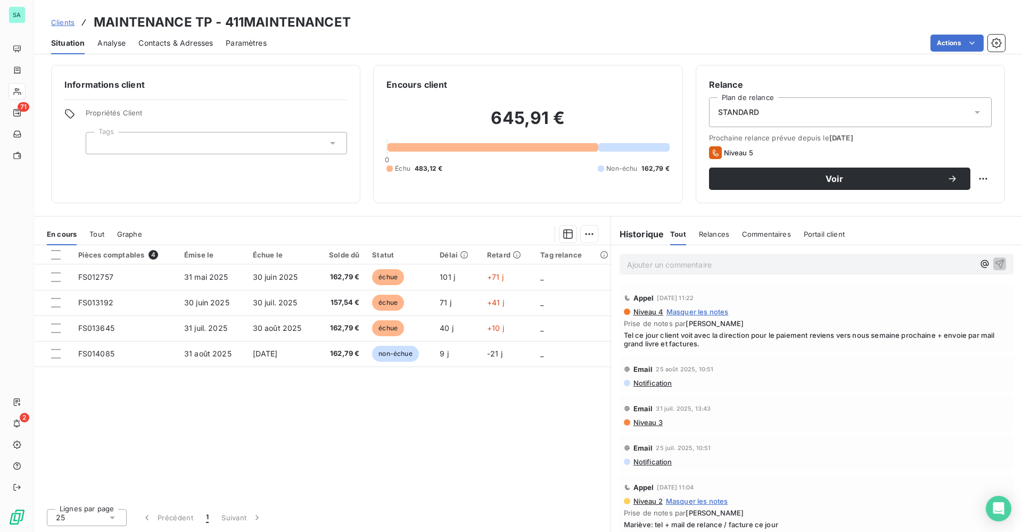
click at [64, 20] on span "Clients" at bounding box center [62, 22] width 23 height 9
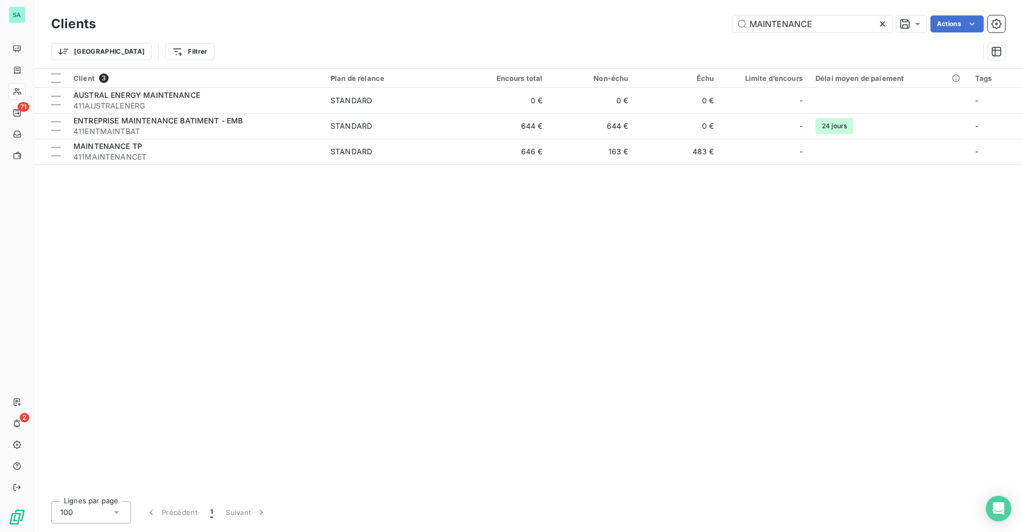
click at [884, 19] on icon at bounding box center [882, 24] width 11 height 11
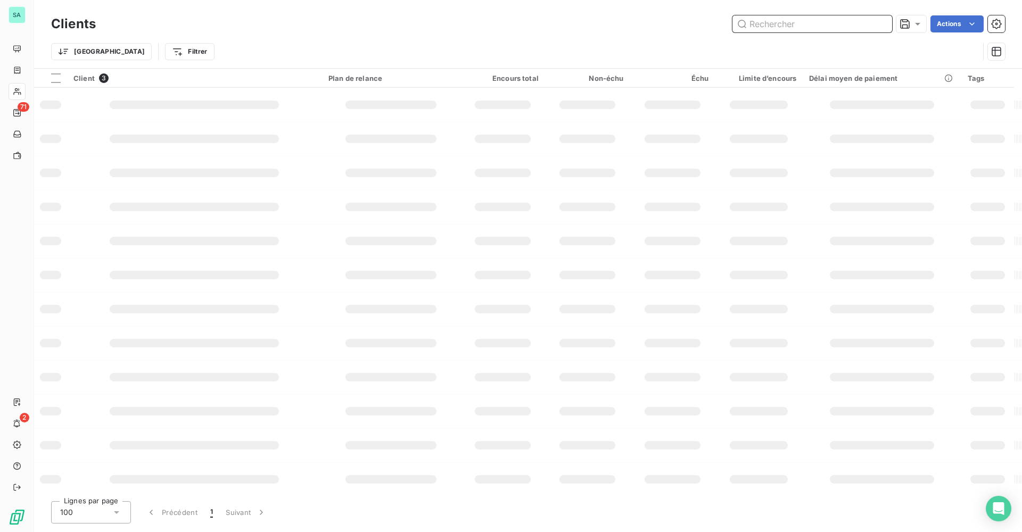
click at [858, 22] on input "text" at bounding box center [813, 23] width 160 height 17
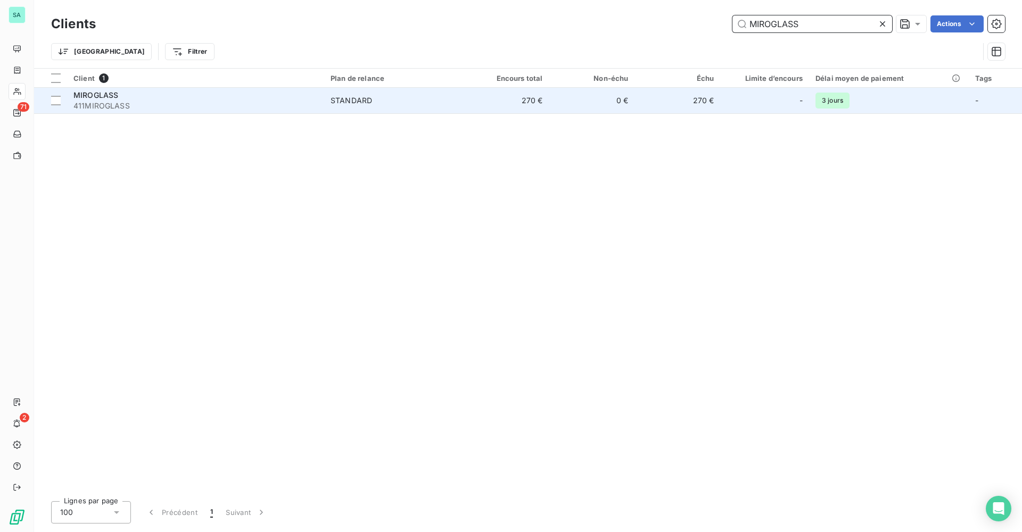
type input "MIROGLASS"
click at [192, 105] on span "411MIROGLASS" at bounding box center [195, 106] width 244 height 11
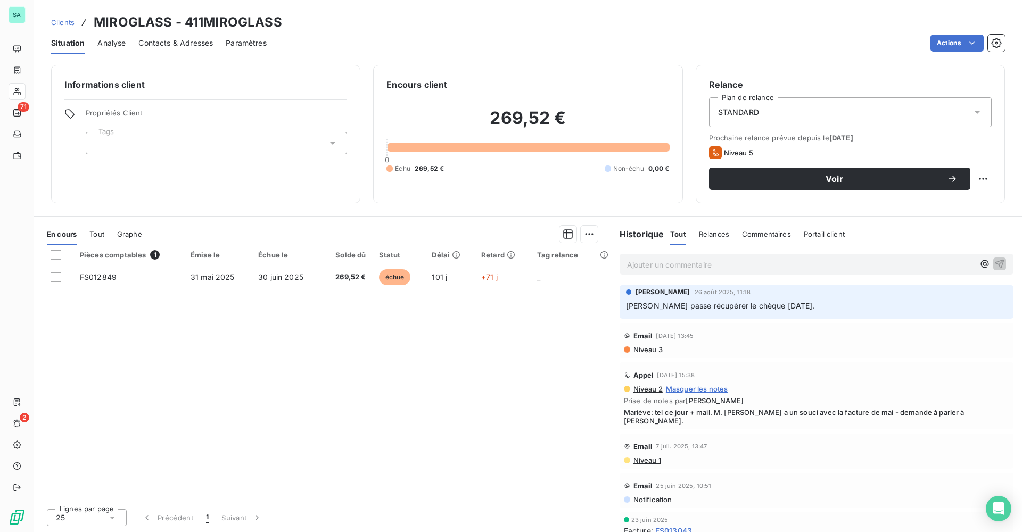
click at [58, 23] on span "Clients" at bounding box center [62, 22] width 23 height 9
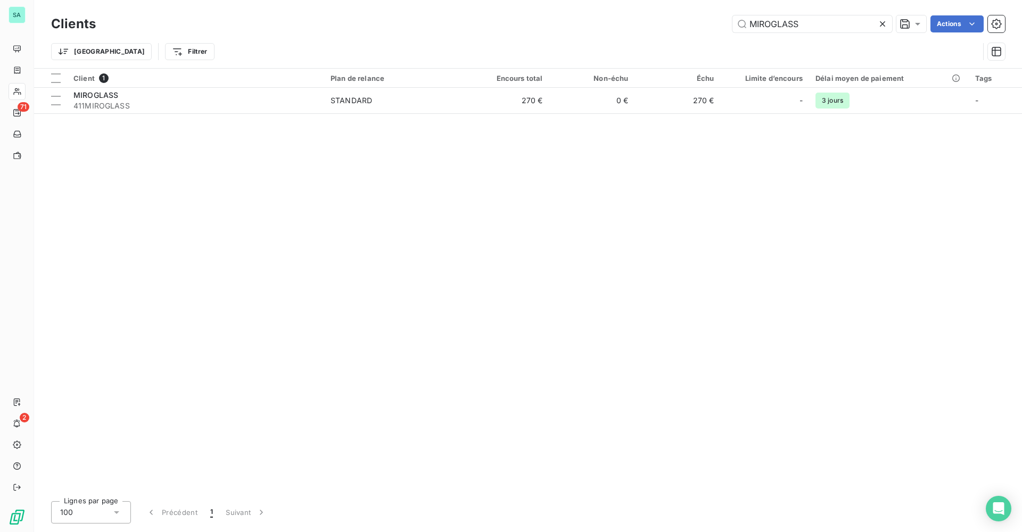
click at [878, 23] on icon at bounding box center [882, 24] width 11 height 11
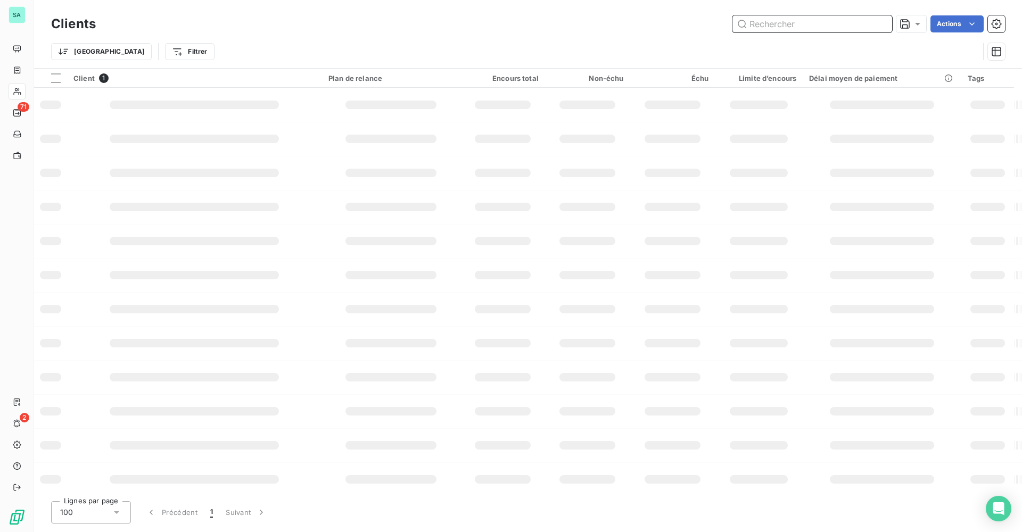
click at [830, 23] on input "text" at bounding box center [813, 23] width 160 height 17
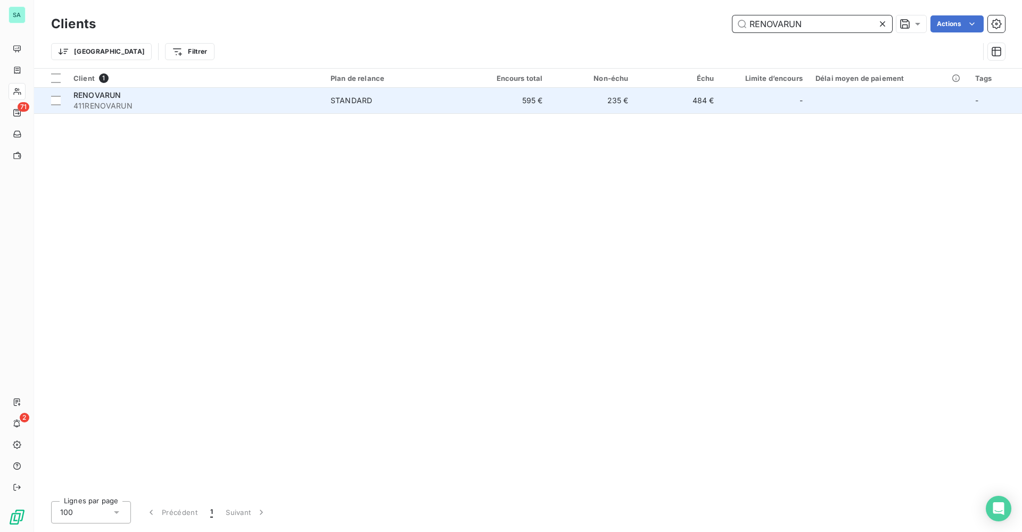
type input "RENOVARUN"
click at [531, 103] on td "595 €" at bounding box center [507, 101] width 86 height 26
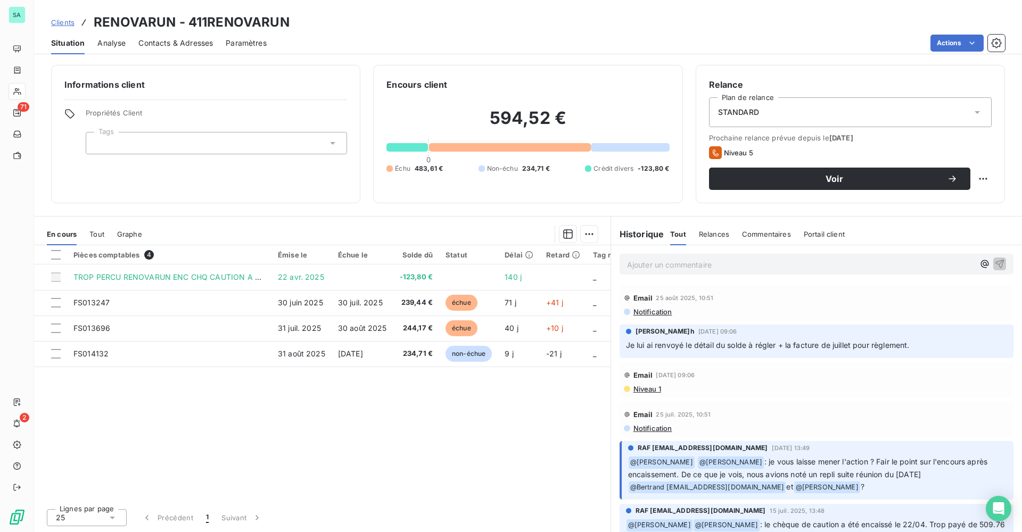
click at [55, 22] on span "Clients" at bounding box center [62, 22] width 23 height 9
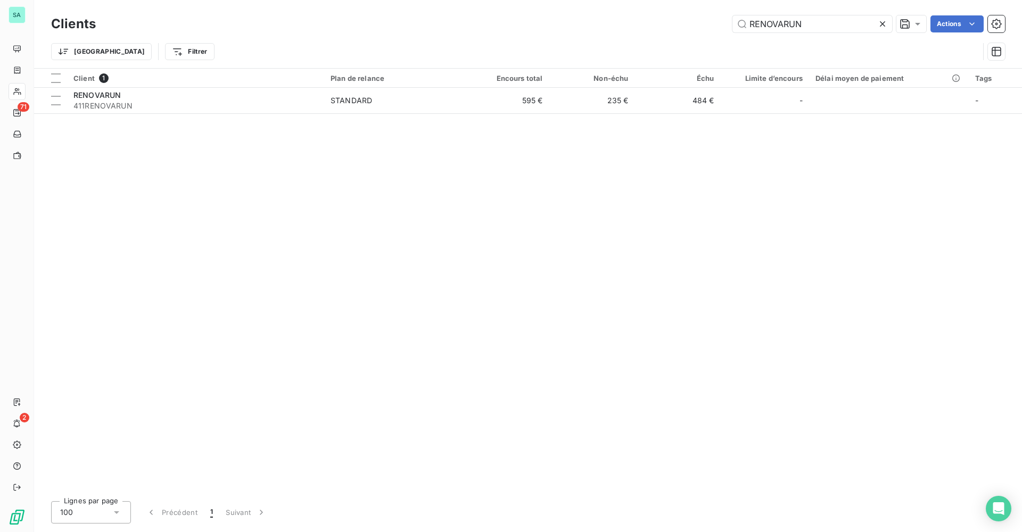
click at [883, 23] on icon at bounding box center [882, 23] width 5 height 5
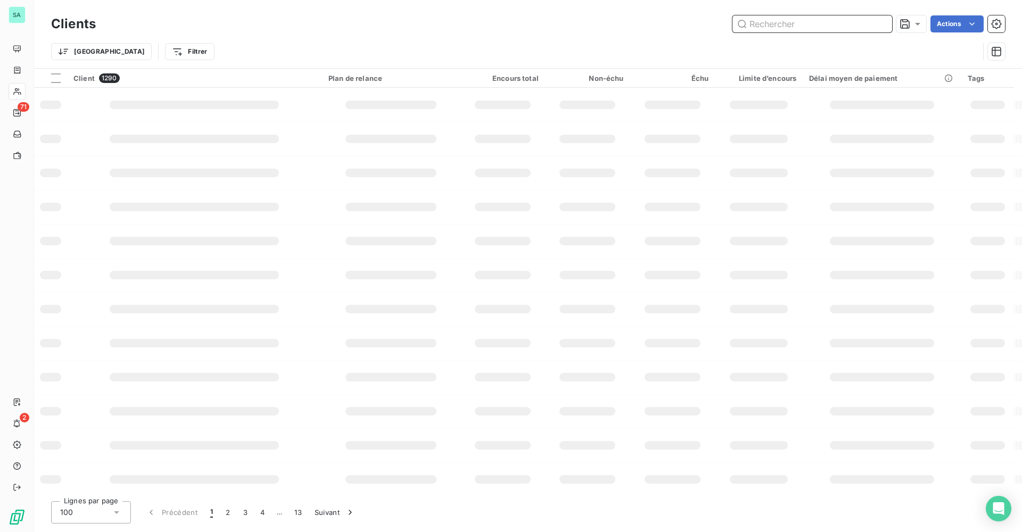
click at [817, 22] on input "text" at bounding box center [813, 23] width 160 height 17
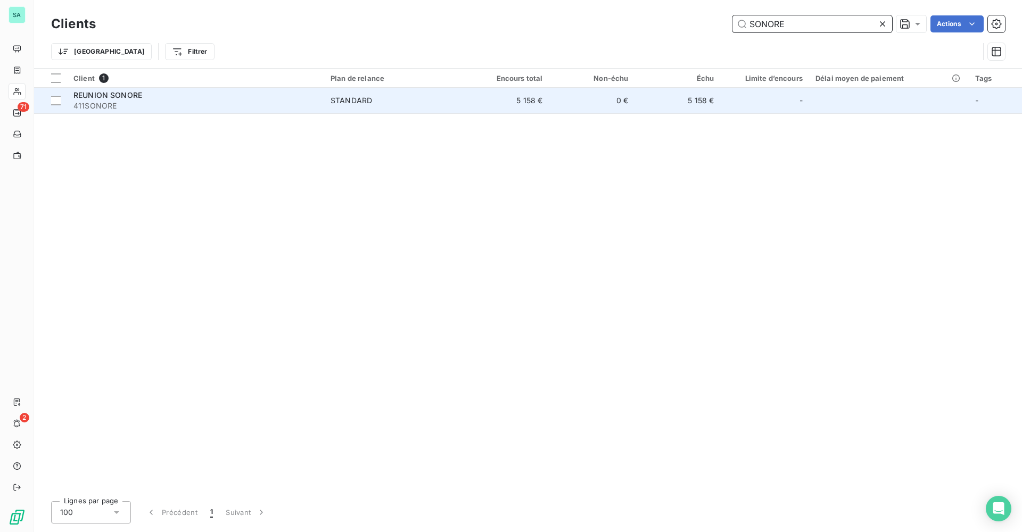
type input "SONORE"
click at [357, 102] on div "STANDARD" at bounding box center [352, 100] width 42 height 11
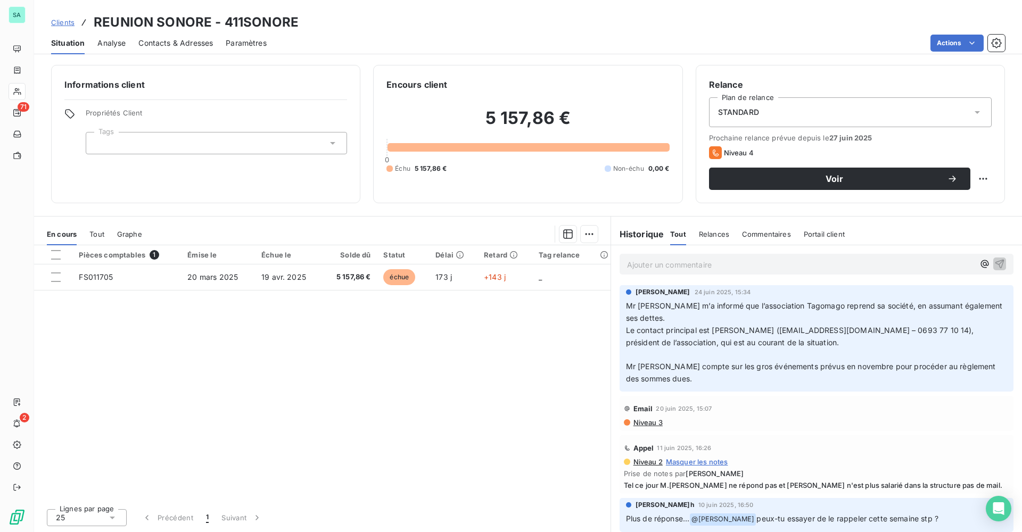
click at [64, 25] on span "Clients" at bounding box center [62, 22] width 23 height 9
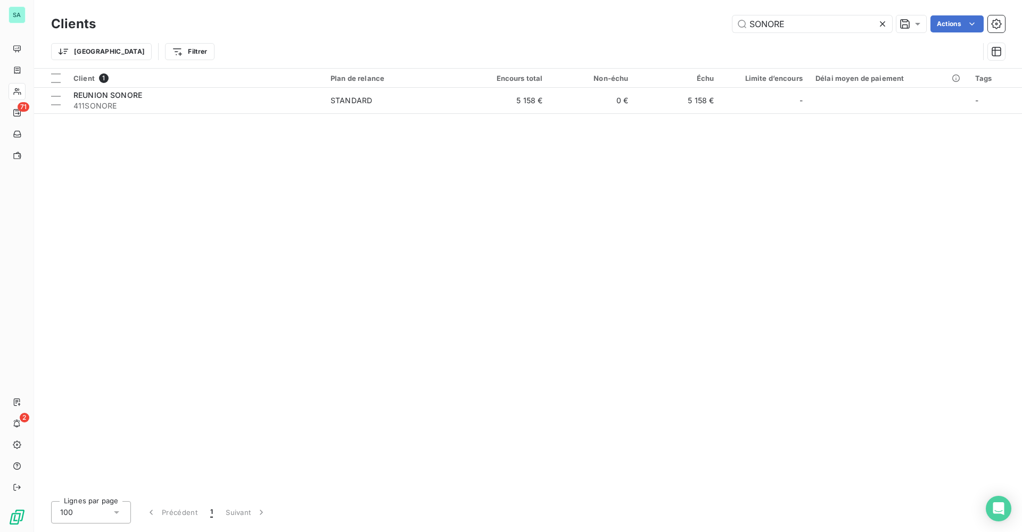
click at [884, 25] on icon at bounding box center [882, 24] width 11 height 11
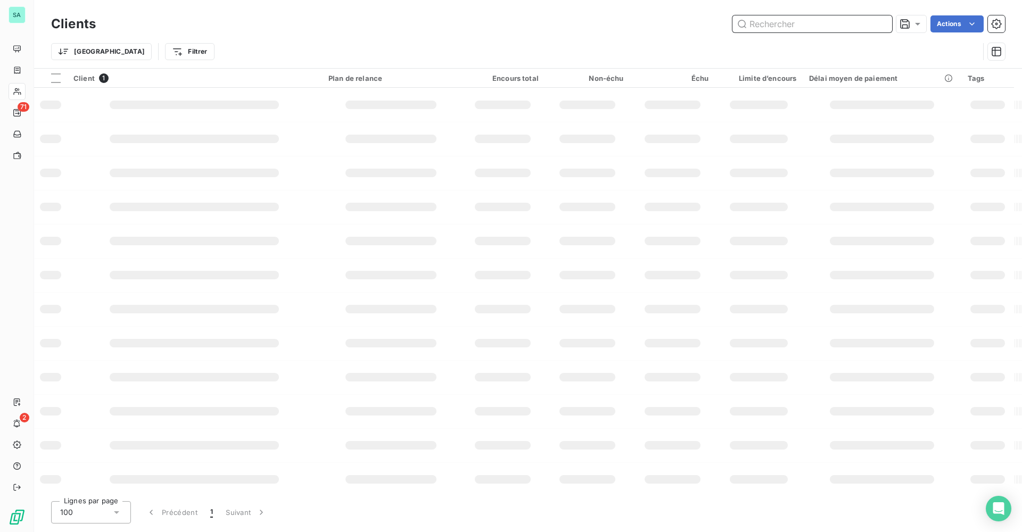
click at [815, 28] on input "text" at bounding box center [813, 23] width 160 height 17
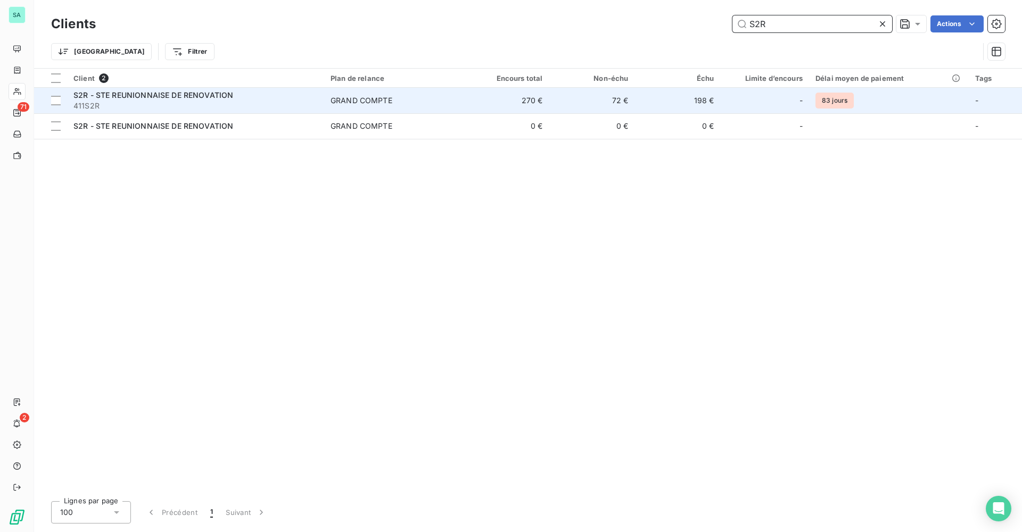
type input "S2R"
click at [575, 101] on td "72 €" at bounding box center [592, 101] width 86 height 26
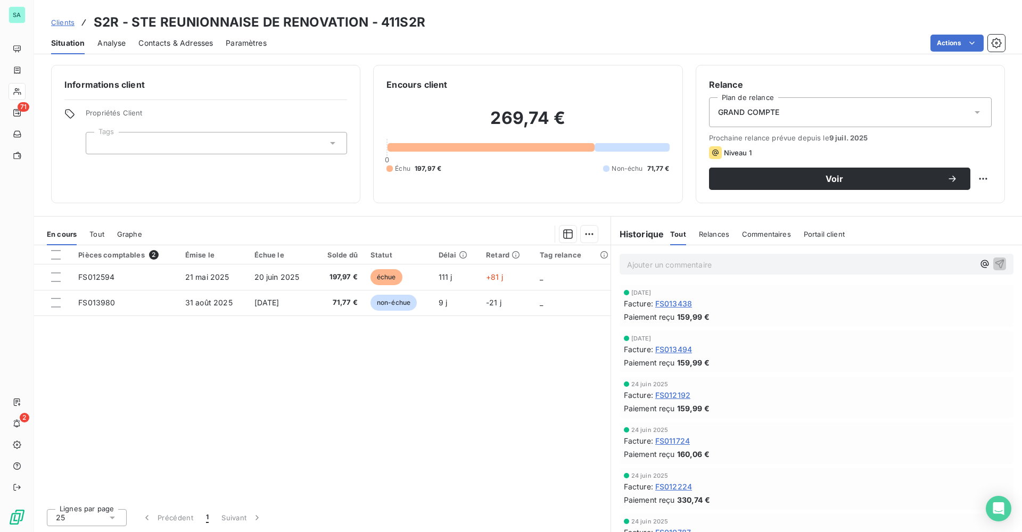
click at [172, 36] on div "Contacts & Adresses" at bounding box center [175, 43] width 75 height 22
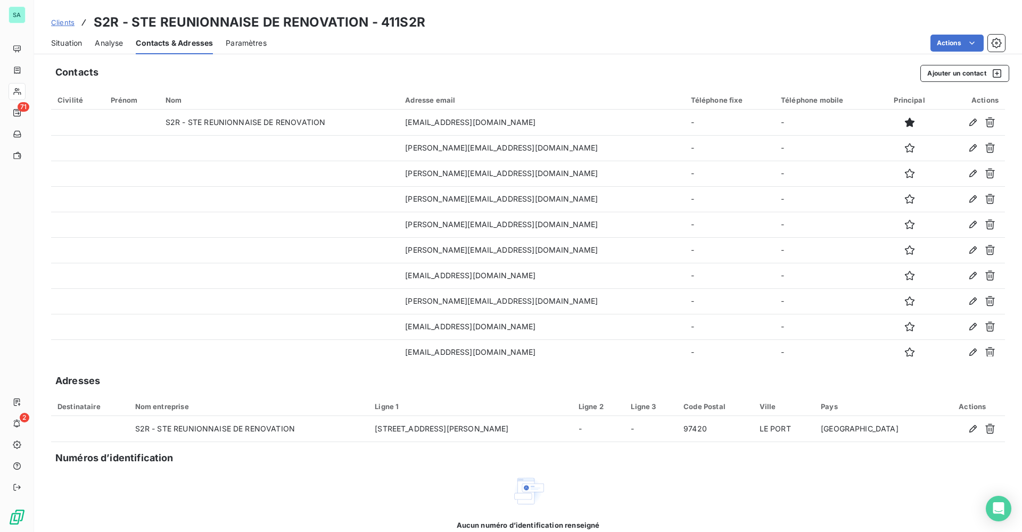
click at [65, 22] on span "Clients" at bounding box center [62, 22] width 23 height 9
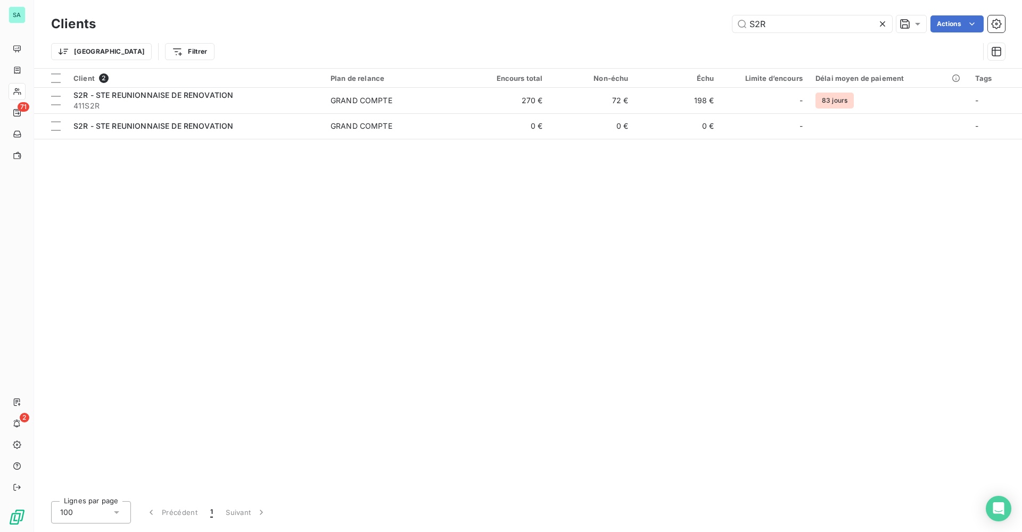
click at [878, 23] on icon at bounding box center [882, 24] width 11 height 11
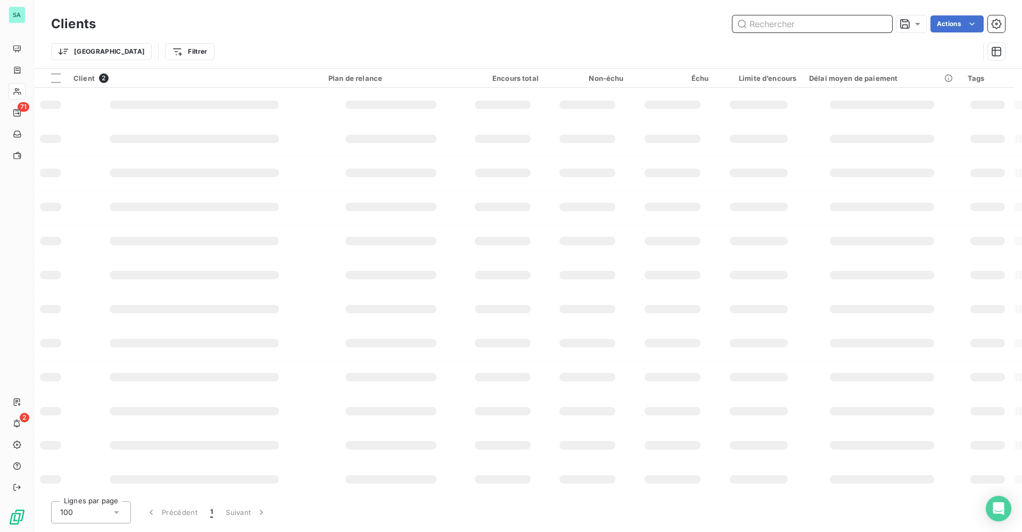
click at [808, 23] on input "text" at bounding box center [813, 23] width 160 height 17
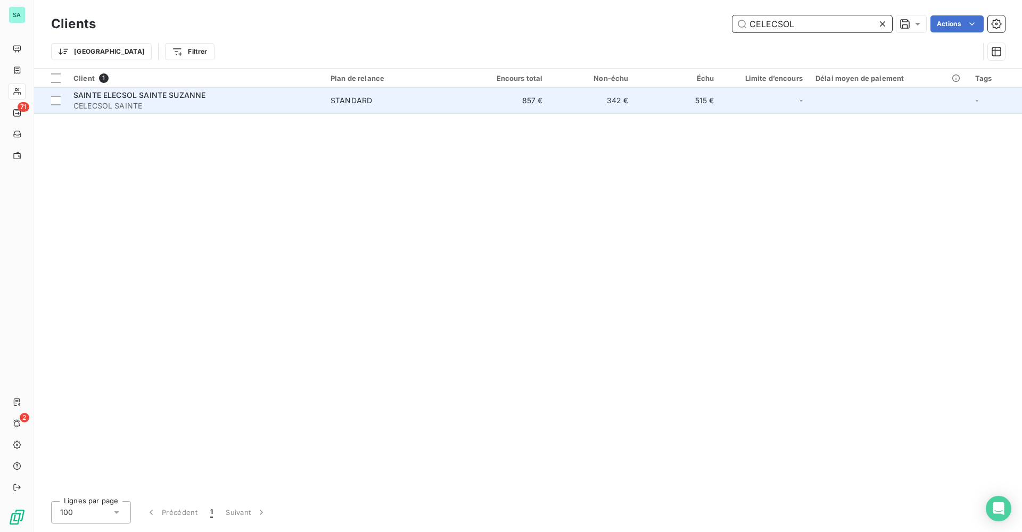
type input "CELECSOL"
click at [230, 105] on span "CELECSOL SAINTE" at bounding box center [195, 106] width 244 height 11
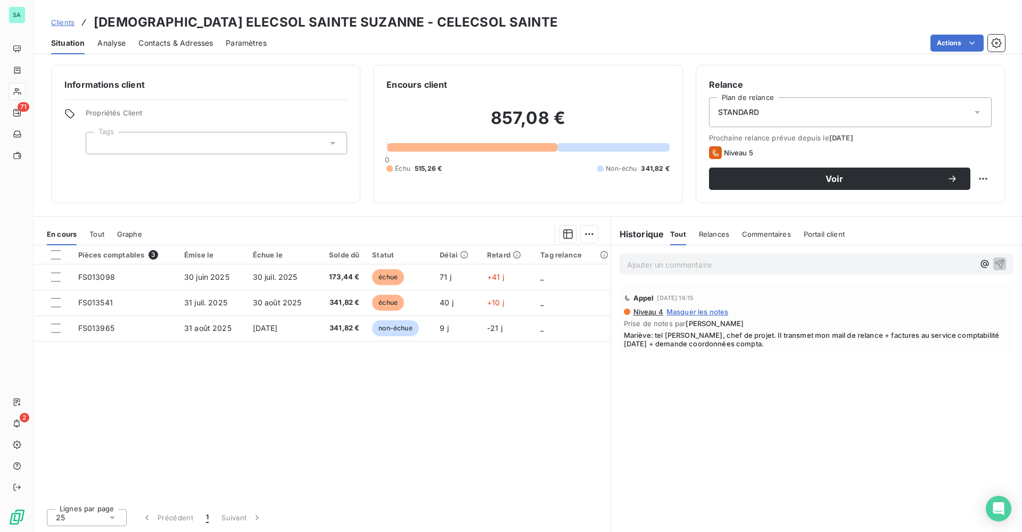
click at [68, 16] on div "Clients SAINTE ELECSOL SAINTE SUZANNE - CELECSOL SAINTE" at bounding box center [304, 22] width 507 height 19
click at [67, 21] on span "Clients" at bounding box center [62, 22] width 23 height 9
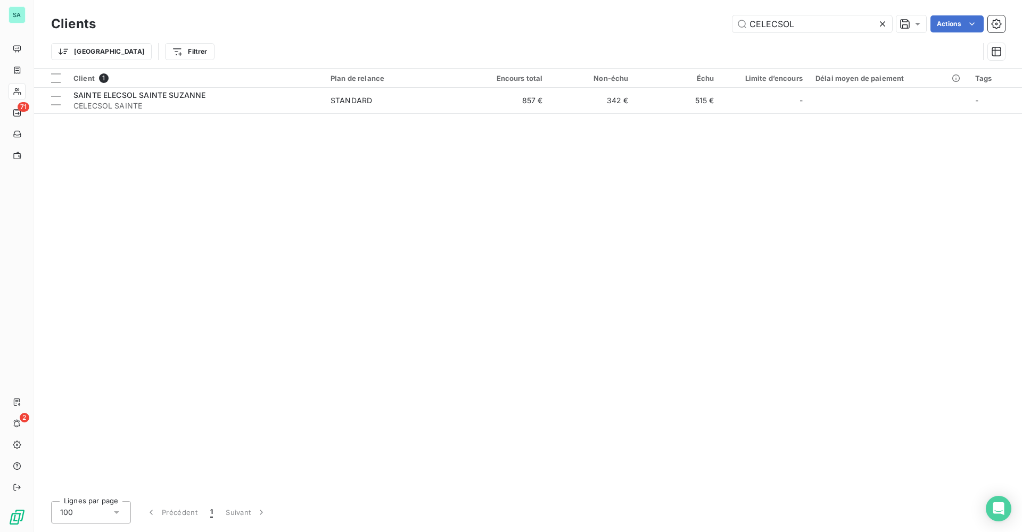
click at [886, 19] on icon at bounding box center [882, 24] width 11 height 11
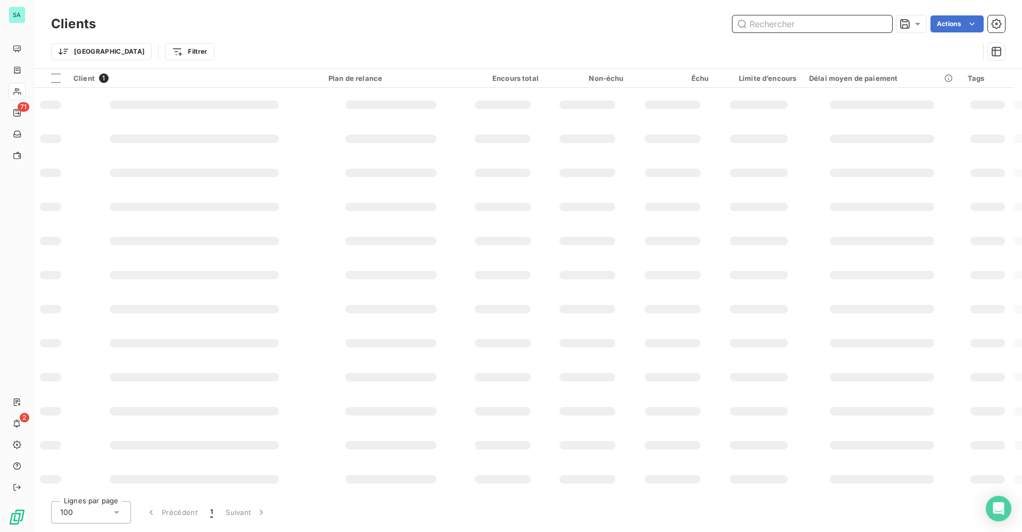
click at [855, 21] on input "text" at bounding box center [813, 23] width 160 height 17
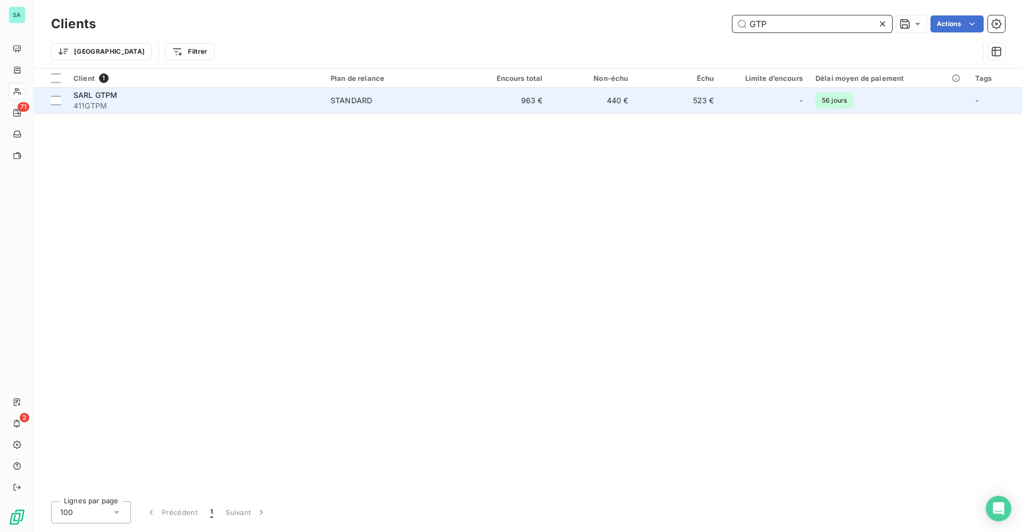
type input "GTP"
click at [162, 111] on td "SARL GTPM 411GTPM" at bounding box center [195, 101] width 257 height 26
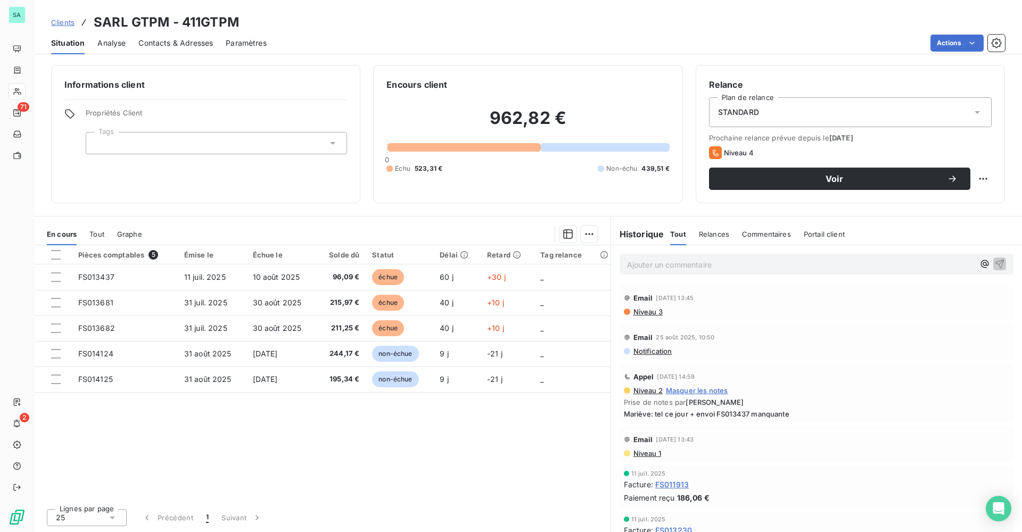
click at [65, 24] on span "Clients" at bounding box center [62, 22] width 23 height 9
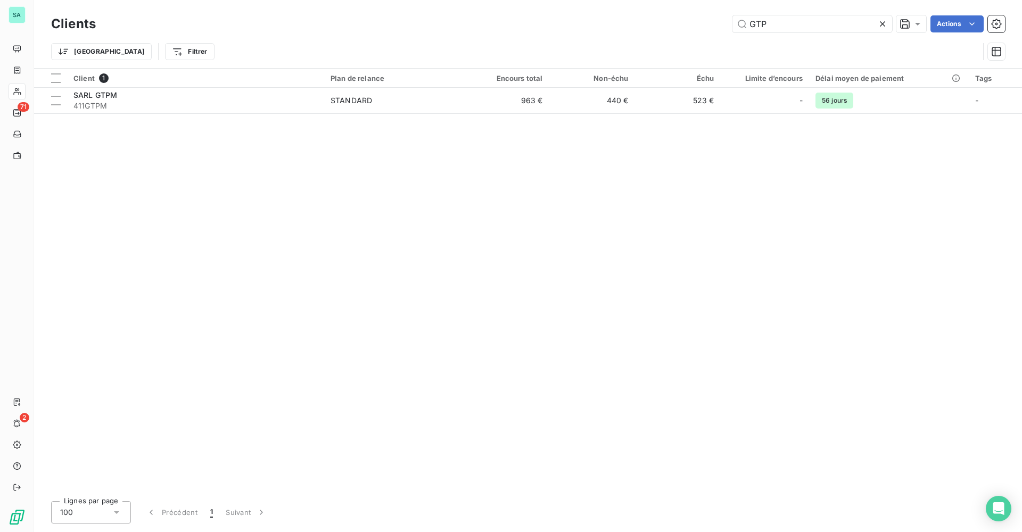
click at [883, 23] on icon at bounding box center [882, 24] width 11 height 11
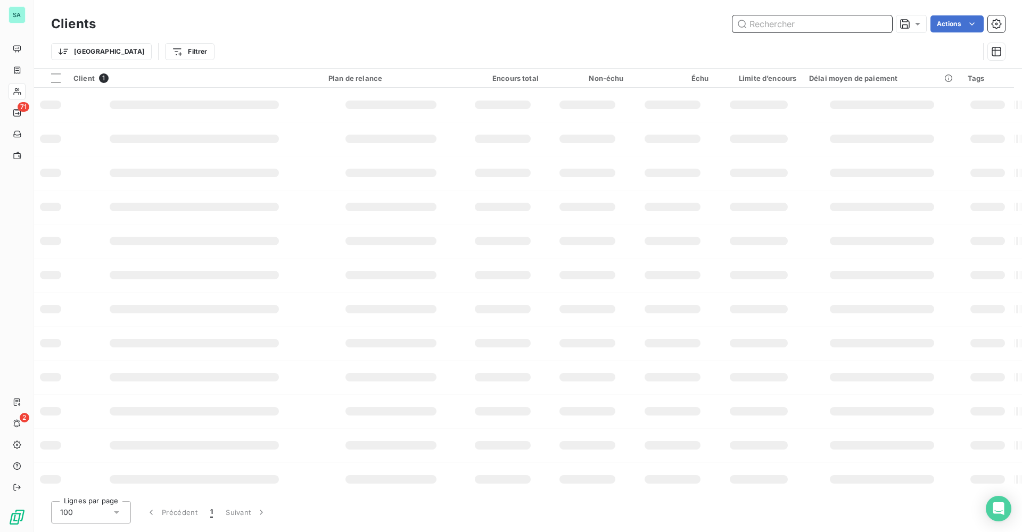
click at [827, 24] on input "text" at bounding box center [813, 23] width 160 height 17
type input "SONORE"
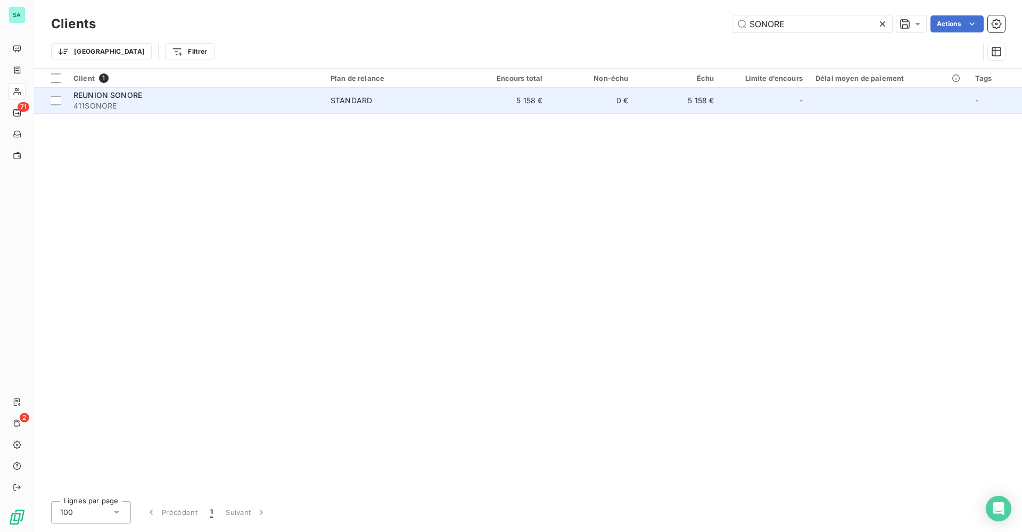
click at [344, 98] on div "STANDARD" at bounding box center [352, 100] width 42 height 11
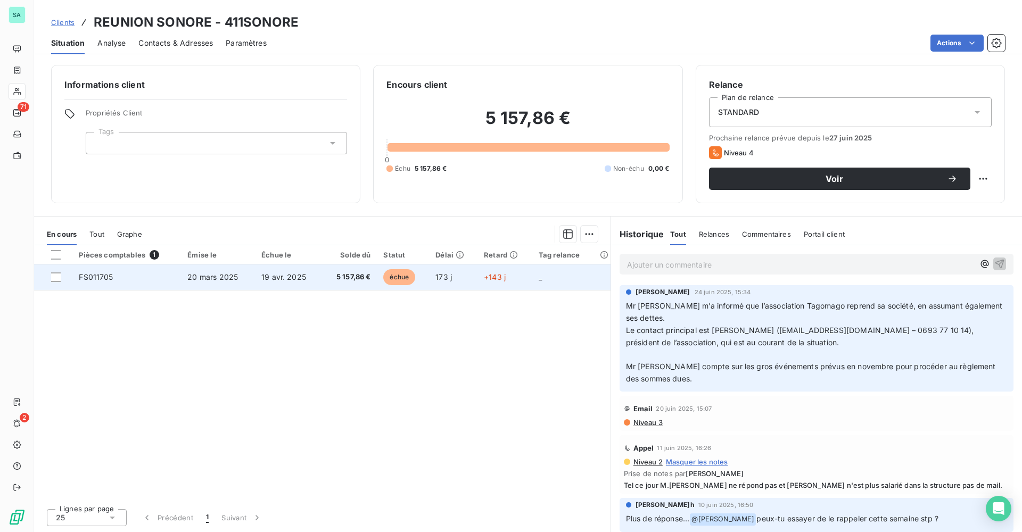
click at [227, 278] on span "20 mars 2025" at bounding box center [212, 277] width 51 height 9
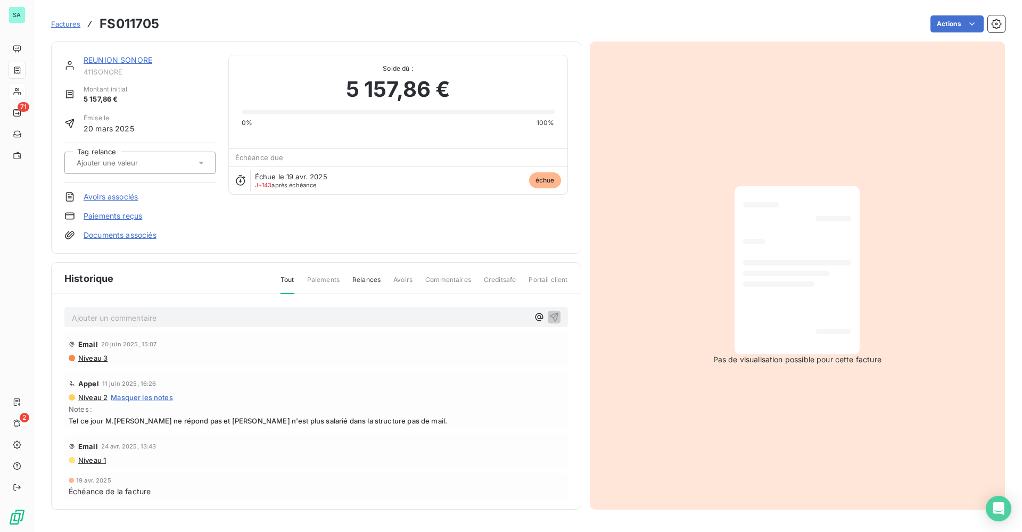
click at [57, 21] on span "Factures" at bounding box center [65, 24] width 29 height 9
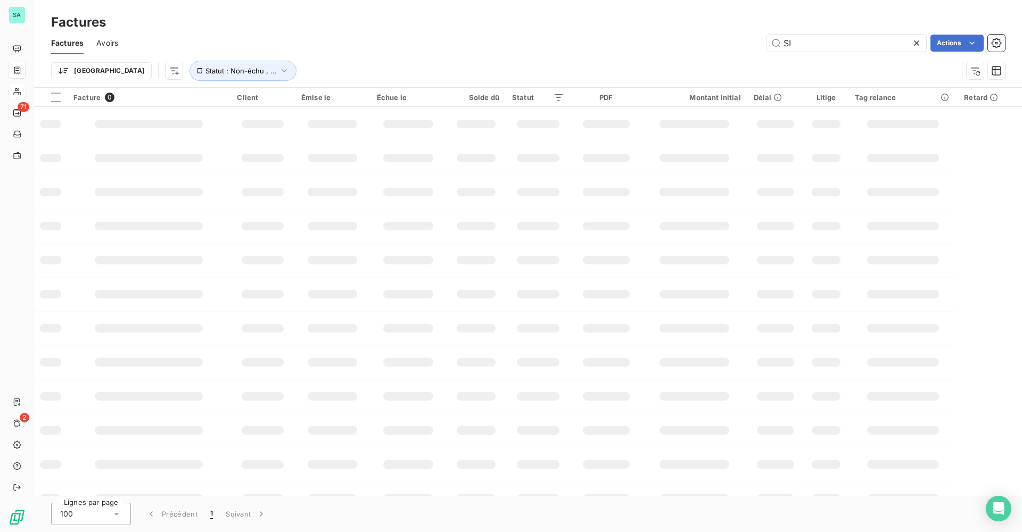
click at [917, 42] on icon at bounding box center [916, 42] width 5 height 5
click at [850, 42] on input "text" at bounding box center [847, 43] width 160 height 17
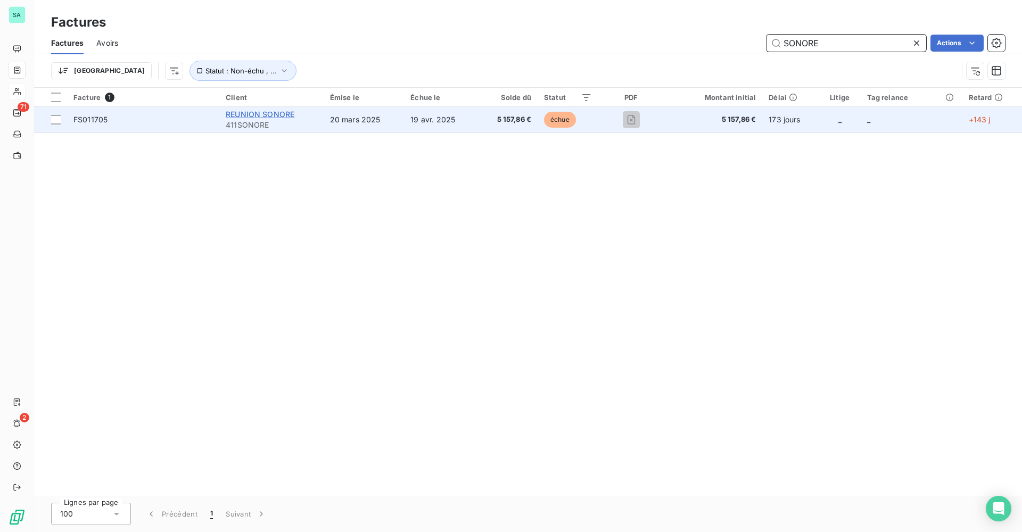
type input "SONORE"
click at [251, 116] on span "REUNION SONORE" at bounding box center [260, 114] width 69 height 9
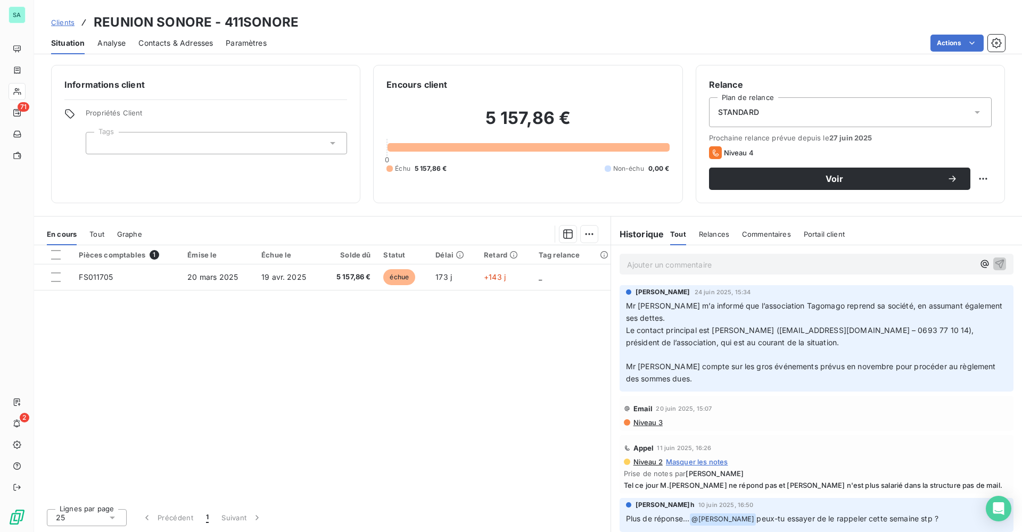
click at [70, 24] on span "Clients" at bounding box center [62, 22] width 23 height 9
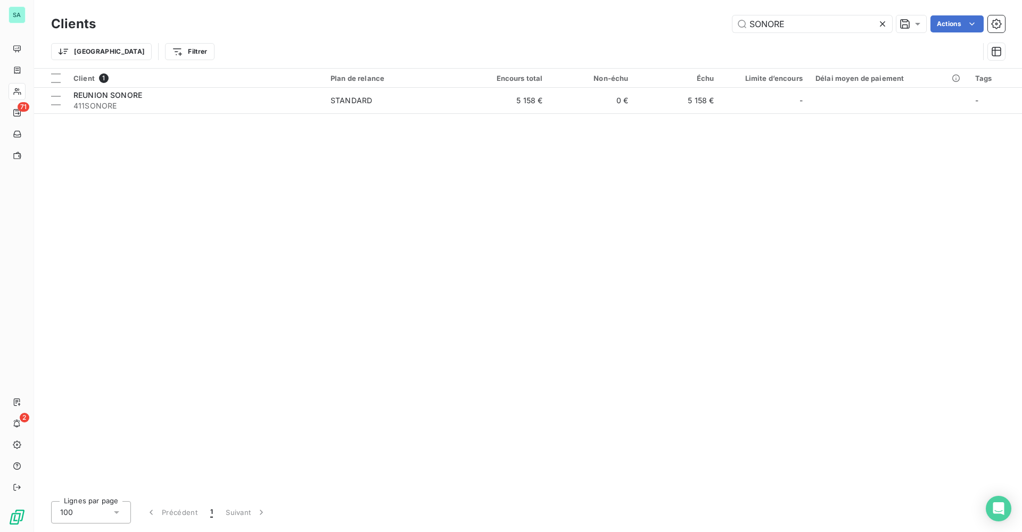
click at [880, 21] on icon at bounding box center [882, 24] width 11 height 11
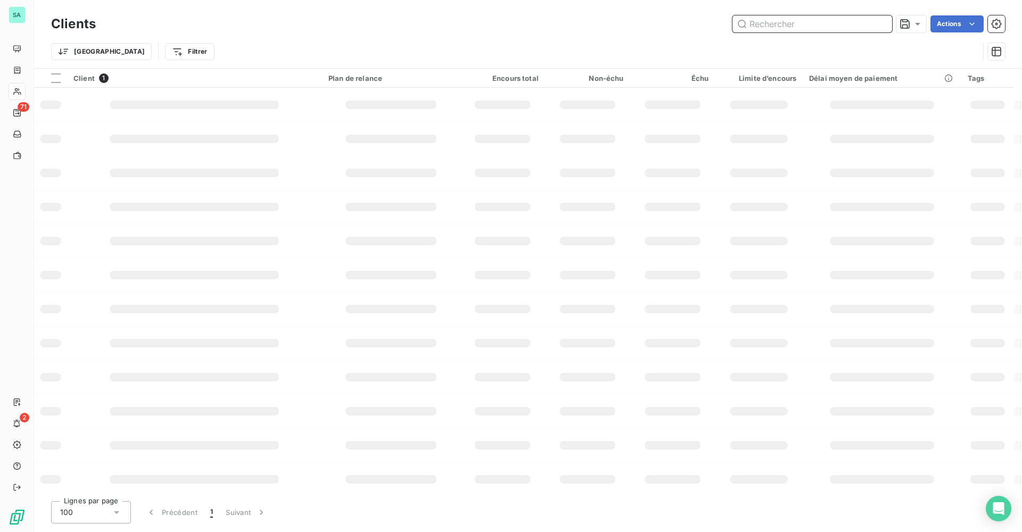
click at [809, 25] on input "text" at bounding box center [813, 23] width 160 height 17
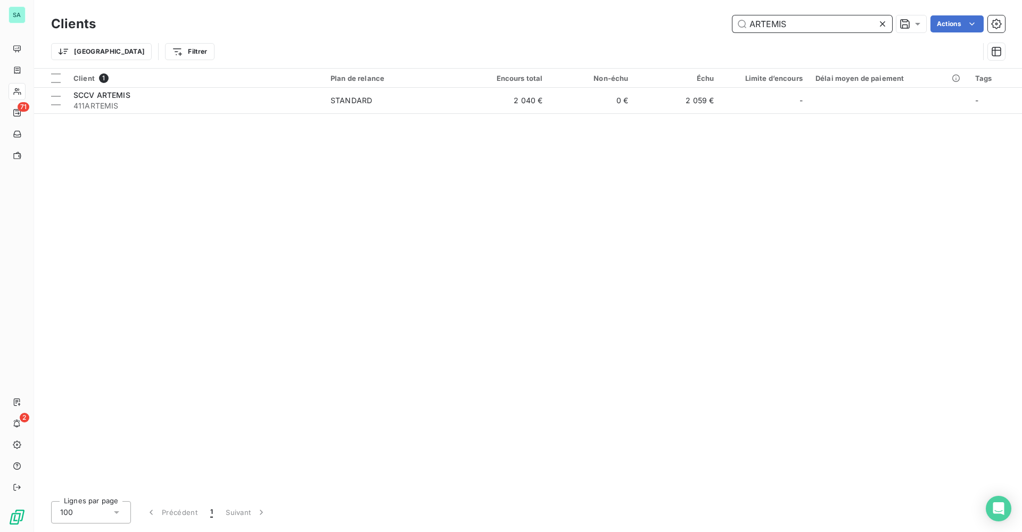
type input "ARTEMIS"
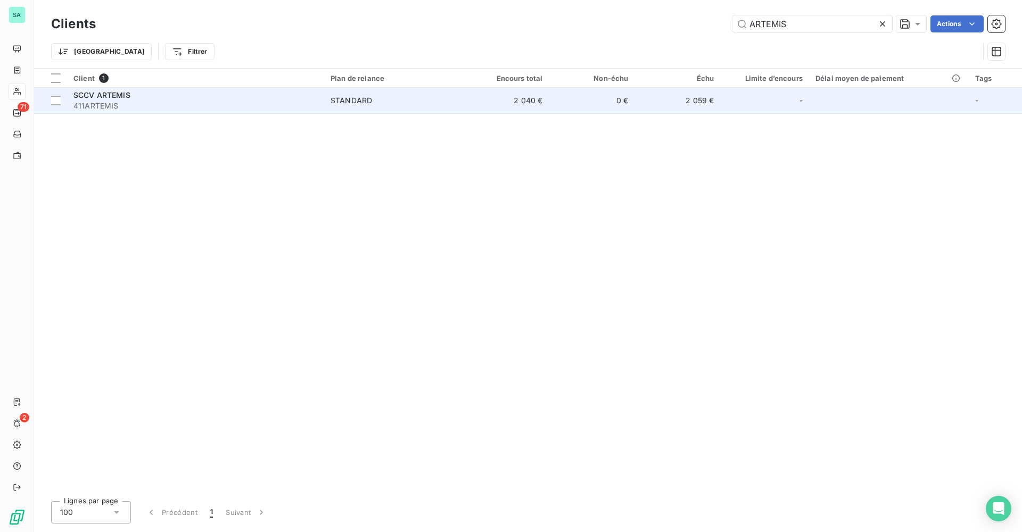
click at [708, 101] on td "2 059 €" at bounding box center [678, 101] width 86 height 26
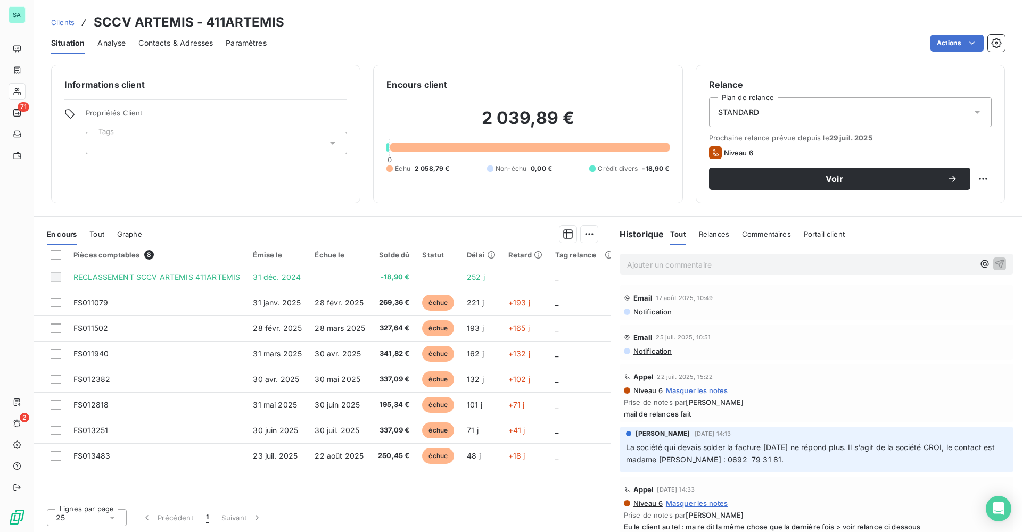
click at [69, 24] on span "Clients" at bounding box center [62, 22] width 23 height 9
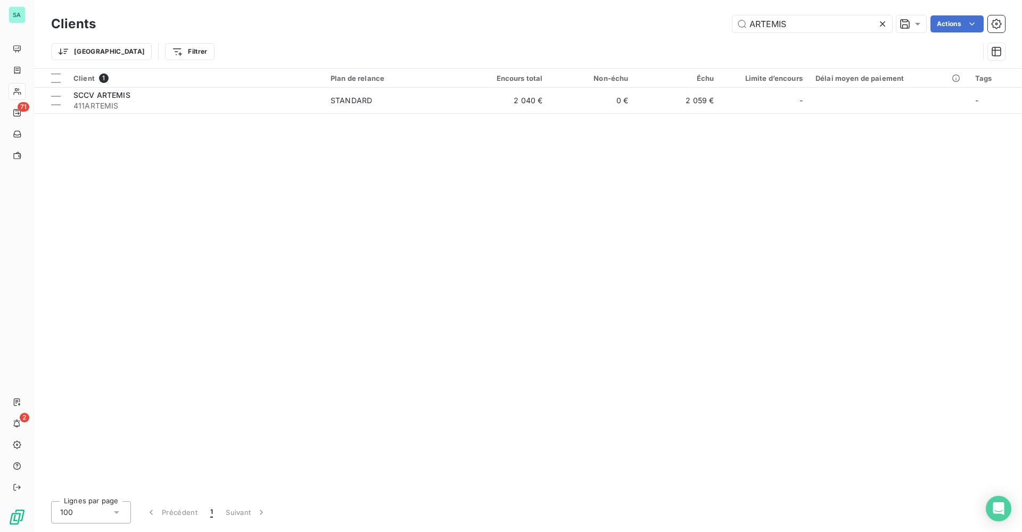
click at [885, 19] on icon at bounding box center [882, 24] width 11 height 11
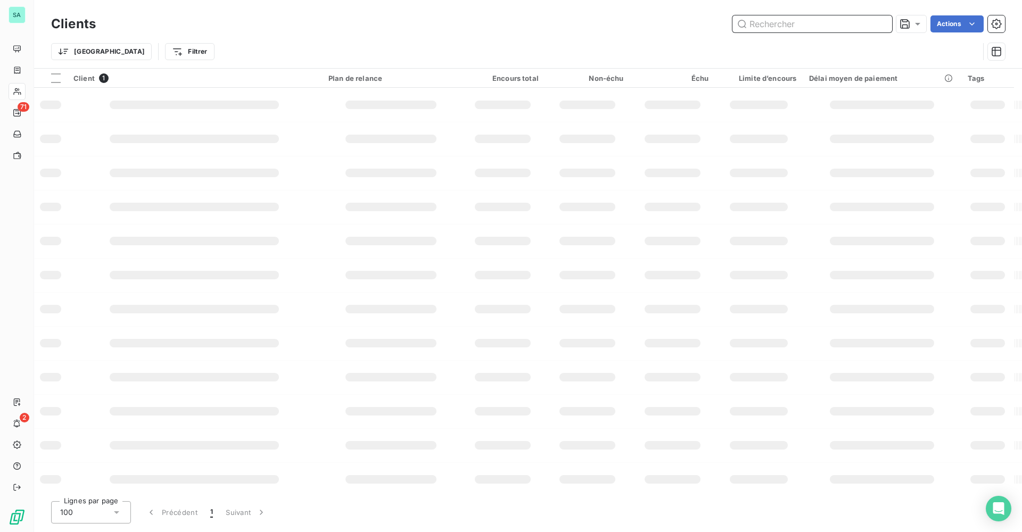
click at [822, 23] on input "text" at bounding box center [813, 23] width 160 height 17
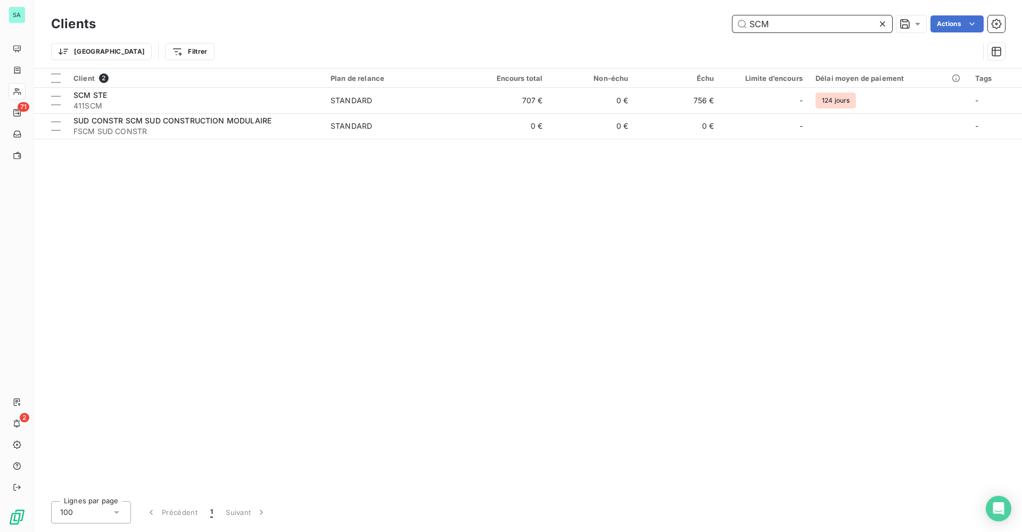
type input "SCM"
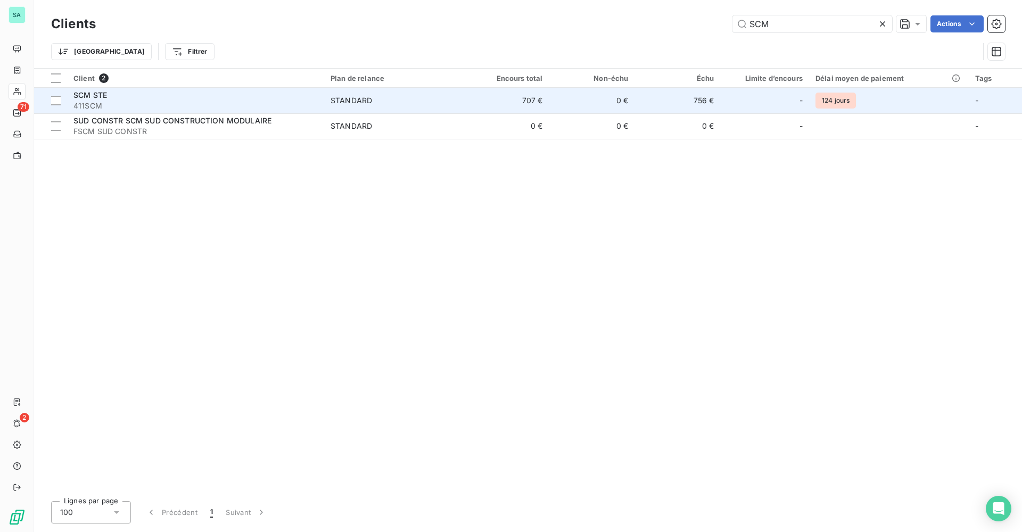
click at [555, 94] on td "0 €" at bounding box center [592, 101] width 86 height 26
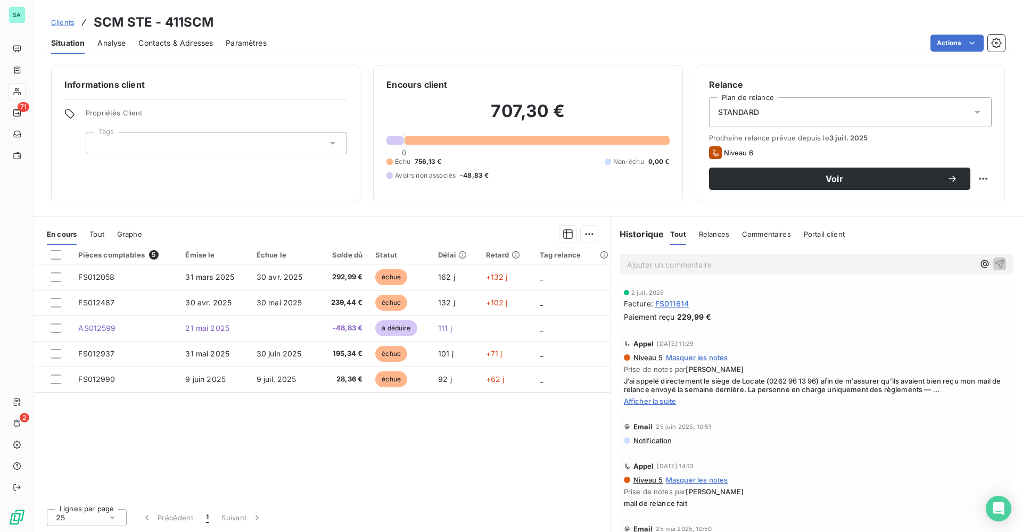
click at [668, 399] on span "Afficher la suite" at bounding box center [816, 401] width 385 height 9
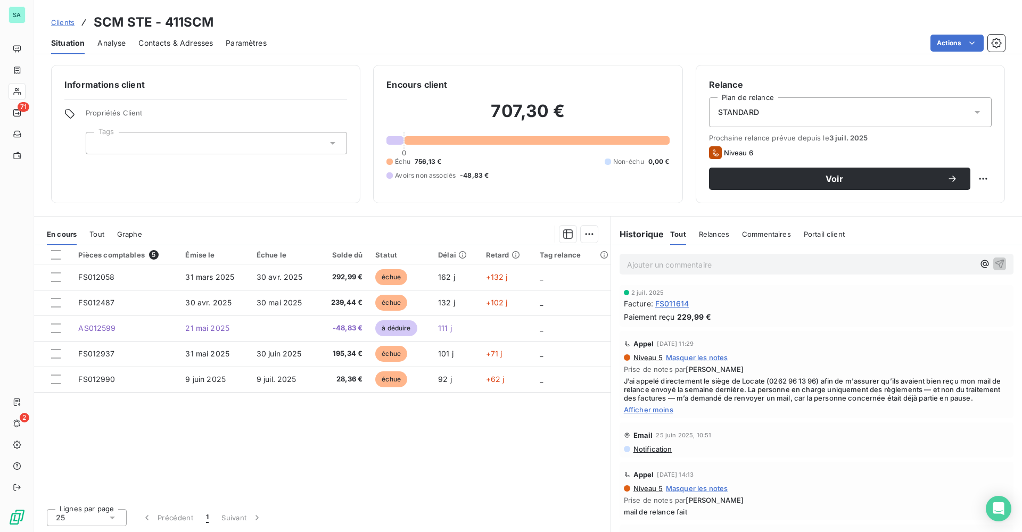
click at [59, 22] on span "Clients" at bounding box center [62, 22] width 23 height 9
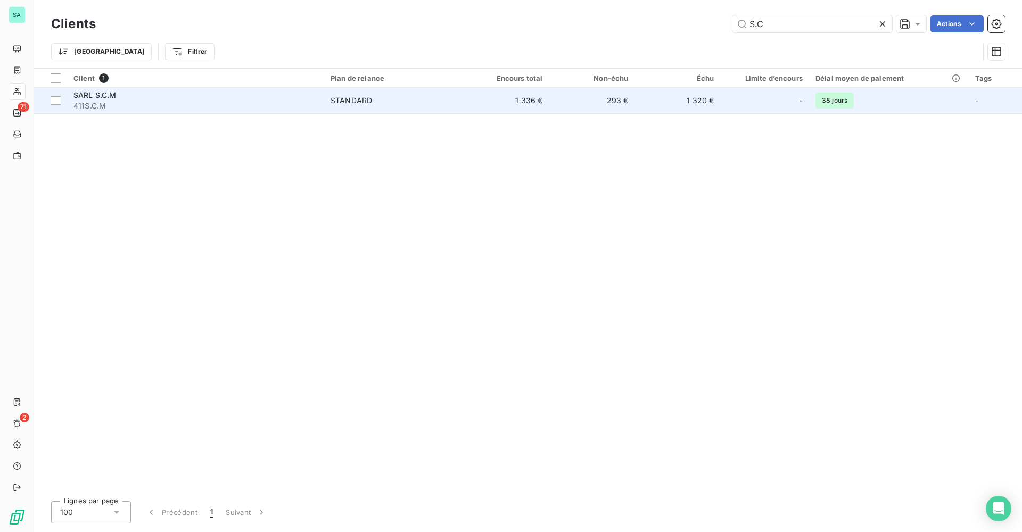
type input "S.C"
click at [524, 104] on td "1 336 €" at bounding box center [507, 101] width 86 height 26
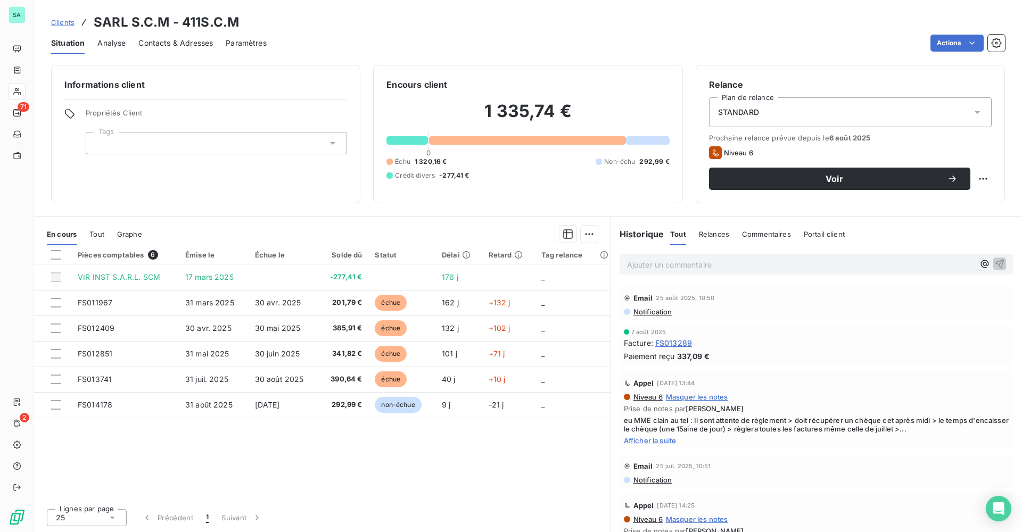
click at [64, 23] on span "Clients" at bounding box center [62, 22] width 23 height 9
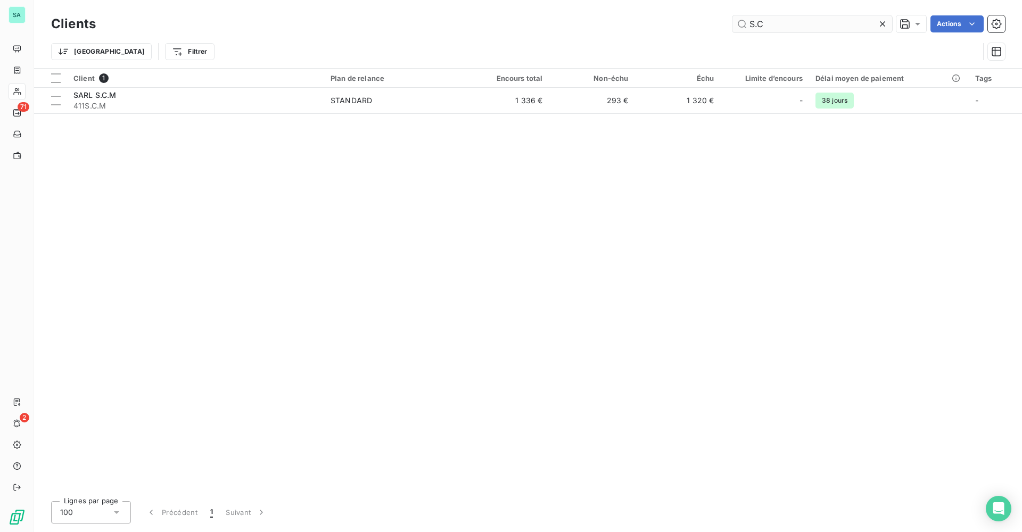
drag, startPoint x: 884, startPoint y: 24, endPoint x: 864, endPoint y: 27, distance: 20.3
click at [882, 24] on icon at bounding box center [882, 24] width 11 height 11
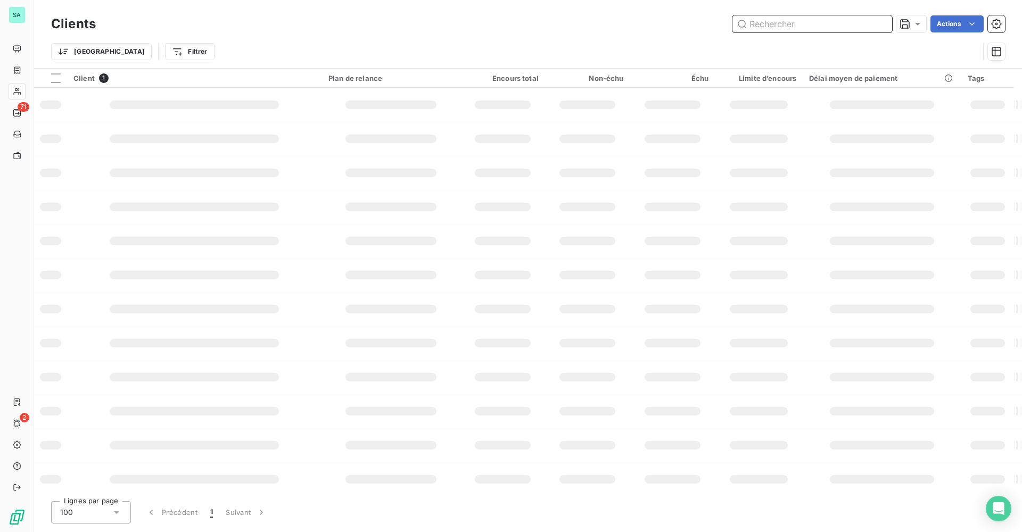
click at [827, 28] on input "text" at bounding box center [813, 23] width 160 height 17
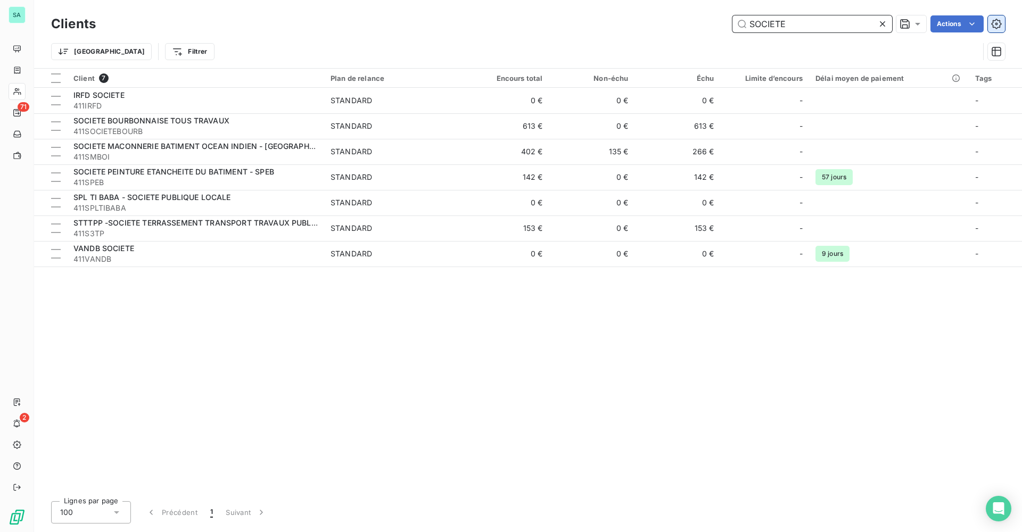
type input "SOCIETE"
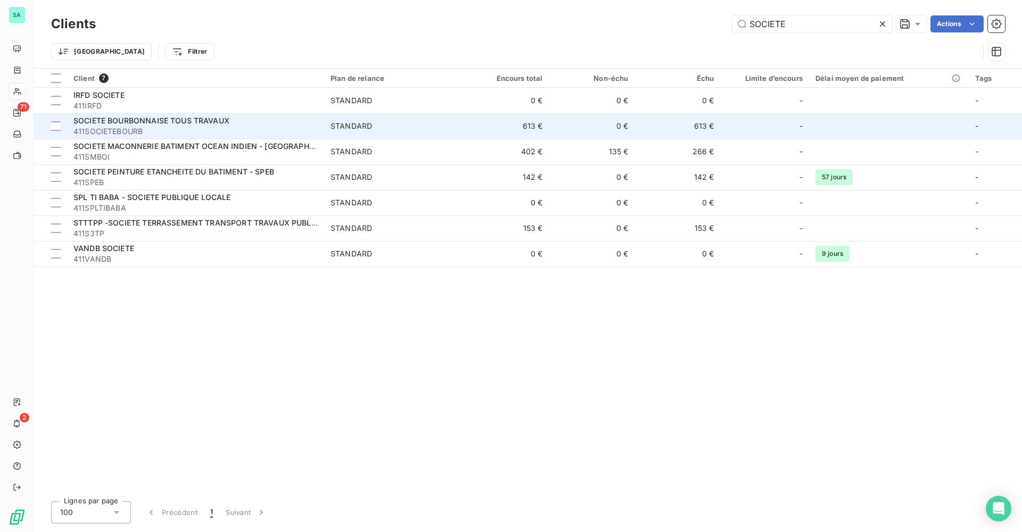
click at [152, 132] on span "411SOCIETEBOURB" at bounding box center [195, 131] width 244 height 11
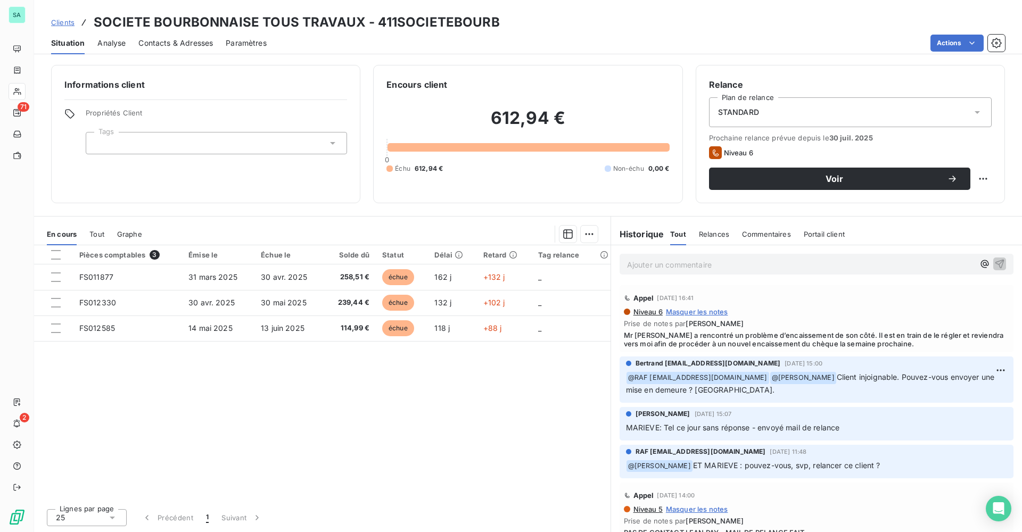
click at [67, 24] on span "Clients" at bounding box center [62, 22] width 23 height 9
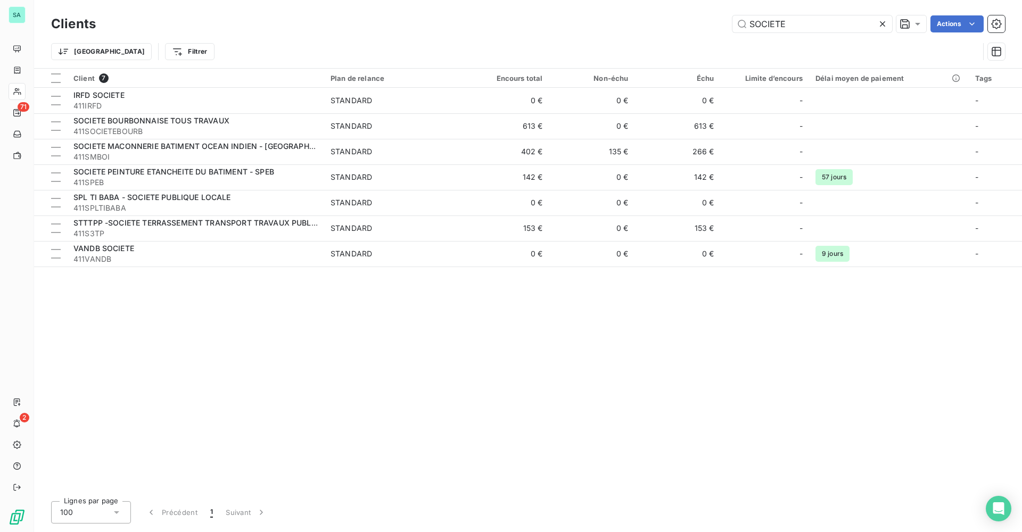
click at [882, 22] on icon at bounding box center [882, 24] width 11 height 11
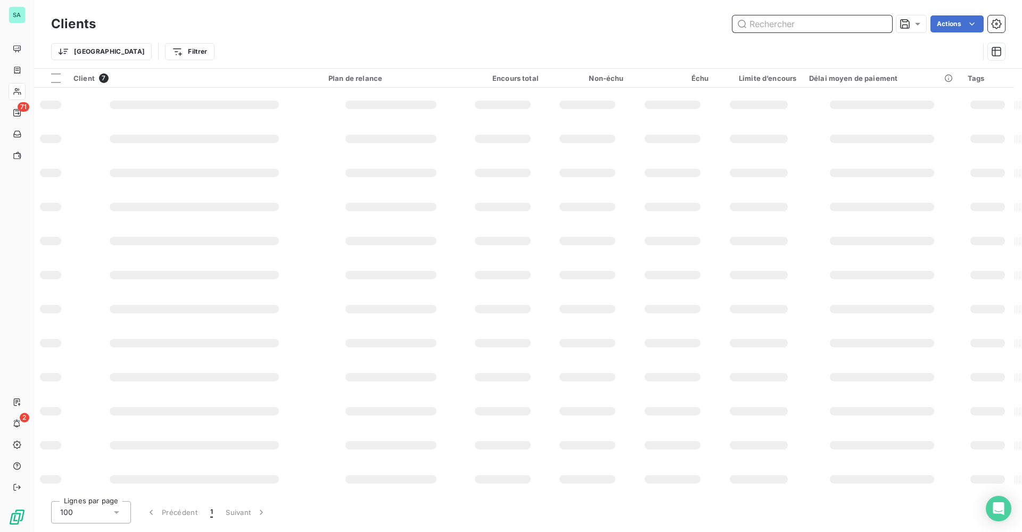
click at [849, 23] on input "text" at bounding box center [813, 23] width 160 height 17
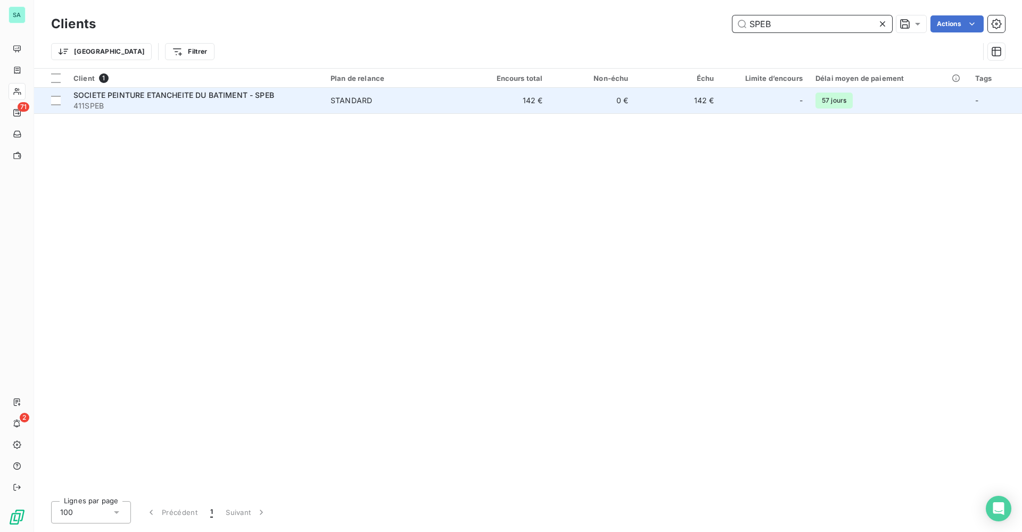
type input "SPEB"
click at [352, 105] on div "STANDARD" at bounding box center [352, 100] width 42 height 11
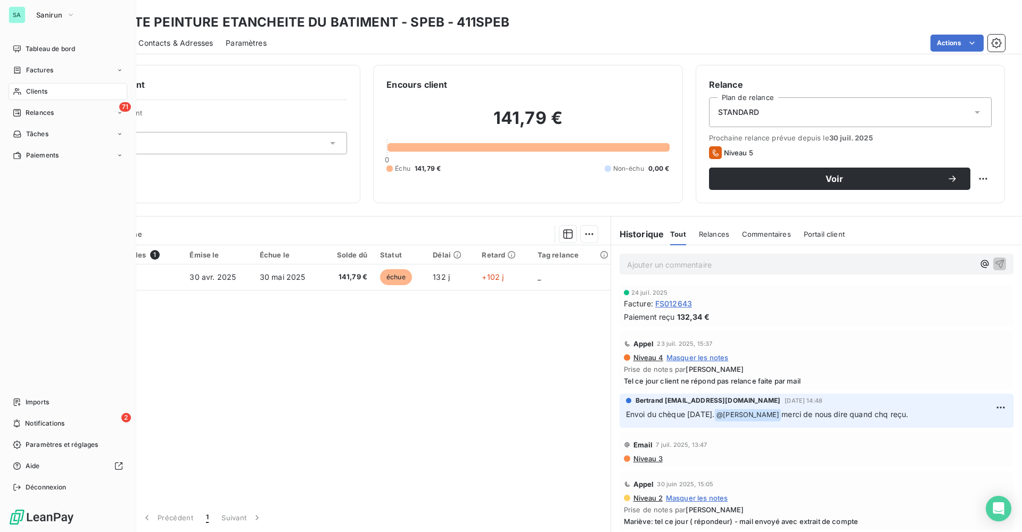
click at [26, 13] on div "SA Sanirun" at bounding box center [68, 14] width 119 height 17
click at [56, 17] on span "Sanirun" at bounding box center [49, 15] width 26 height 9
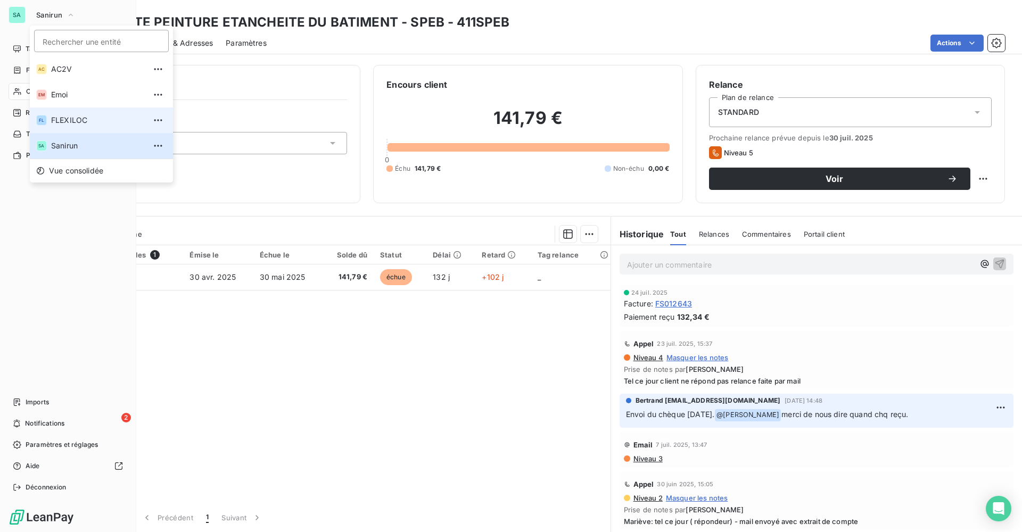
click at [67, 124] on span "FLEXILOC" at bounding box center [98, 120] width 94 height 11
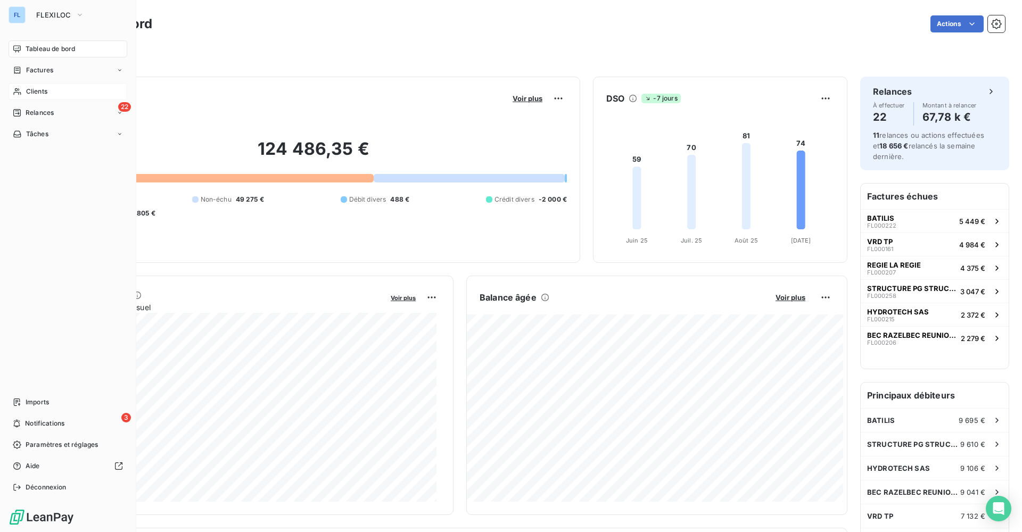
click at [39, 94] on span "Clients" at bounding box center [36, 92] width 21 height 10
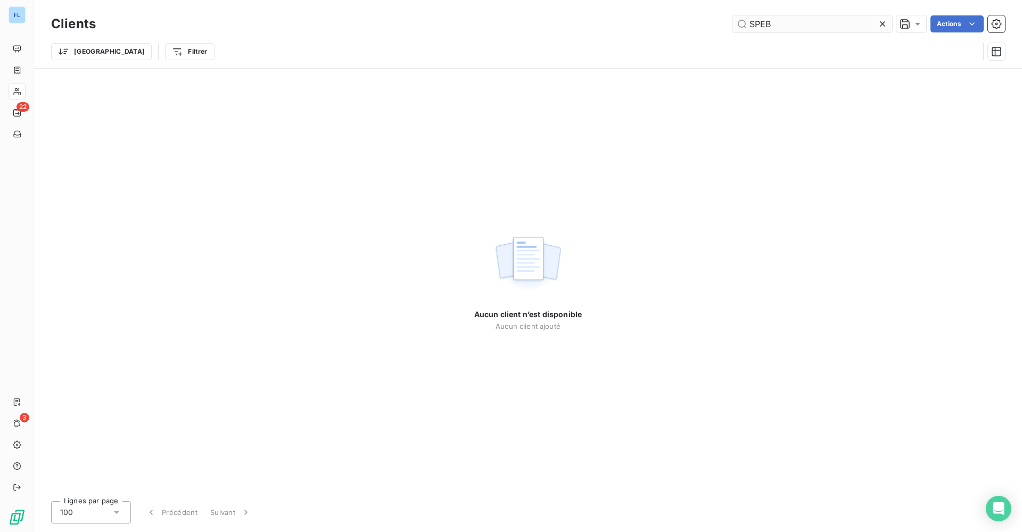
drag, startPoint x: 886, startPoint y: 23, endPoint x: 841, endPoint y: 27, distance: 44.9
click at [885, 23] on icon at bounding box center [882, 24] width 11 height 11
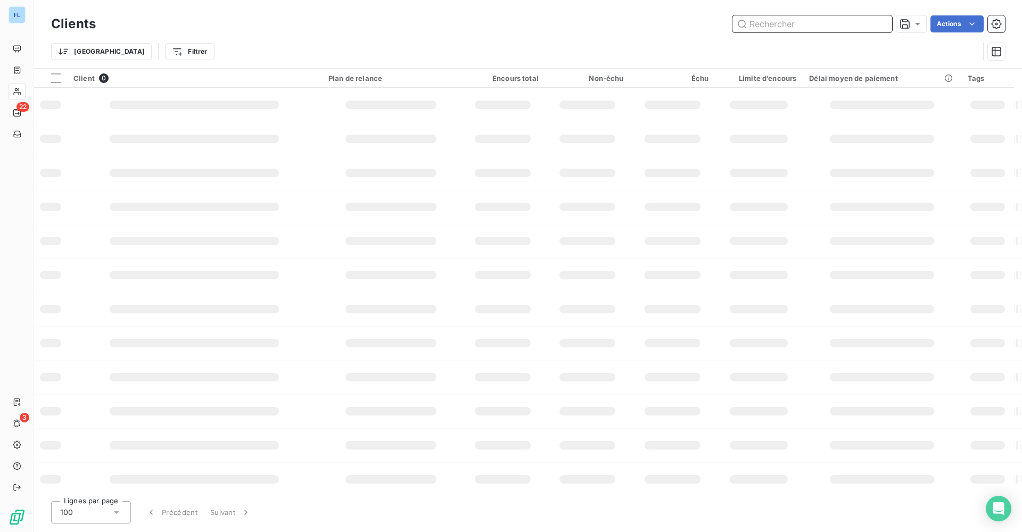
click at [815, 28] on input "text" at bounding box center [813, 23] width 160 height 17
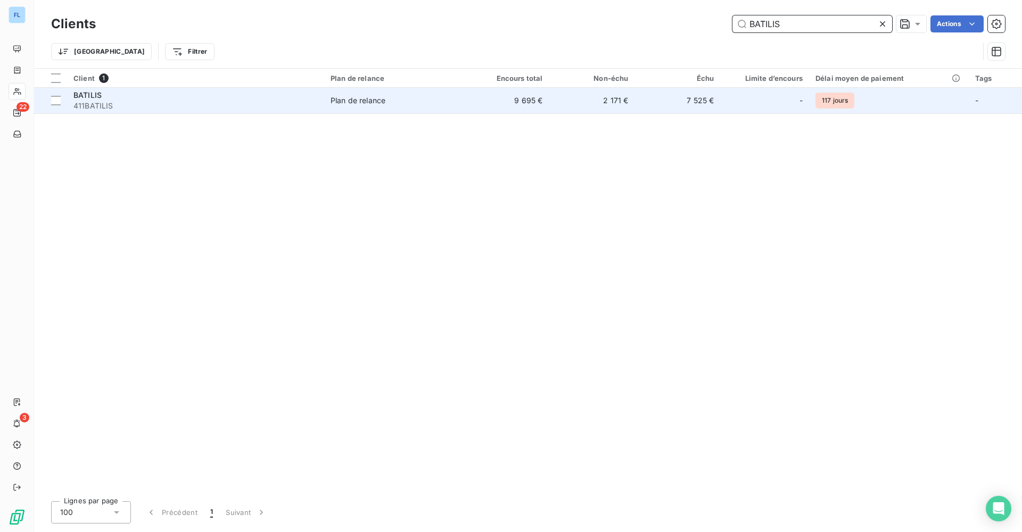
type input "BATILIS"
click at [149, 93] on div "BATILIS" at bounding box center [195, 95] width 244 height 11
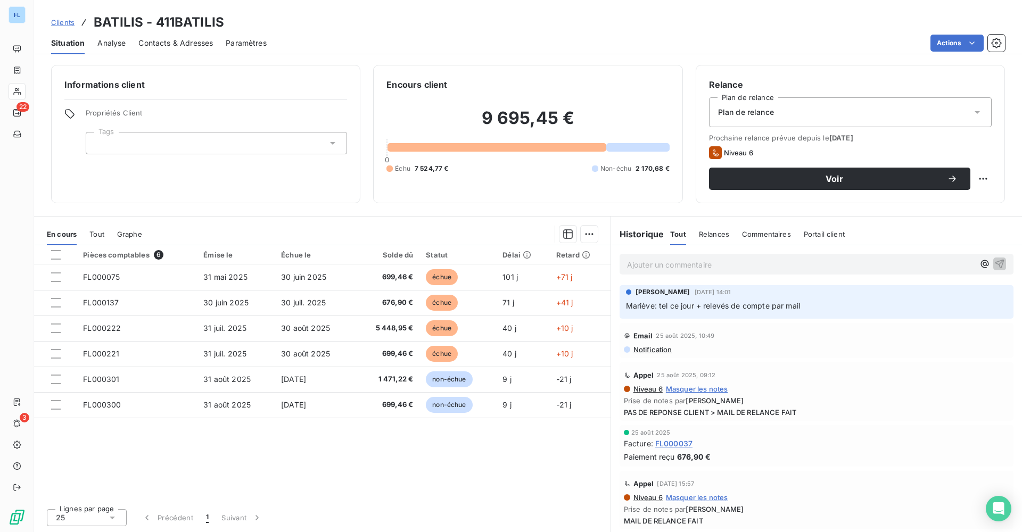
click at [58, 22] on span "Clients" at bounding box center [62, 22] width 23 height 9
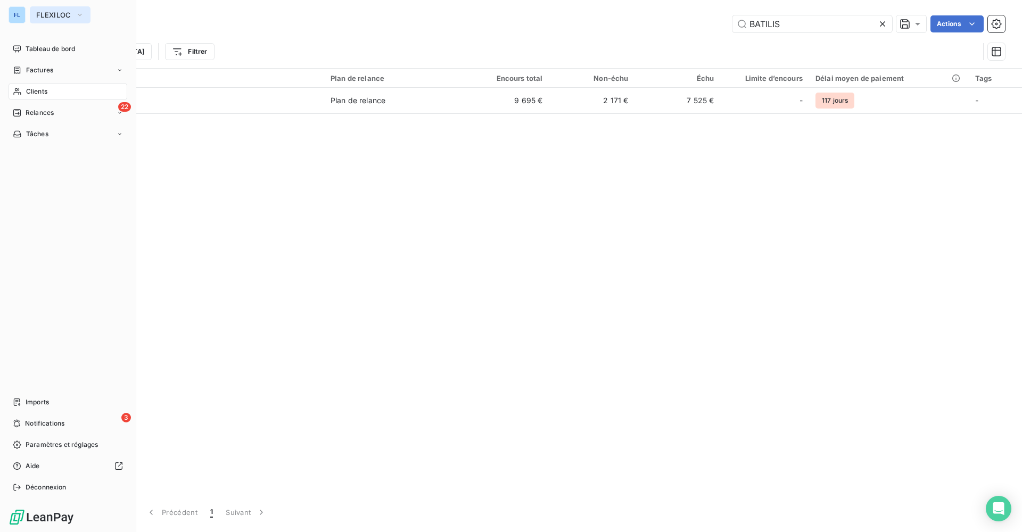
click at [73, 11] on button "FLEXILOC" at bounding box center [60, 14] width 61 height 17
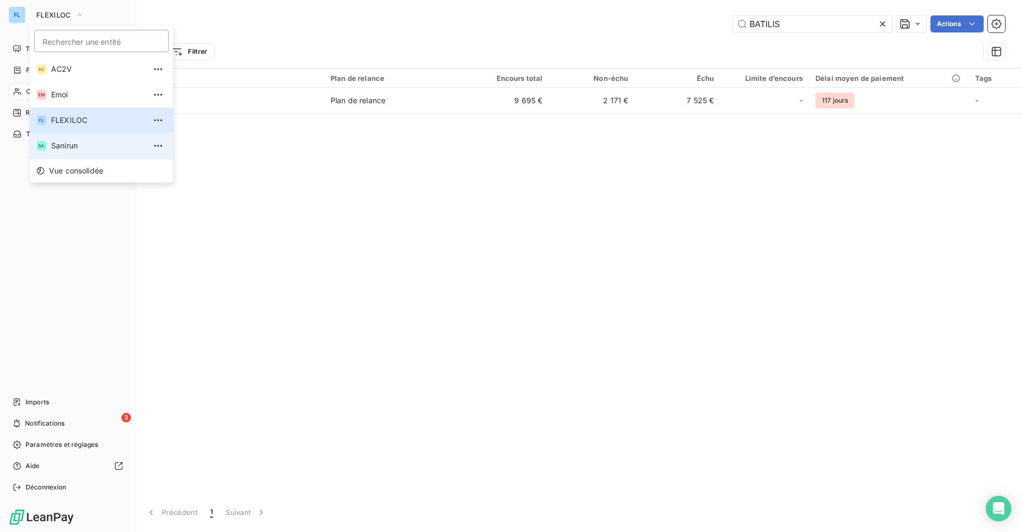
click at [68, 140] on li "SA Sanirun" at bounding box center [101, 146] width 143 height 26
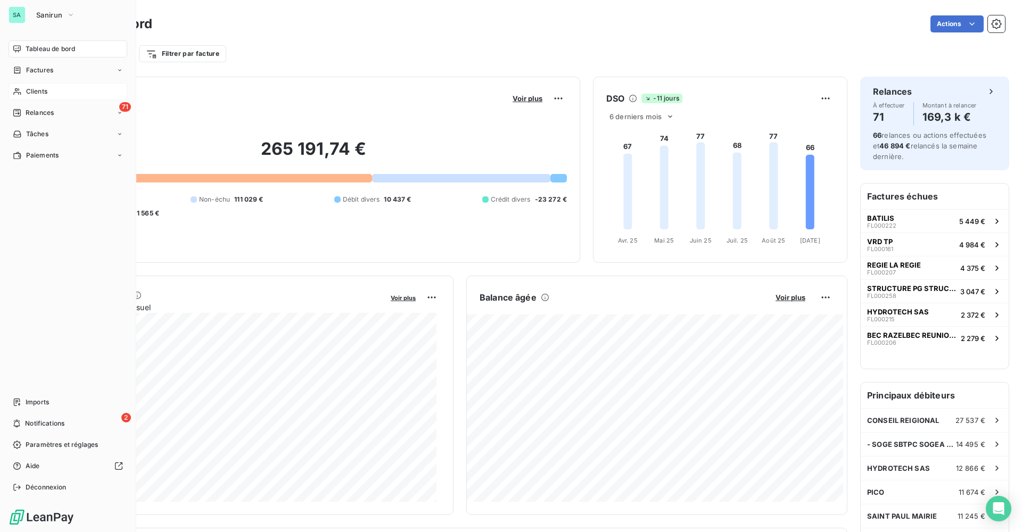
click at [34, 87] on span "Clients" at bounding box center [36, 92] width 21 height 10
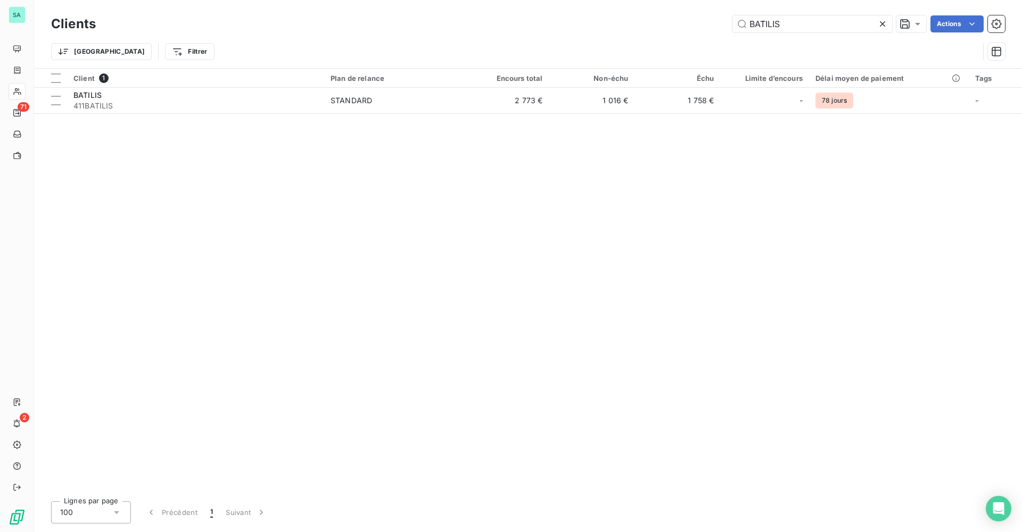
click at [882, 19] on icon at bounding box center [882, 24] width 11 height 11
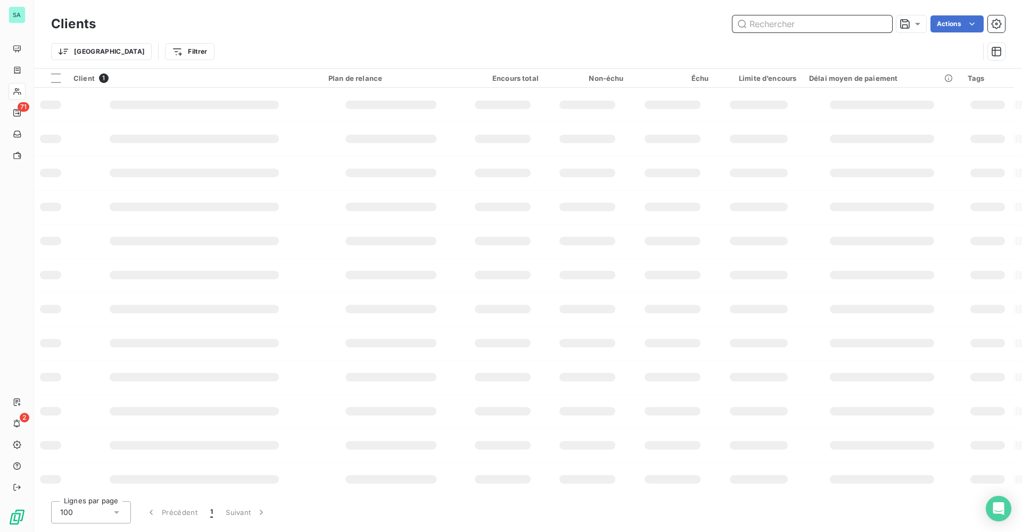
click at [839, 18] on input "text" at bounding box center [813, 23] width 160 height 17
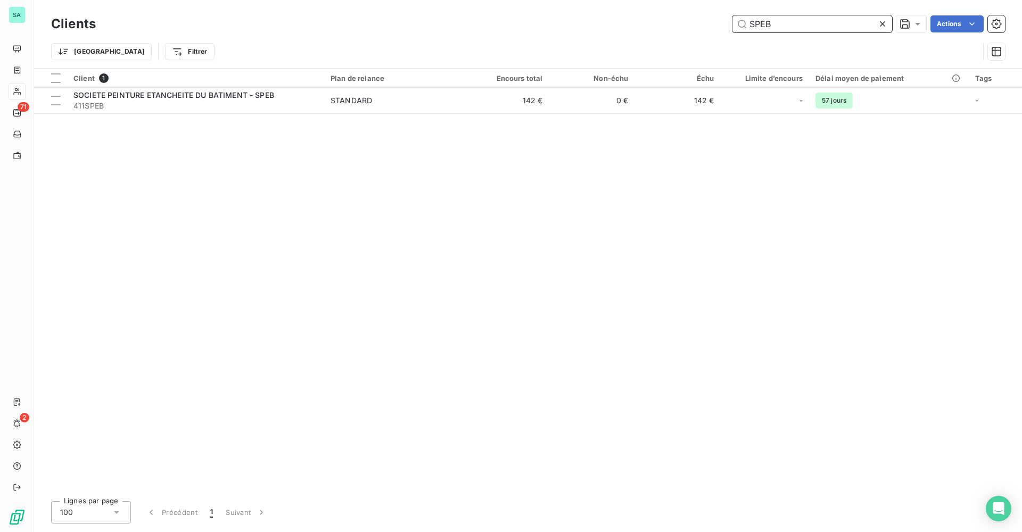
type input "SPEB"
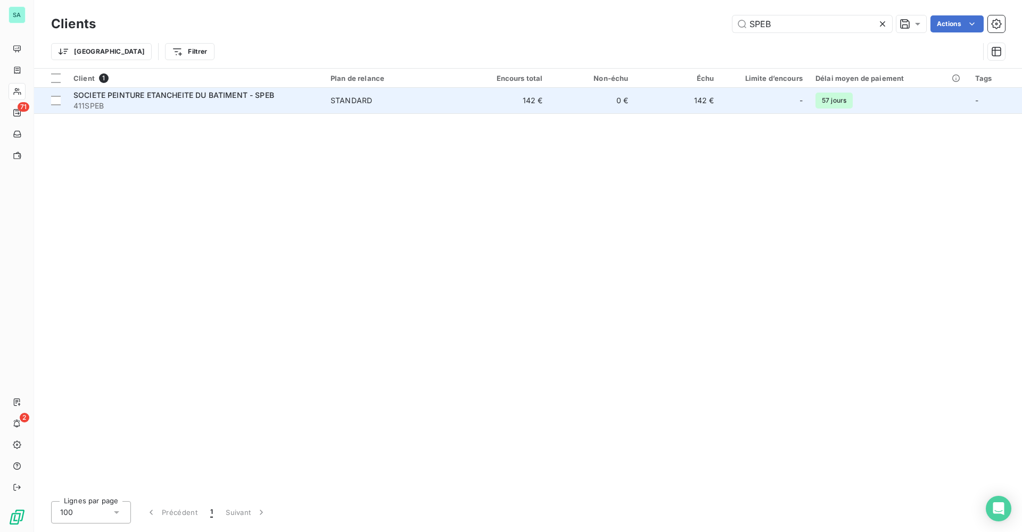
click at [220, 98] on span "SOCIETE PEINTURE ETANCHEITE DU BATIMENT - SPEB" at bounding box center [173, 95] width 201 height 9
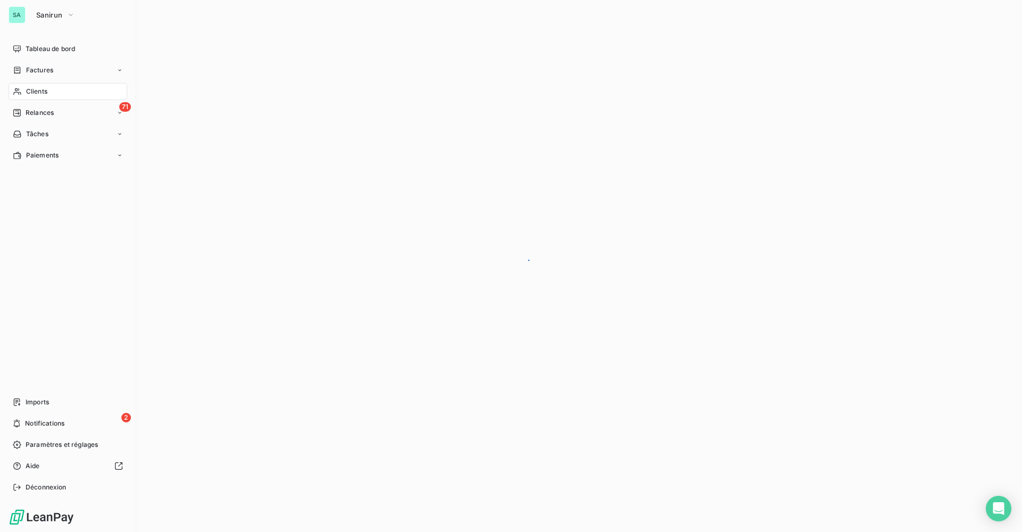
click at [31, 93] on span "Clients" at bounding box center [36, 92] width 21 height 10
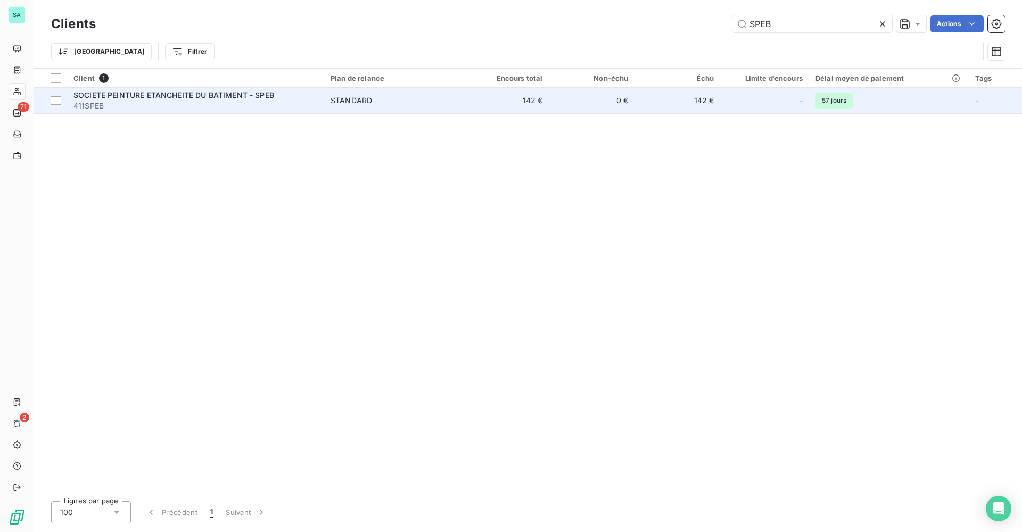
click at [189, 94] on span "SOCIETE PEINTURE ETANCHEITE DU BATIMENT - SPEB" at bounding box center [173, 95] width 201 height 9
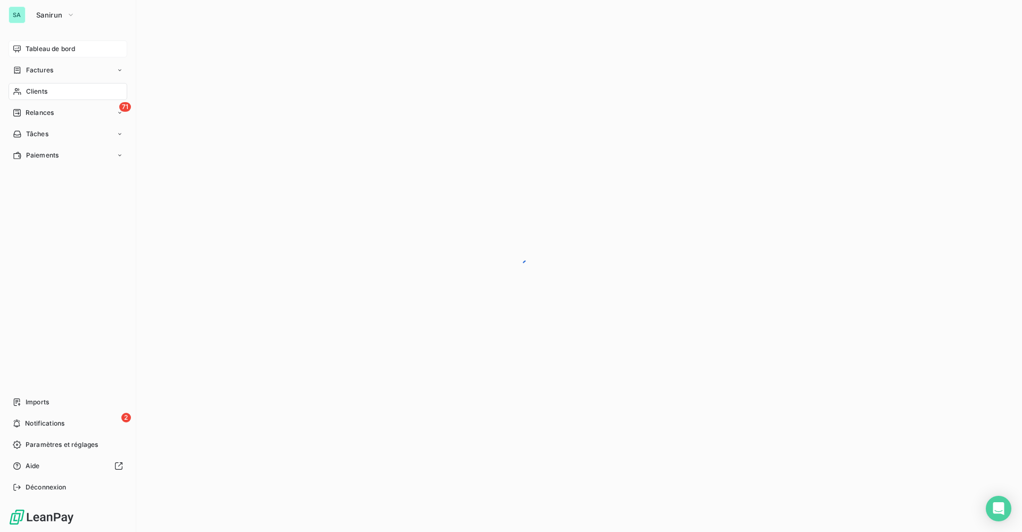
click at [42, 53] on span "Tableau de bord" at bounding box center [51, 49] width 50 height 10
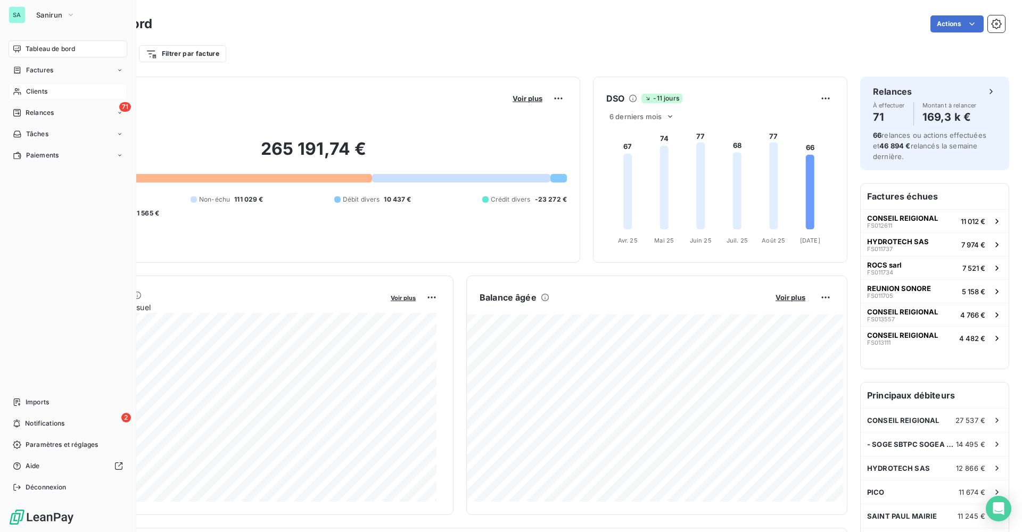
click at [48, 95] on div "Clients" at bounding box center [68, 91] width 119 height 17
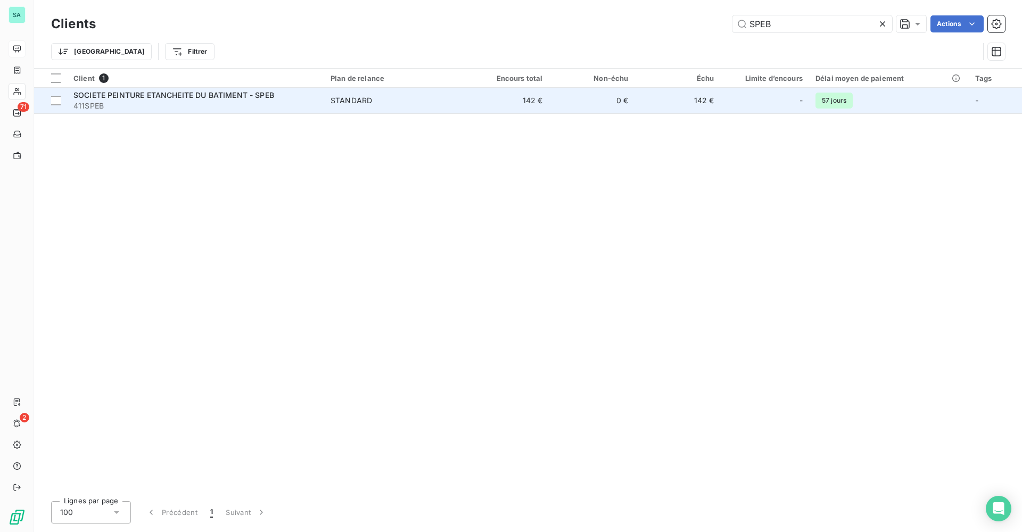
click at [723, 101] on td "-" at bounding box center [764, 101] width 89 height 26
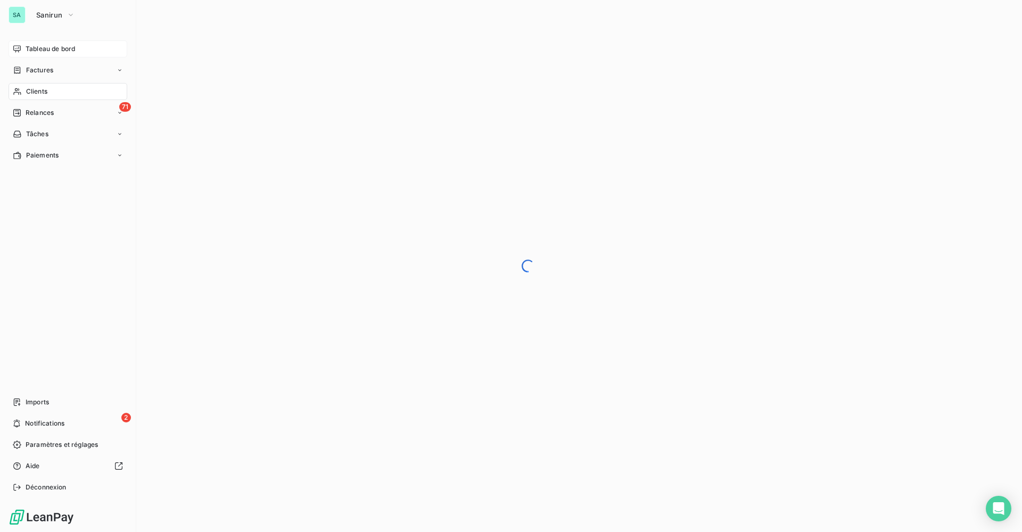
drag, startPoint x: 37, startPoint y: 91, endPoint x: 53, endPoint y: 91, distance: 16.0
click at [37, 91] on span "Clients" at bounding box center [36, 92] width 21 height 10
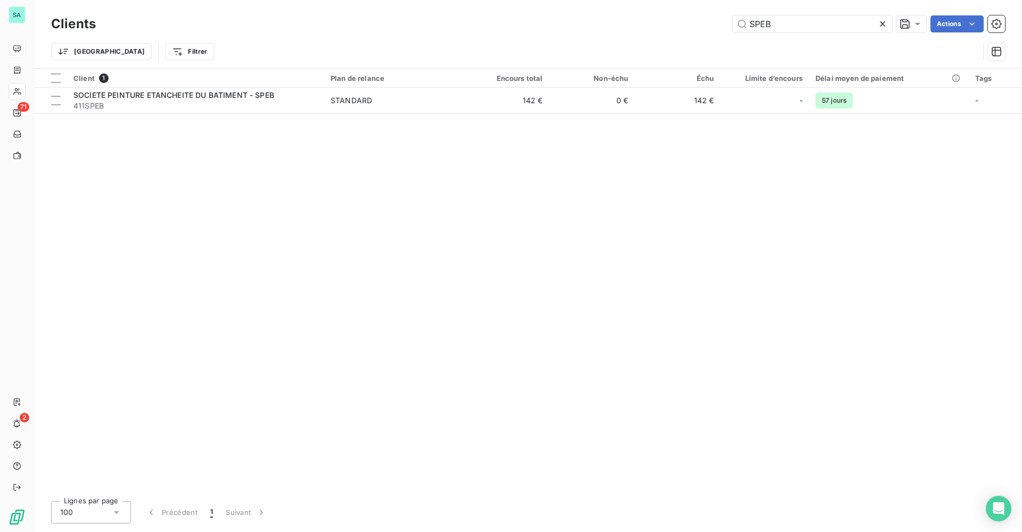
click at [884, 21] on icon at bounding box center [882, 24] width 11 height 11
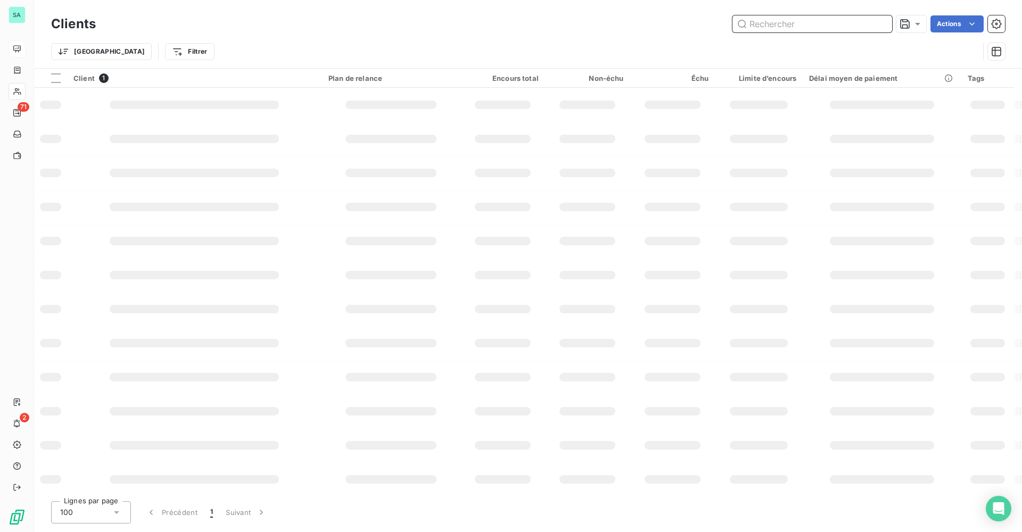
click at [832, 26] on input "text" at bounding box center [813, 23] width 160 height 17
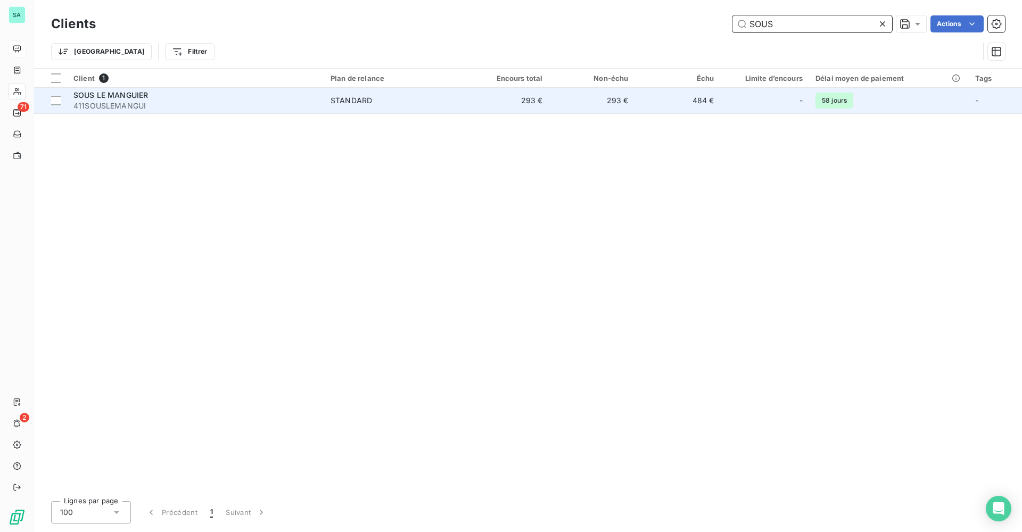
type input "SOUS"
click at [561, 109] on td "293 €" at bounding box center [592, 101] width 86 height 26
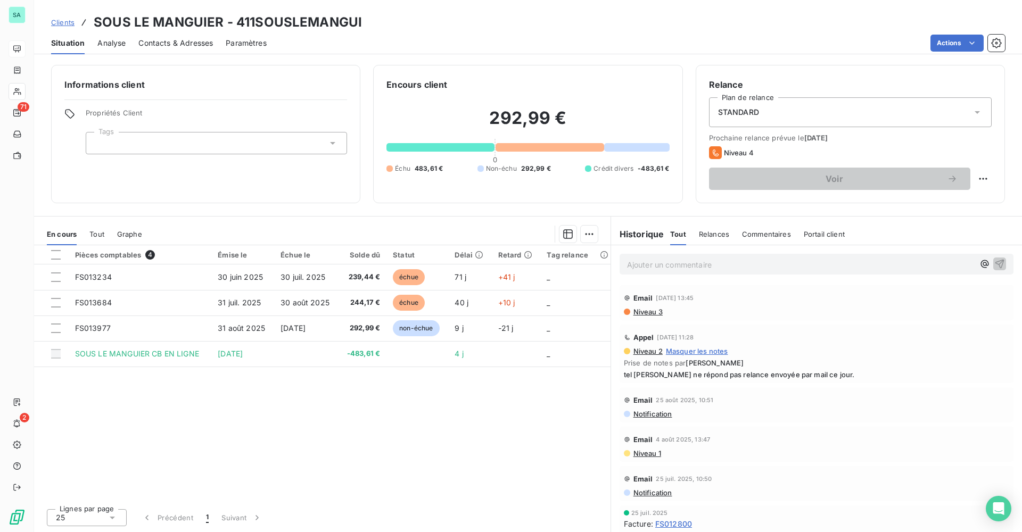
click at [62, 22] on span "Clients" at bounding box center [62, 22] width 23 height 9
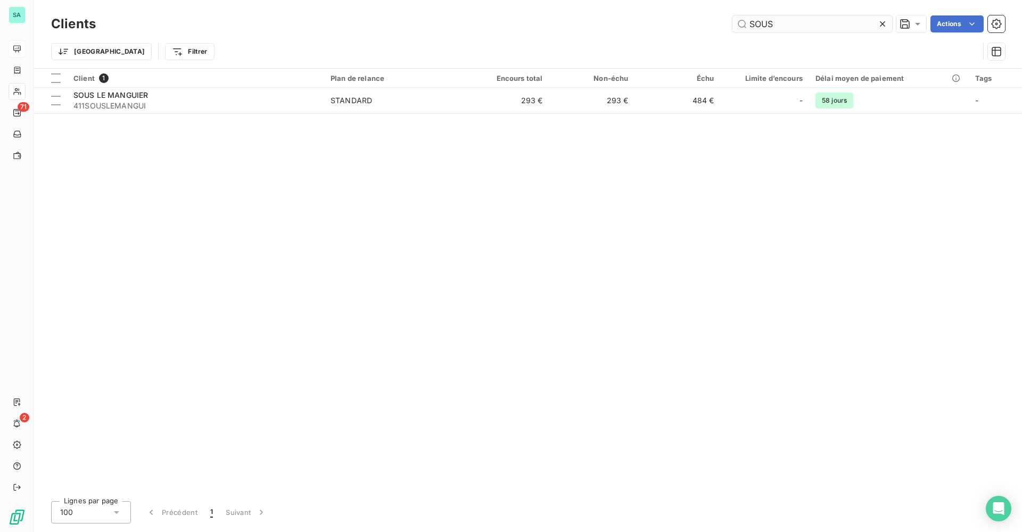
drag, startPoint x: 880, startPoint y: 24, endPoint x: 866, endPoint y: 25, distance: 13.9
click at [876, 25] on div "SOUS" at bounding box center [813, 23] width 160 height 17
click at [819, 25] on input "SOUS" at bounding box center [813, 23] width 160 height 17
click at [884, 23] on icon at bounding box center [882, 24] width 11 height 11
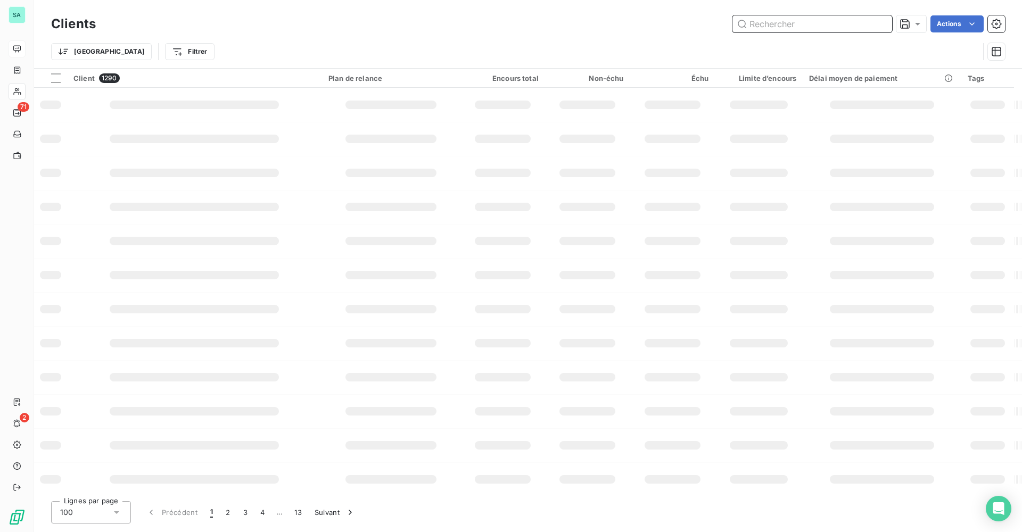
click at [823, 24] on input "text" at bounding box center [813, 23] width 160 height 17
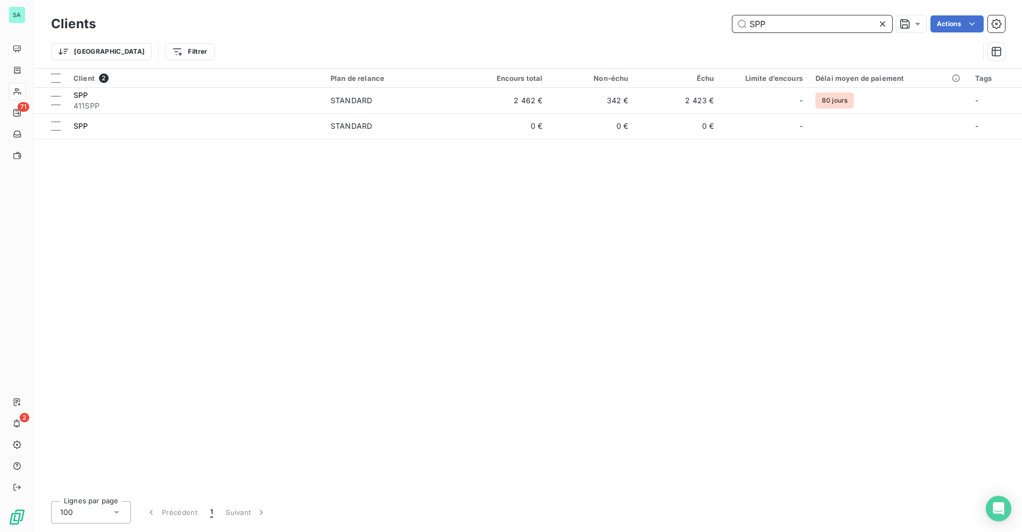
type input "SPP"
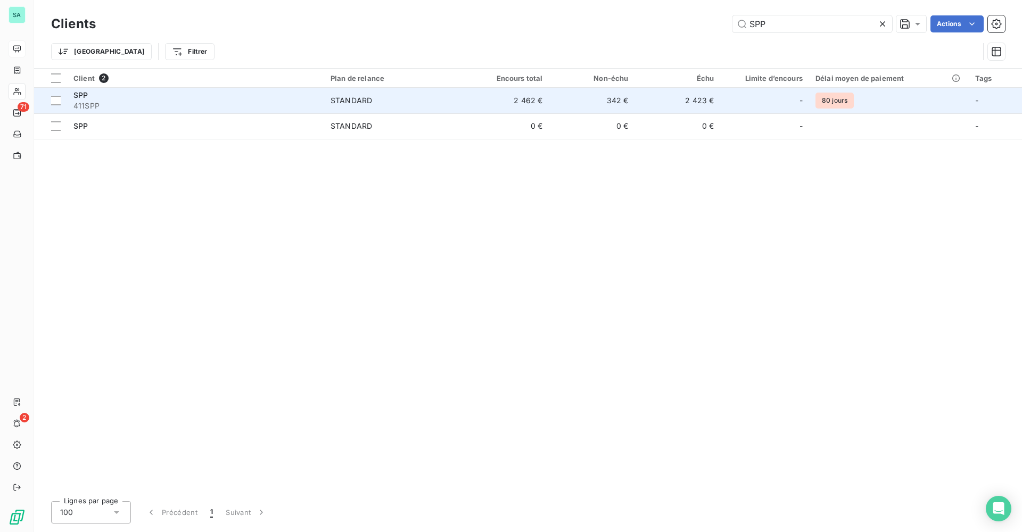
click at [533, 104] on td "2 462 €" at bounding box center [507, 101] width 86 height 26
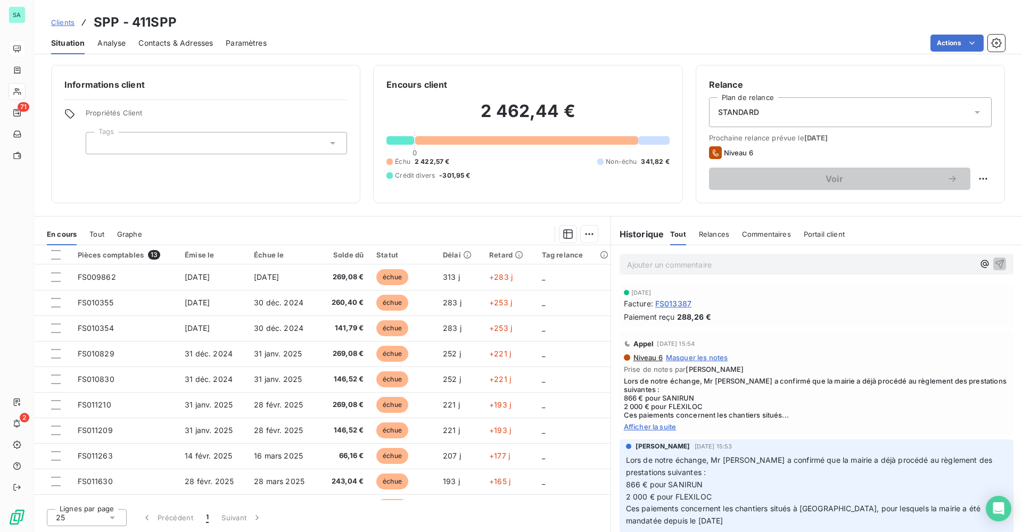
click at [60, 21] on span "Clients" at bounding box center [62, 22] width 23 height 9
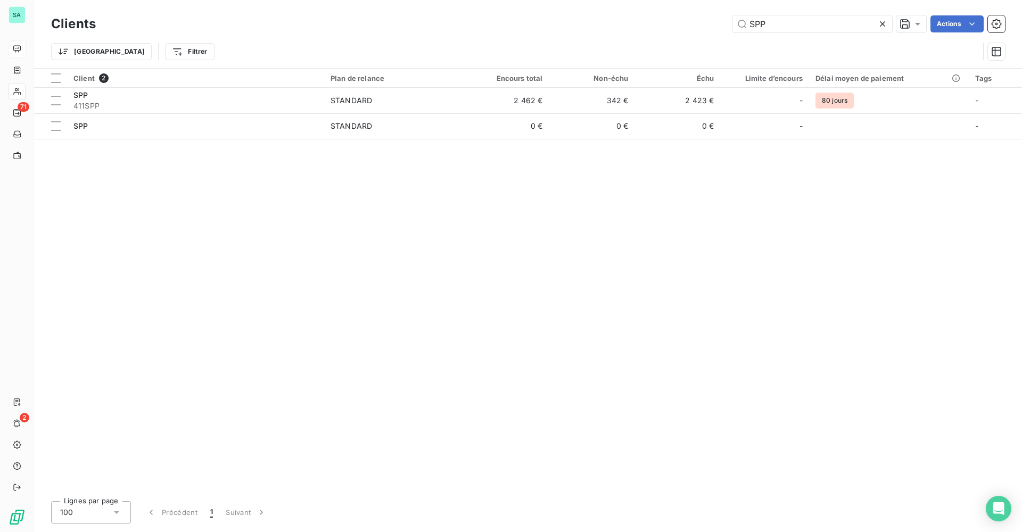
click at [885, 23] on icon at bounding box center [882, 24] width 11 height 11
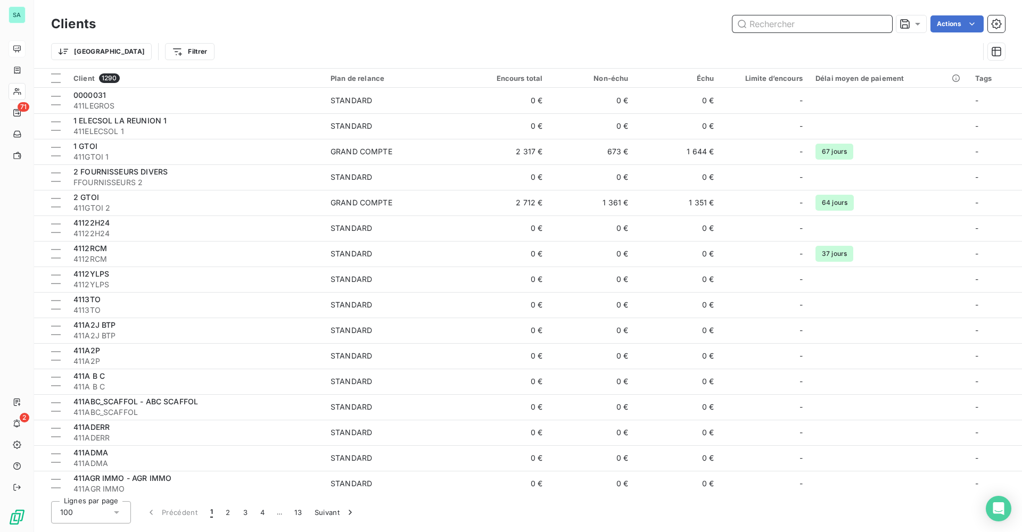
click at [766, 27] on input "text" at bounding box center [813, 23] width 160 height 17
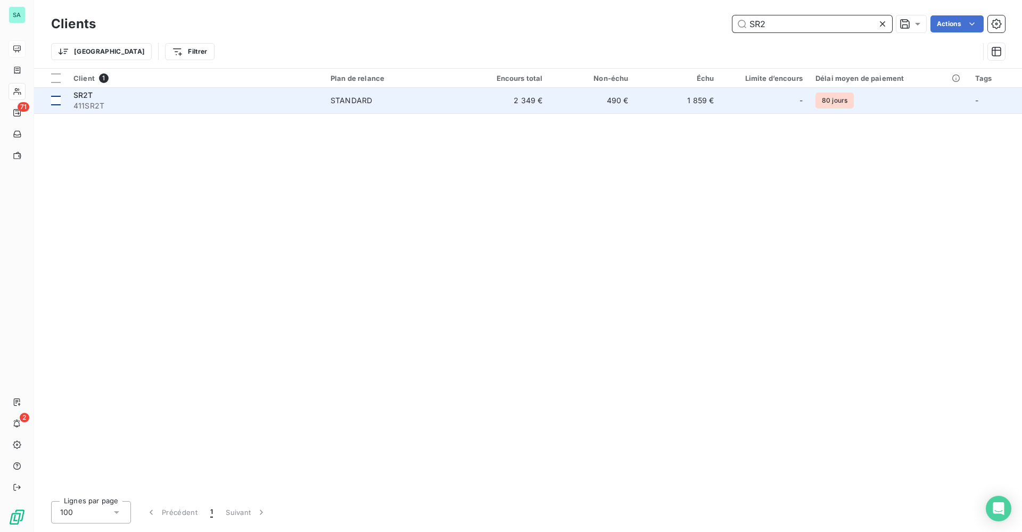
type input "SR2"
click at [67, 94] on td at bounding box center [50, 101] width 33 height 26
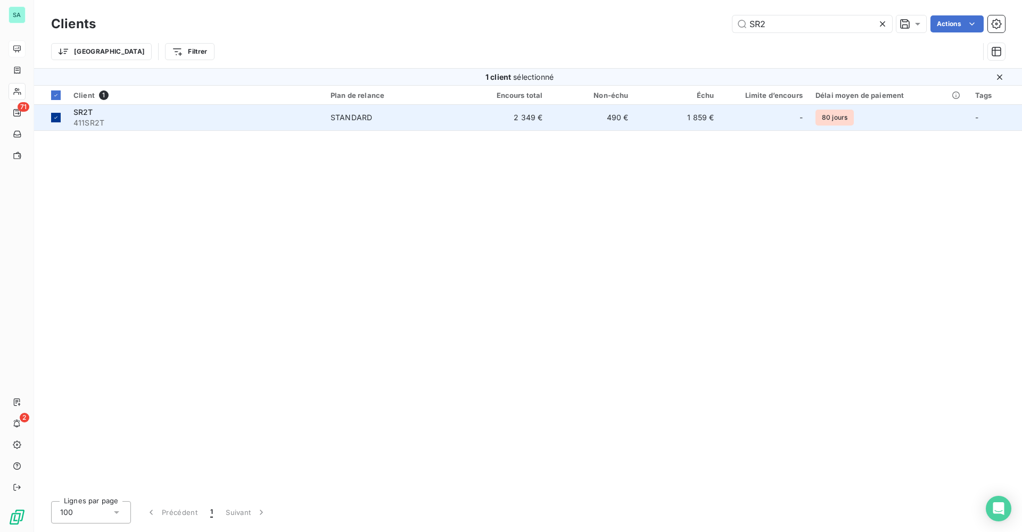
click at [56, 117] on icon at bounding box center [56, 117] width 6 height 6
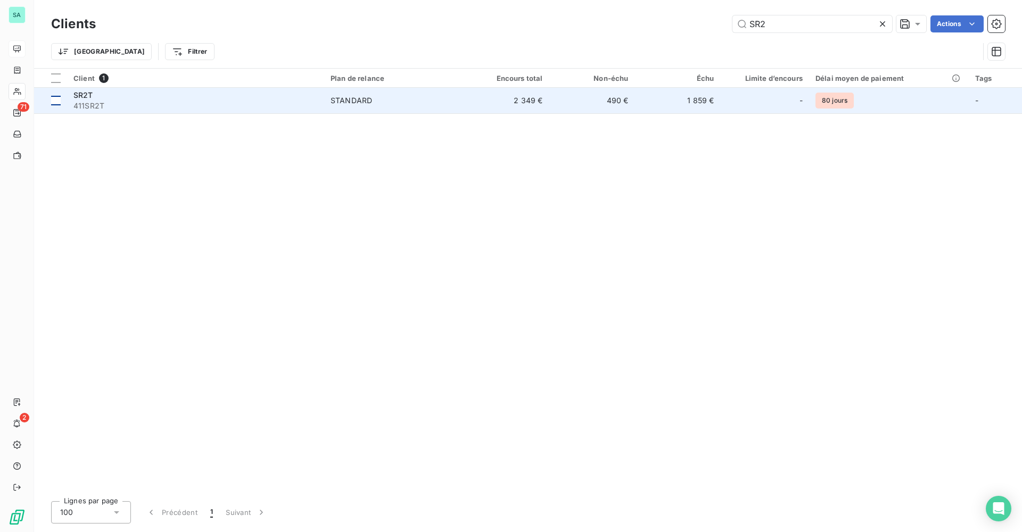
click at [353, 102] on div "STANDARD" at bounding box center [352, 100] width 42 height 11
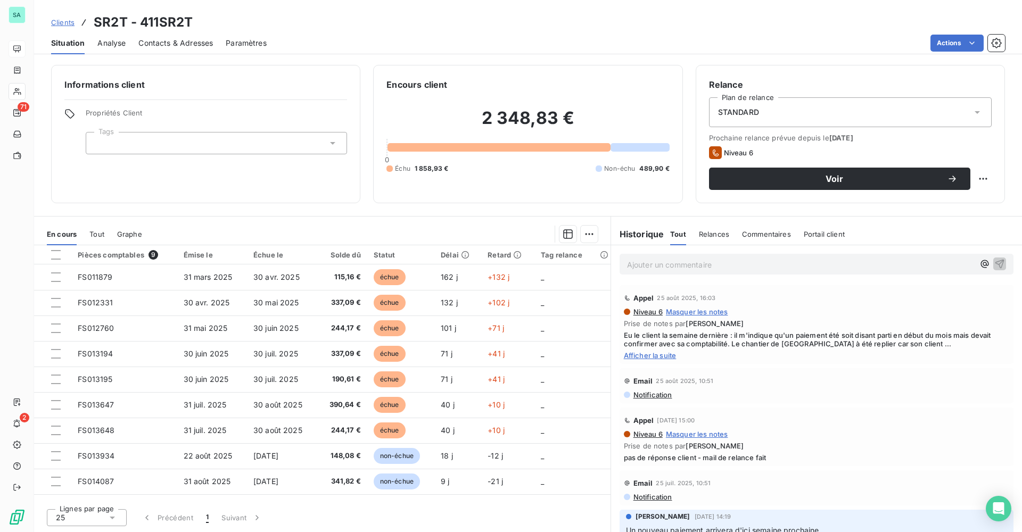
click at [71, 24] on span "Clients" at bounding box center [62, 22] width 23 height 9
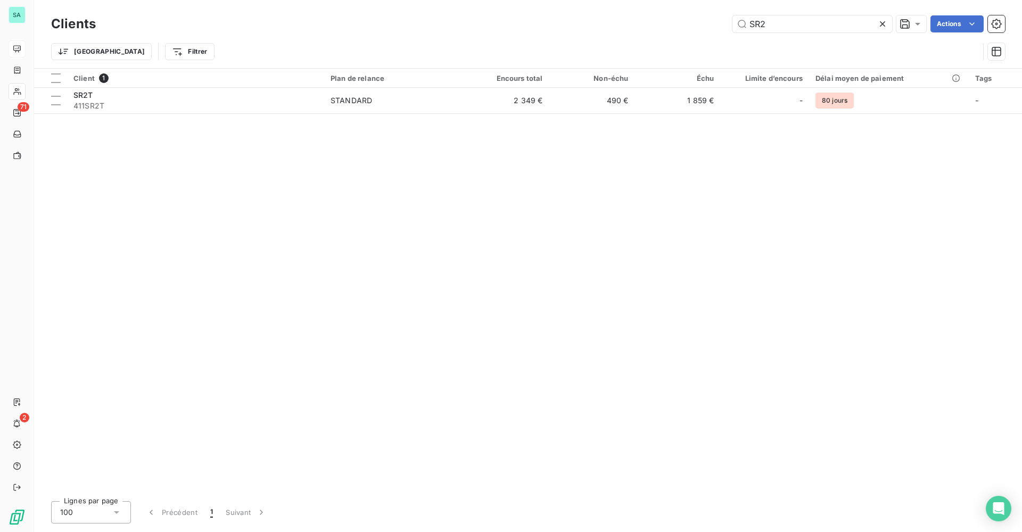
click at [877, 21] on icon at bounding box center [882, 24] width 11 height 11
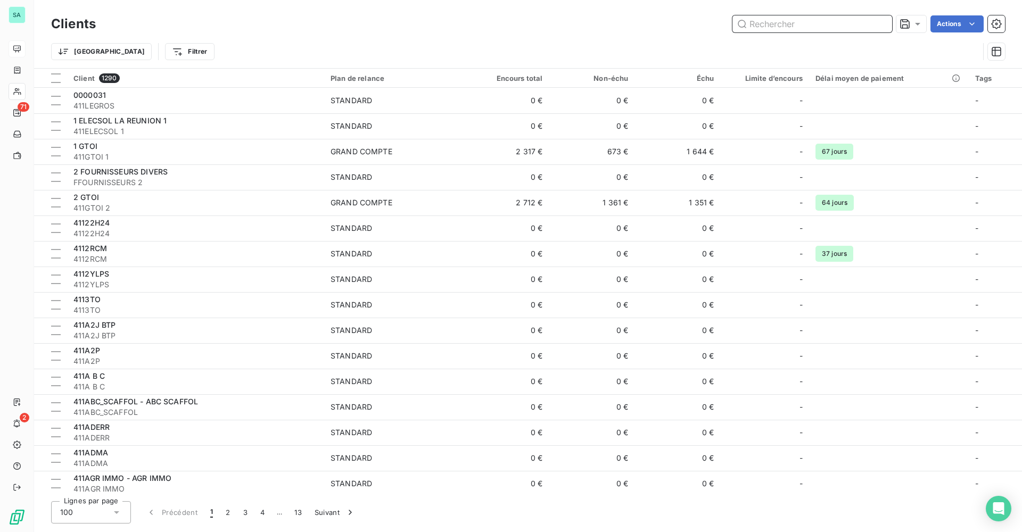
click at [881, 22] on input "text" at bounding box center [813, 23] width 160 height 17
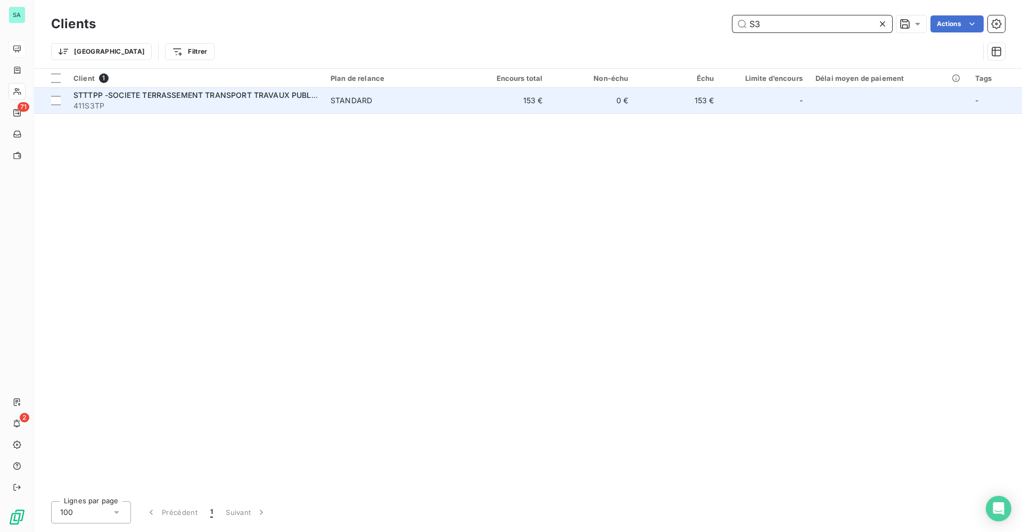
type input "S3"
click at [163, 97] on span "STTTPP -SOCIETE TERRASSEMENT TRANSPORT TRAVAUX PUBLIC POTHIN" at bounding box center [211, 95] width 277 height 9
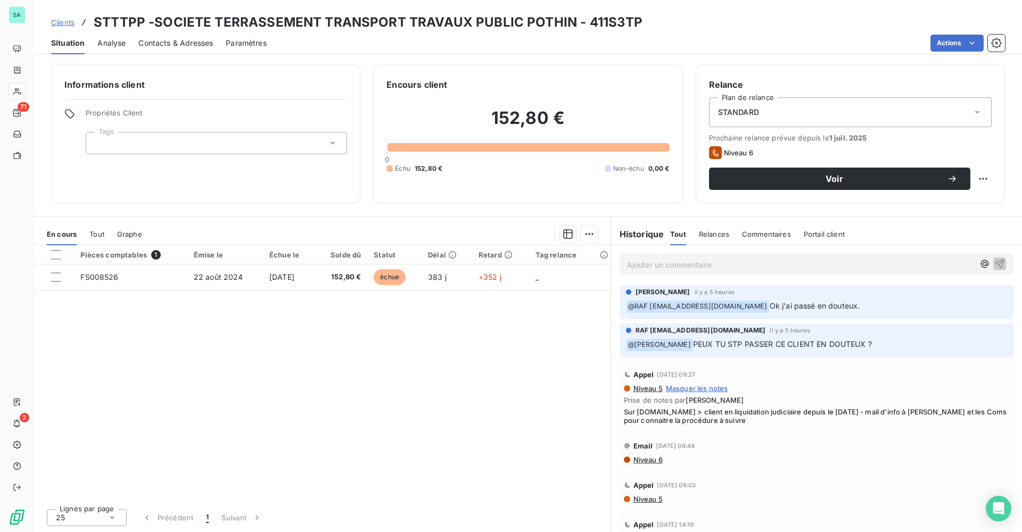
click at [65, 25] on span "Clients" at bounding box center [62, 22] width 23 height 9
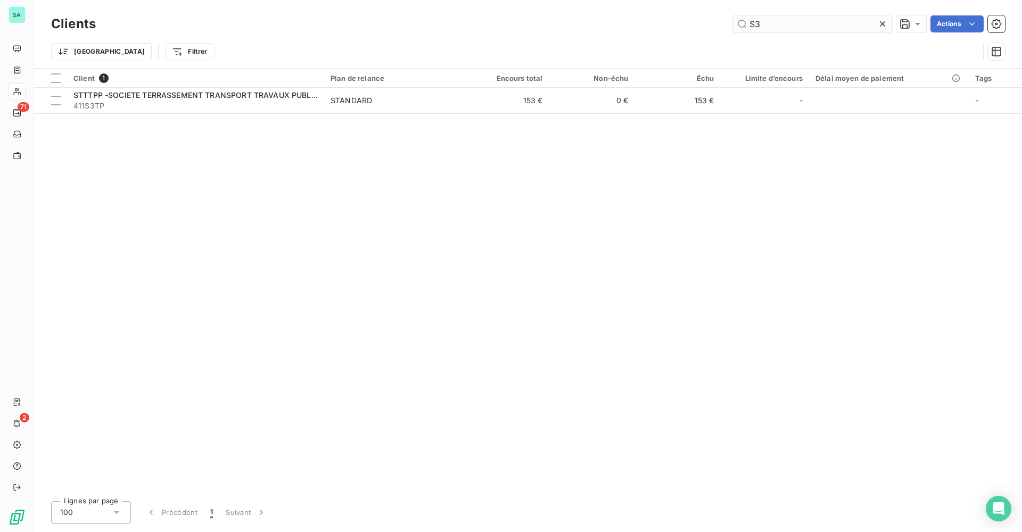
click at [791, 26] on input "S3" at bounding box center [813, 23] width 160 height 17
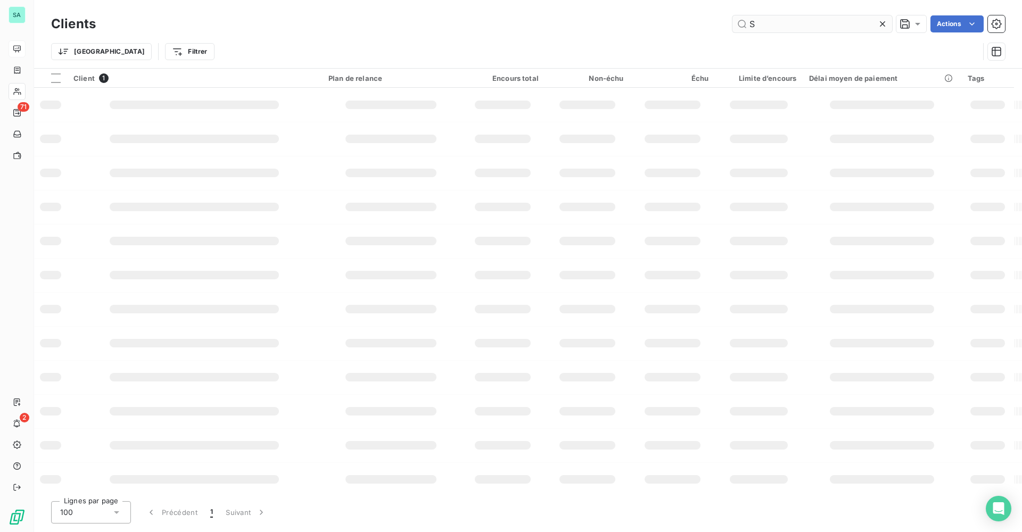
type input "S"
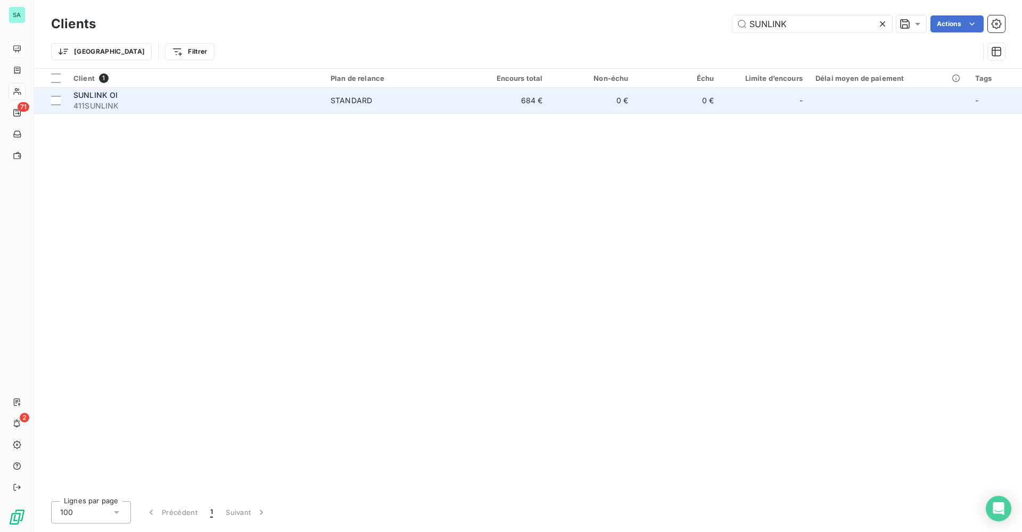
type input "SUNLINK"
click at [342, 97] on div "STANDARD" at bounding box center [352, 100] width 42 height 11
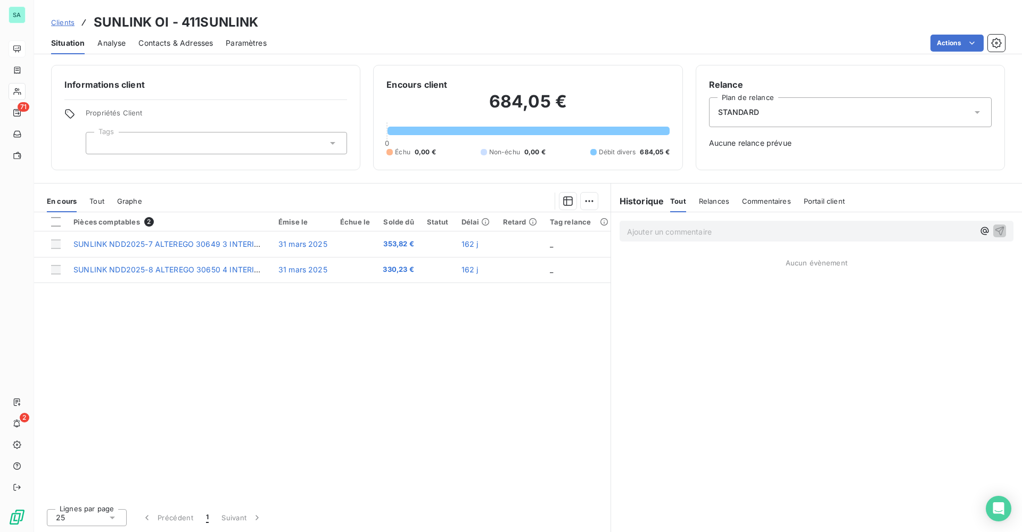
click at [66, 24] on span "Clients" at bounding box center [62, 22] width 23 height 9
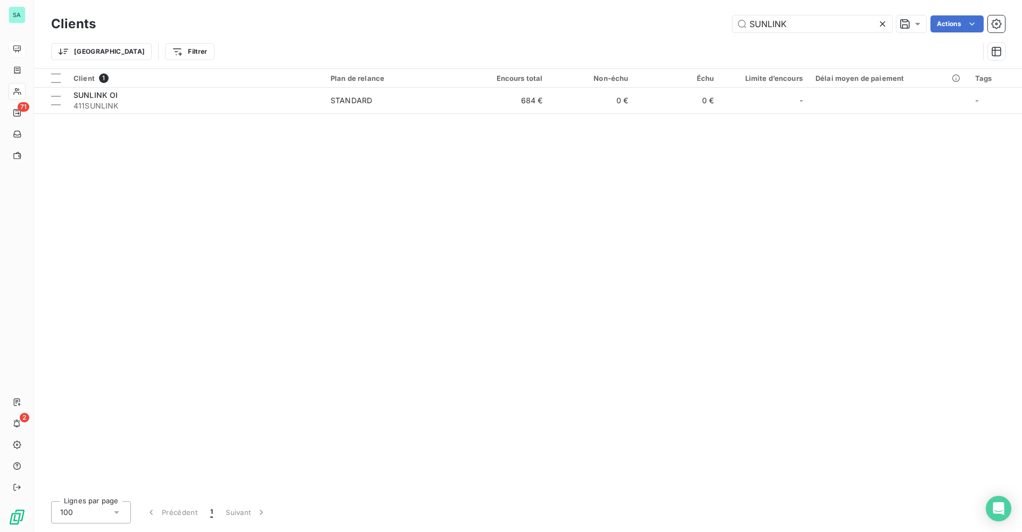
click at [881, 25] on icon at bounding box center [882, 23] width 5 height 5
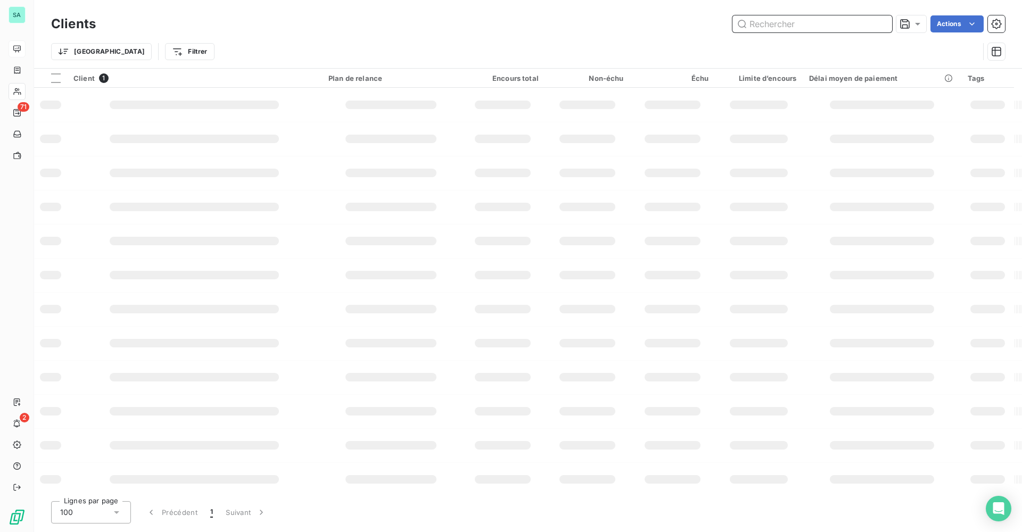
click at [822, 25] on input "text" at bounding box center [813, 23] width 160 height 17
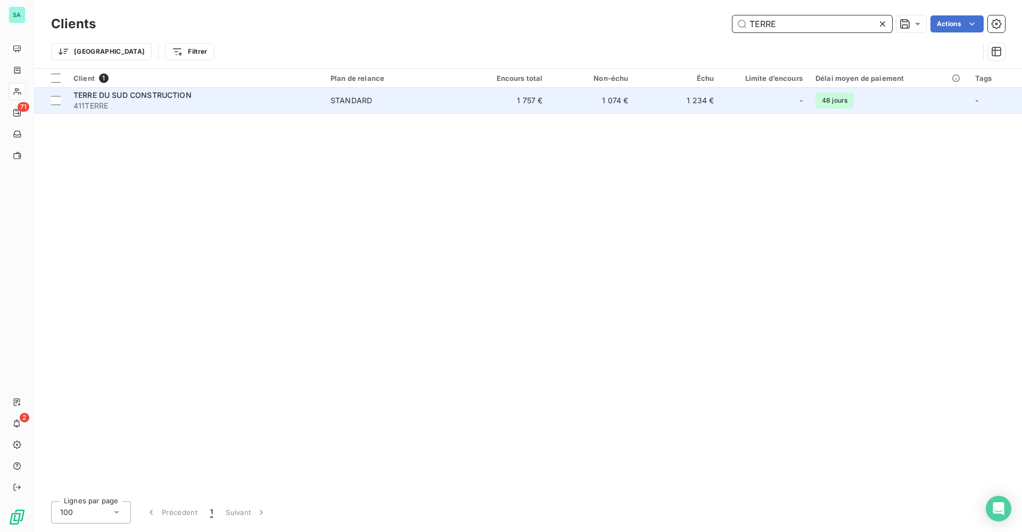
type input "TERRE"
click at [181, 94] on span "TERRE DU SUD CONSTRUCTION" at bounding box center [132, 95] width 118 height 9
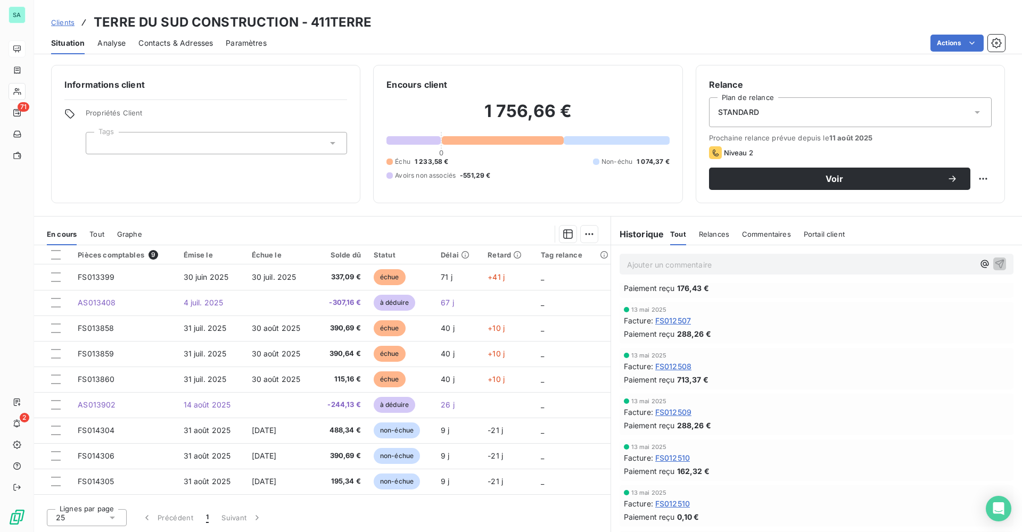
scroll to position [597, 0]
click at [67, 22] on span "Clients" at bounding box center [62, 22] width 23 height 9
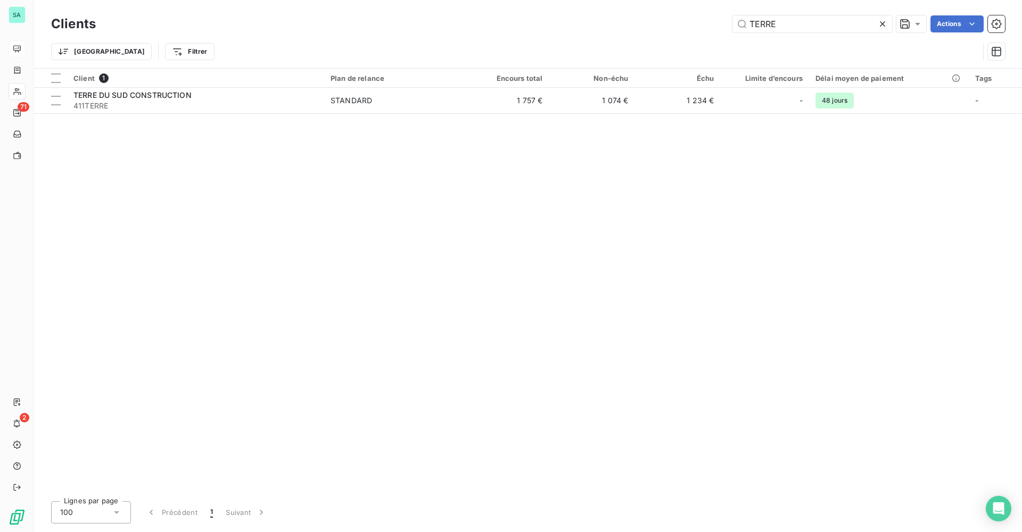
click at [882, 23] on icon at bounding box center [882, 23] width 5 height 5
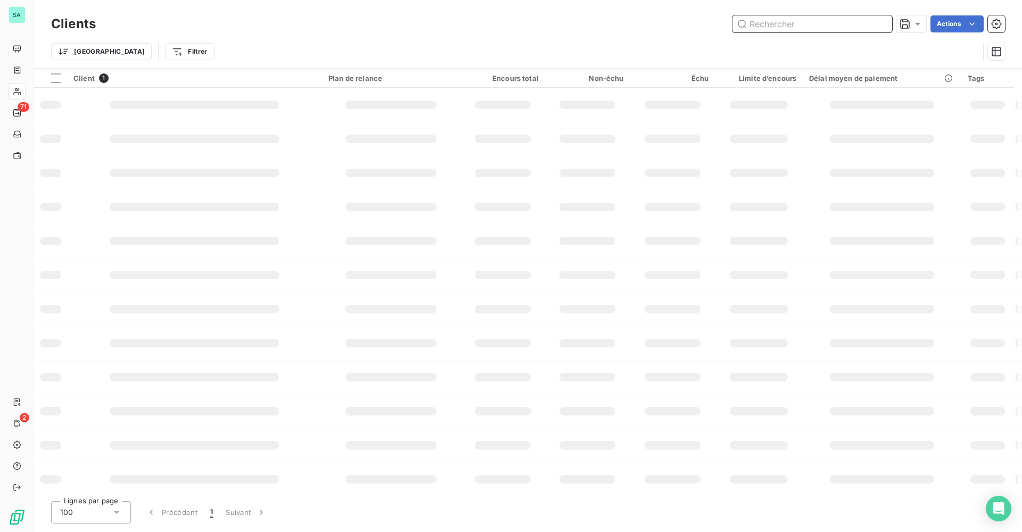
click at [842, 28] on input "text" at bounding box center [813, 23] width 160 height 17
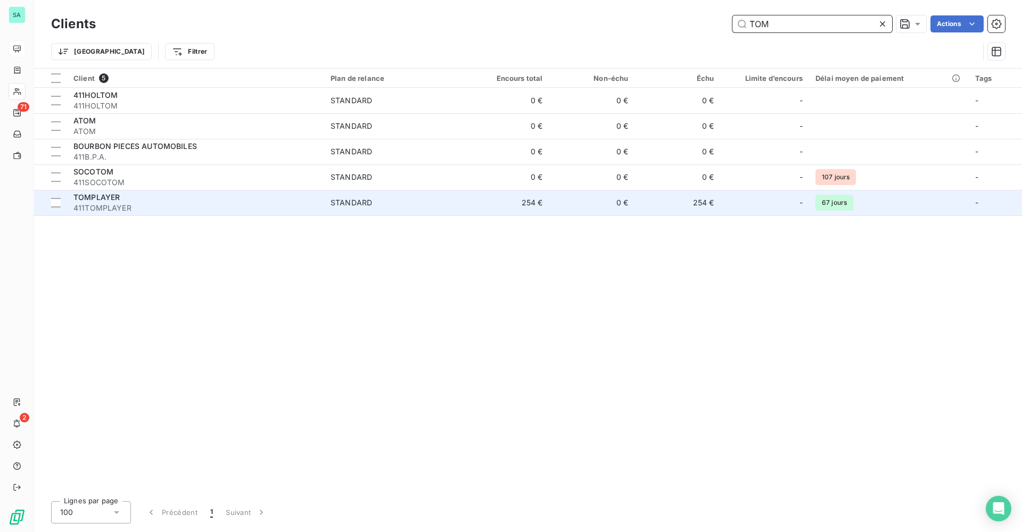
type input "TOM"
click at [101, 208] on span "411TOMPLAYER" at bounding box center [195, 208] width 244 height 11
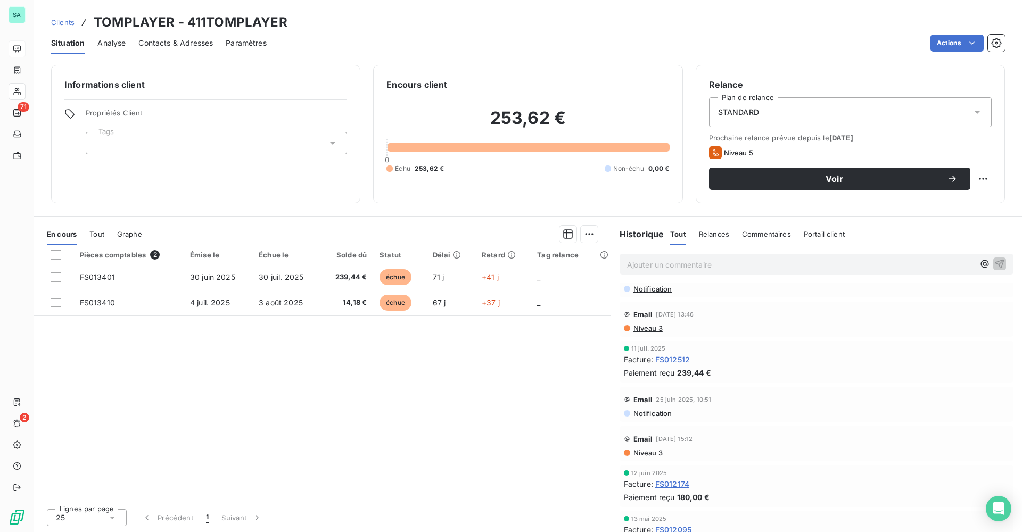
scroll to position [43, 0]
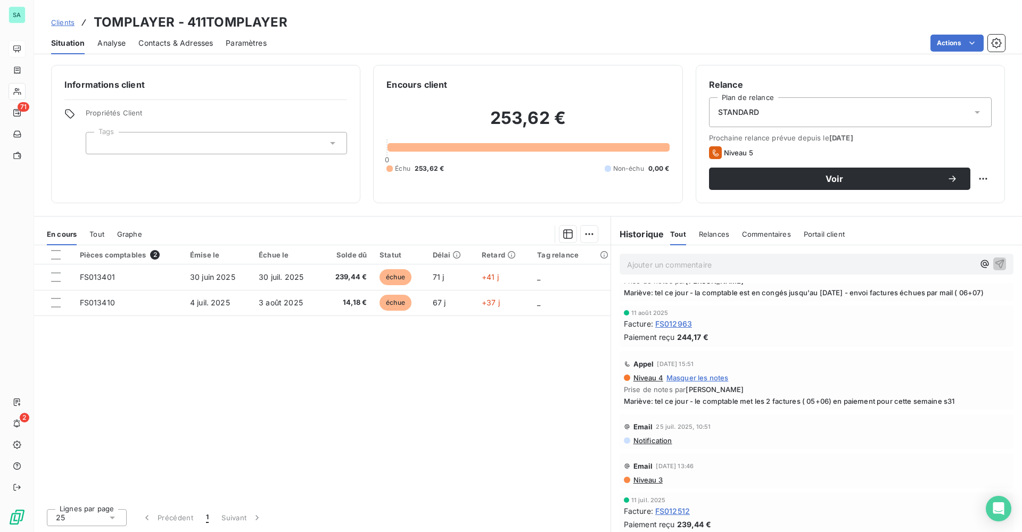
click at [61, 20] on span "Clients" at bounding box center [62, 22] width 23 height 9
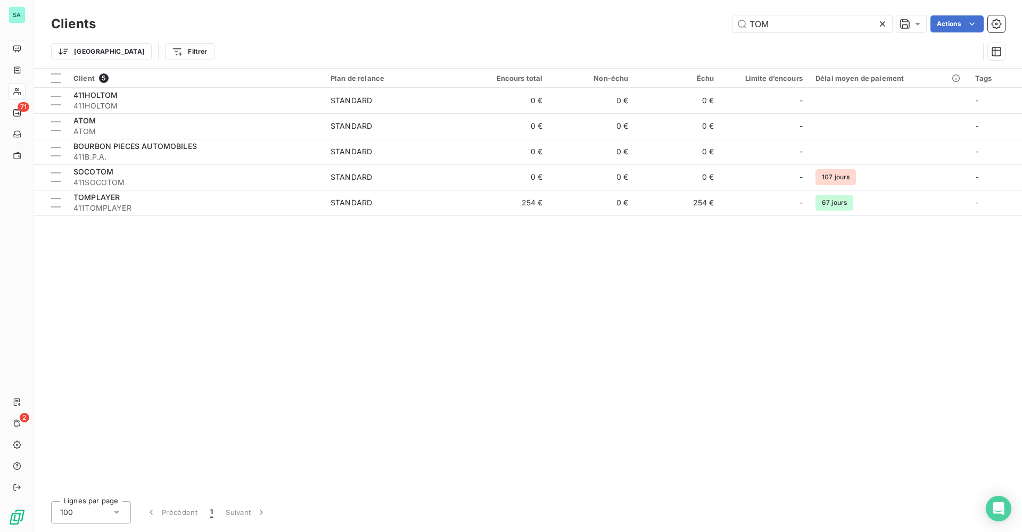
click at [883, 22] on icon at bounding box center [882, 24] width 11 height 11
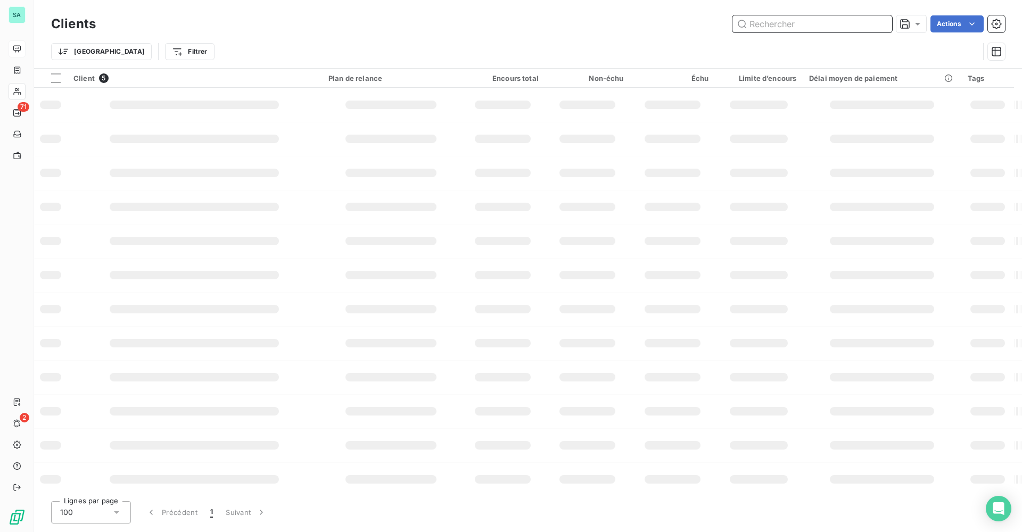
click at [815, 31] on input "text" at bounding box center [813, 23] width 160 height 17
type input "PONIN"
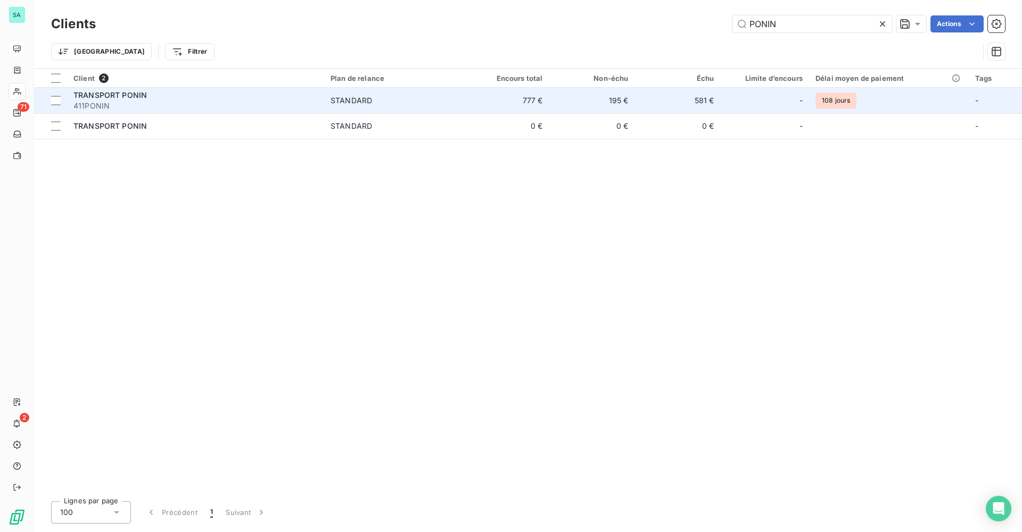
click at [602, 97] on td "195 €" at bounding box center [592, 101] width 86 height 26
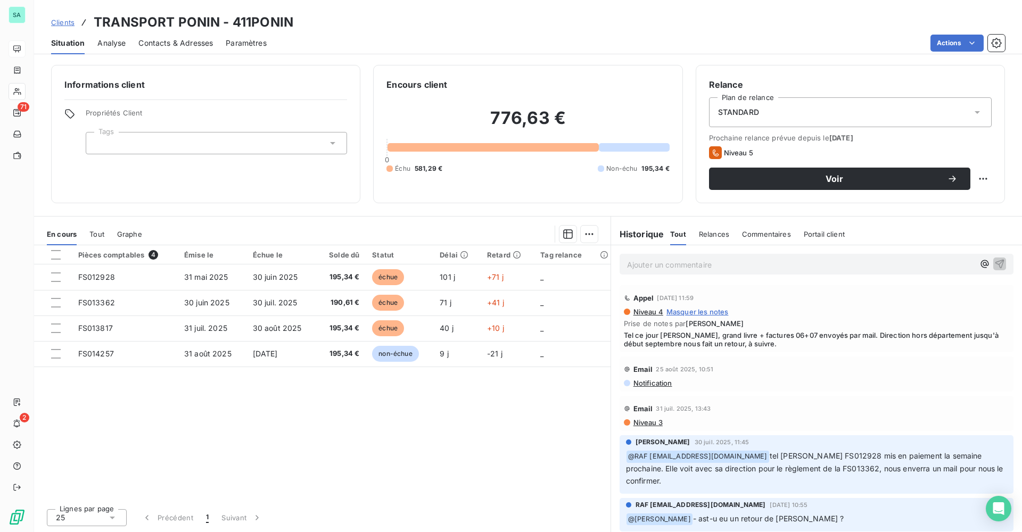
click at [65, 21] on span "Clients" at bounding box center [62, 22] width 23 height 9
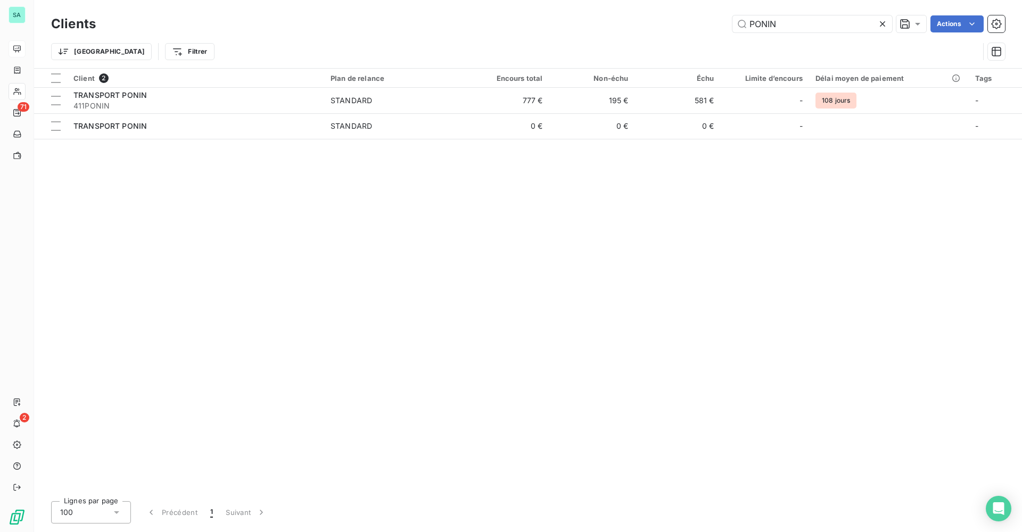
click at [884, 22] on icon at bounding box center [882, 23] width 5 height 5
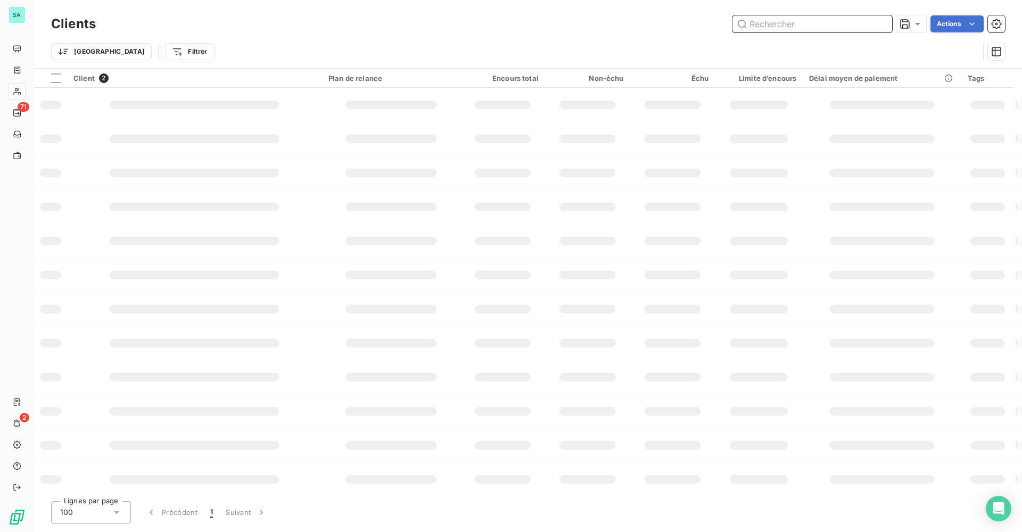
click at [811, 26] on input "text" at bounding box center [813, 23] width 160 height 17
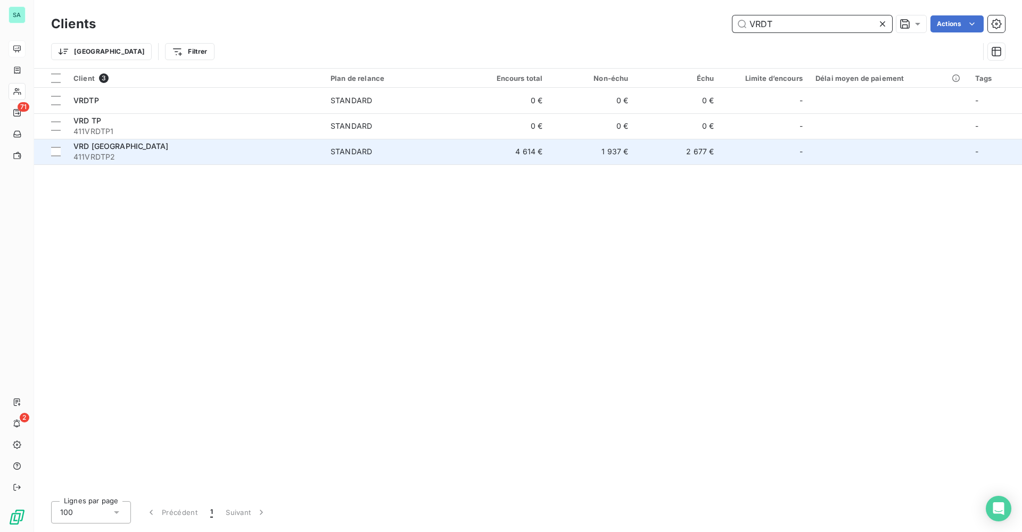
type input "VRDT"
click at [126, 160] on span "411VRDTP2" at bounding box center [195, 157] width 244 height 11
